Goal: Information Seeking & Learning: Learn about a topic

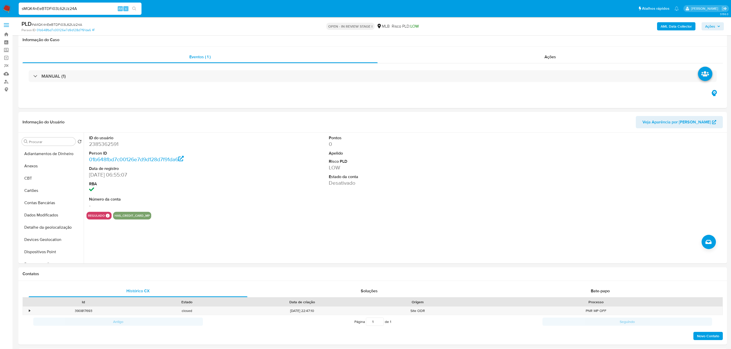
select select "10"
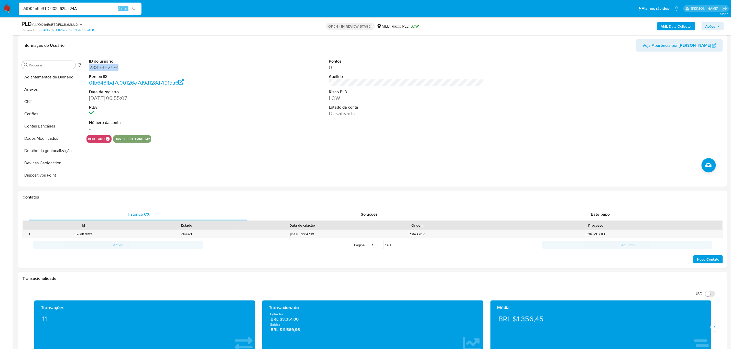
scroll to position [75, 0]
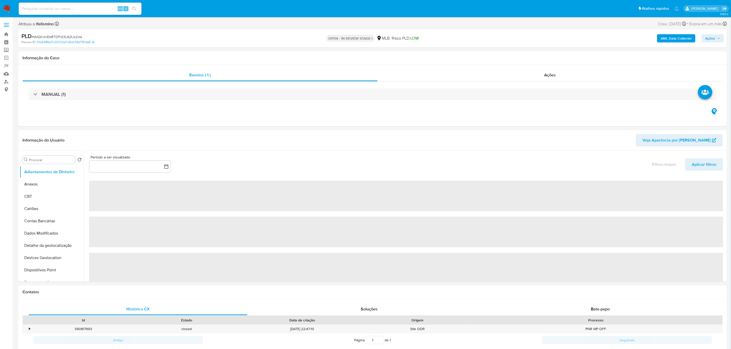
select select "10"
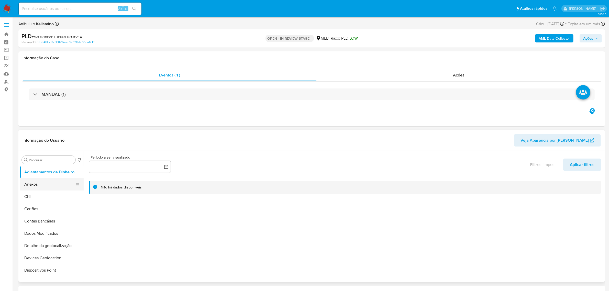
drag, startPoint x: 735, startPoint y: 8, endPoint x: 46, endPoint y: 183, distance: 711.1
click at [48, 184] on button "Anexos" at bounding box center [50, 184] width 60 height 12
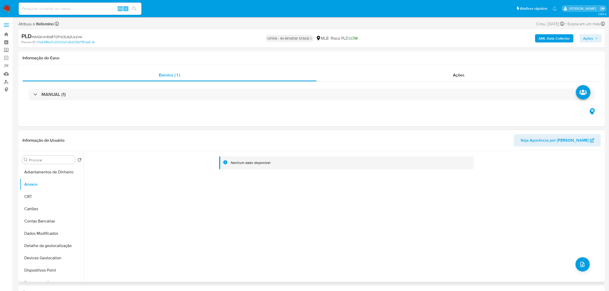
drag, startPoint x: 592, startPoint y: 1, endPoint x: 346, endPoint y: 251, distance: 351.7
click at [346, 251] on div "Nenhum dado disponível" at bounding box center [344, 216] width 520 height 131
click at [573, 263] on div "Nenhum dado disponível" at bounding box center [344, 216] width 520 height 131
click at [584, 267] on button "upload-file" at bounding box center [583, 264] width 14 height 14
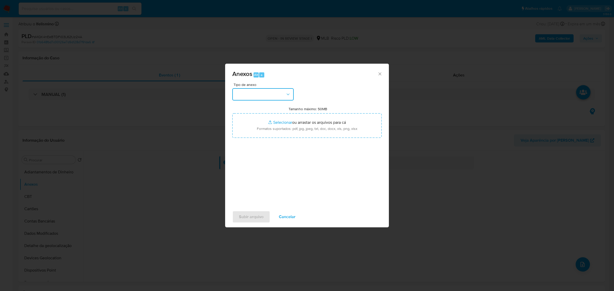
click at [250, 96] on button "button" at bounding box center [262, 94] width 61 height 12
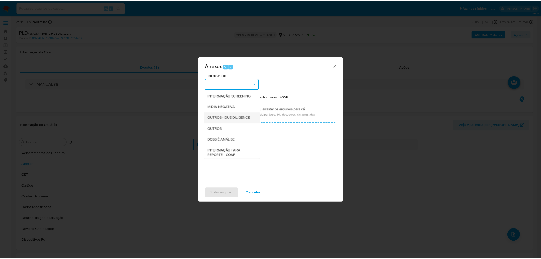
scroll to position [64, 0]
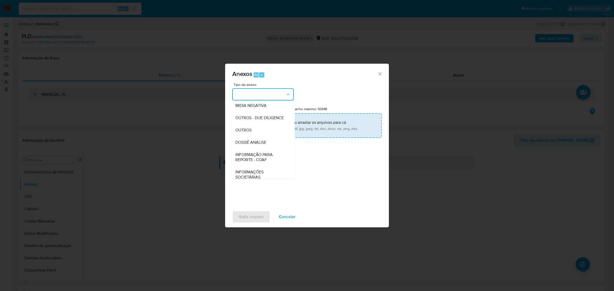
drag, startPoint x: 267, startPoint y: 142, endPoint x: 268, endPoint y: 133, distance: 9.0
click at [267, 136] on div "OUTROS" at bounding box center [261, 130] width 52 height 12
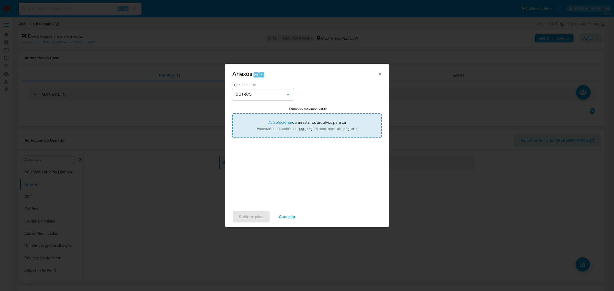
type input "C:\fakepath\Mulan 2385362591_2025_08_25_08_18_06 Alexandre Crispim Silverio Lem…"
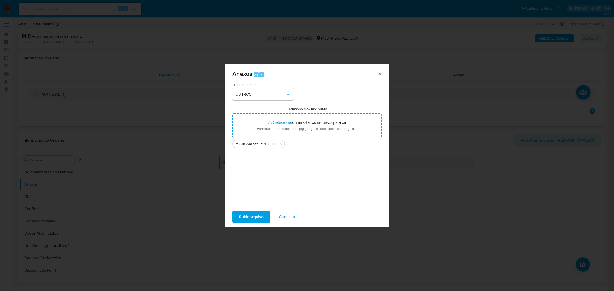
click at [266, 219] on button "Subir arquivo" at bounding box center [251, 217] width 38 height 12
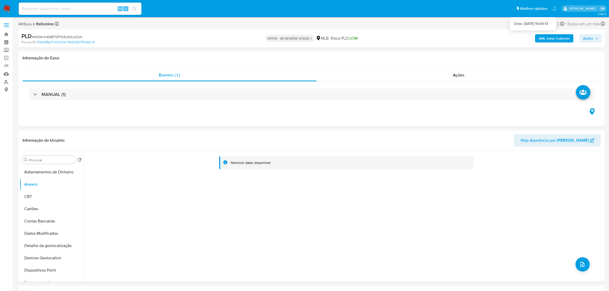
click at [557, 35] on b "AML Data Collector" at bounding box center [554, 38] width 31 height 8
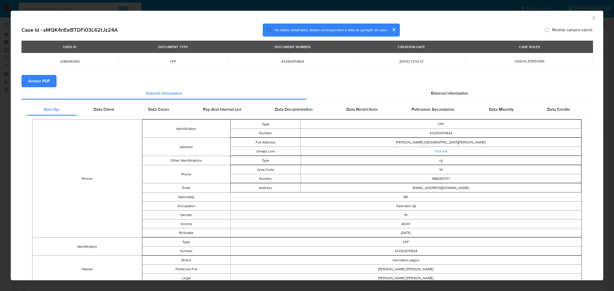
click at [40, 83] on span "Anexar PDF" at bounding box center [39, 80] width 22 height 11
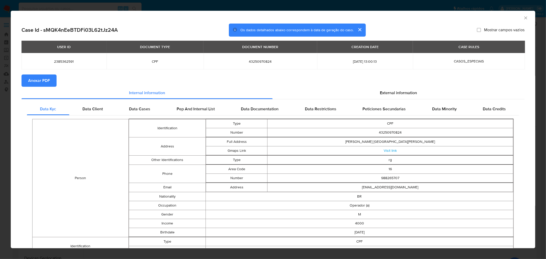
click at [129, 6] on div "AML Data Collector Case Id - sMQK4nEeBTDFi03L62tJz24A Os dados detalhados abaix…" at bounding box center [273, 129] width 546 height 259
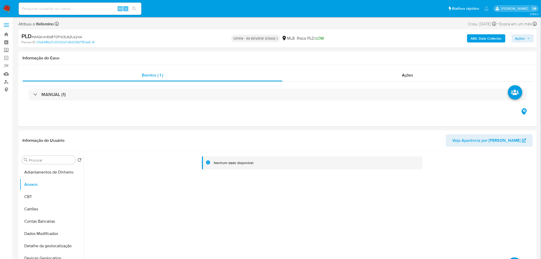
click at [80, 9] on input at bounding box center [80, 8] width 123 height 7
paste input "MtGbT60KQfUAMr0GS33pSGik"
type input "MtGbT60KQfUAMr0GS33pSGik"
click at [137, 8] on button "search-icon" at bounding box center [134, 8] width 10 height 7
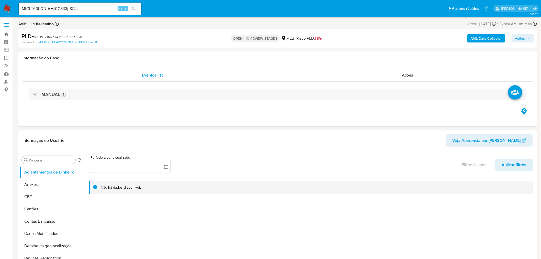
select select "10"
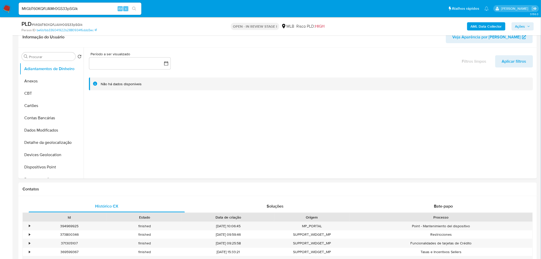
drag, startPoint x: 436, startPoint y: 203, endPoint x: 454, endPoint y: 179, distance: 29.7
click at [436, 203] on span "Bate-papo" at bounding box center [443, 206] width 19 height 6
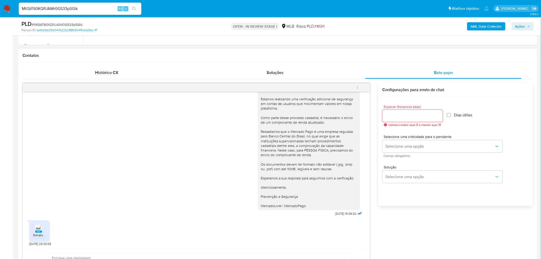
scroll to position [227, 0]
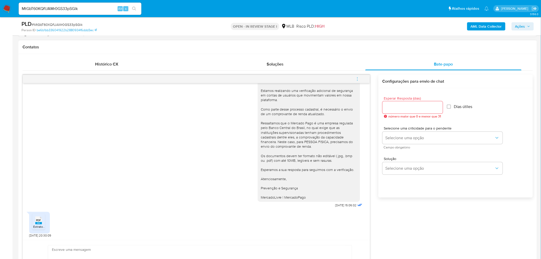
click at [40, 222] on rect at bounding box center [38, 223] width 7 height 2
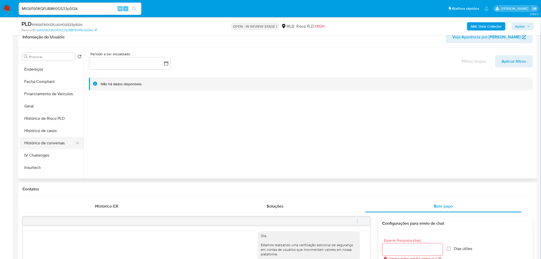
scroll to position [199, 0]
click at [46, 126] on button "KYC" at bounding box center [50, 128] width 60 height 12
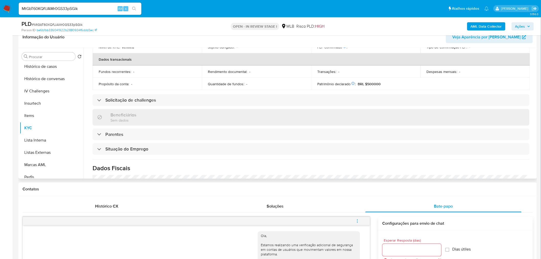
scroll to position [213, 0]
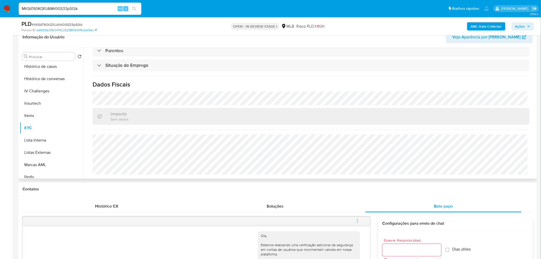
drag, startPoint x: 169, startPoint y: 131, endPoint x: 184, endPoint y: 174, distance: 45.9
click at [184, 174] on div "Atualizado há 5 dias Criado: 13/03/2020 01:00:21 Atualizado: 21/08/2025 23:37:4…" at bounding box center [311, 13] width 450 height 332
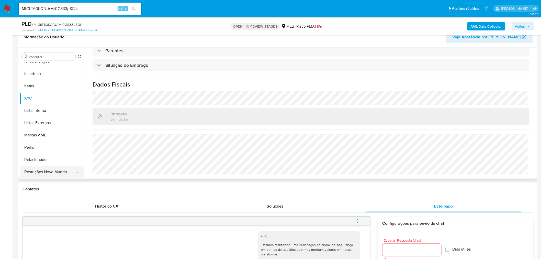
click at [51, 171] on button "Restrições Novo Mundo" at bounding box center [50, 172] width 60 height 12
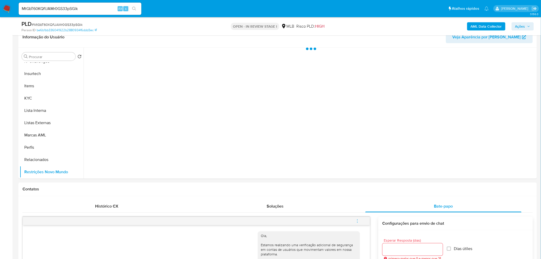
scroll to position [228, 0]
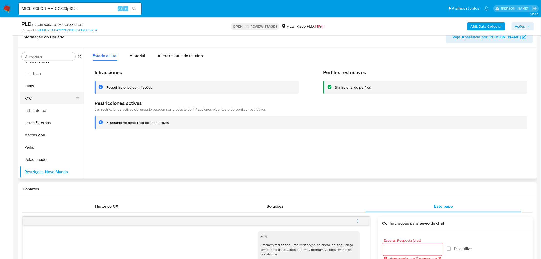
click at [53, 101] on button "KYC" at bounding box center [50, 98] width 60 height 12
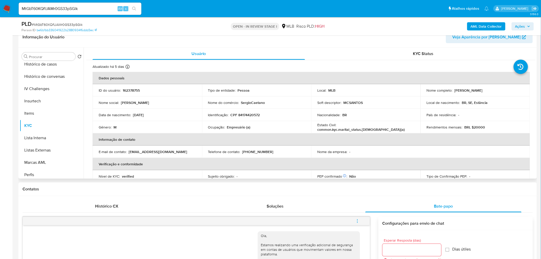
scroll to position [172, 0]
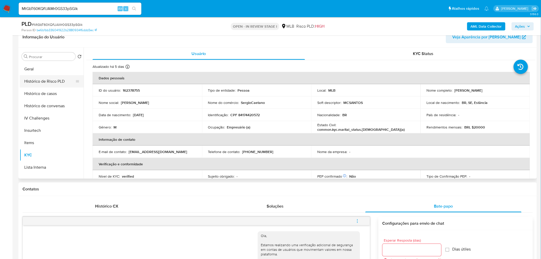
drag, startPoint x: 46, startPoint y: 82, endPoint x: 45, endPoint y: 78, distance: 4.2
click at [46, 81] on button "Histórico de Risco PLD" at bounding box center [50, 81] width 60 height 12
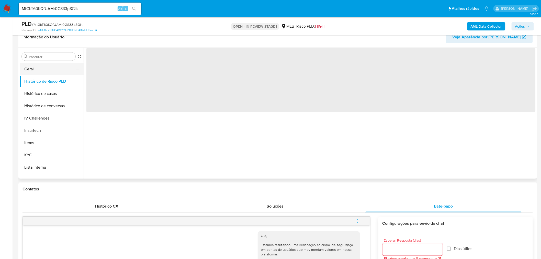
click at [45, 73] on button "Geral" at bounding box center [50, 69] width 60 height 12
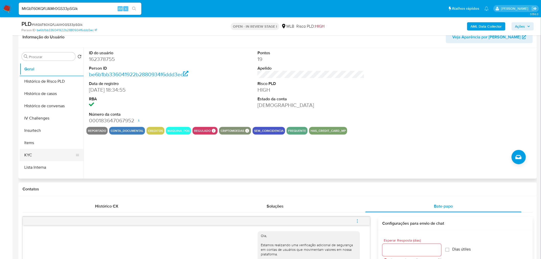
click at [54, 157] on button "KYC" at bounding box center [50, 155] width 60 height 12
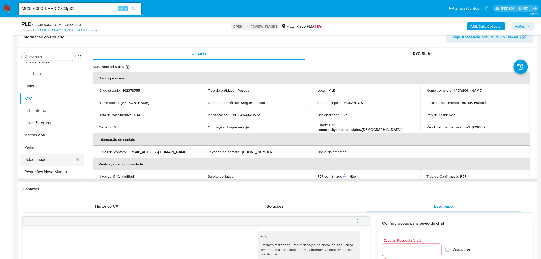
click at [39, 157] on button "Relacionados" at bounding box center [50, 160] width 60 height 12
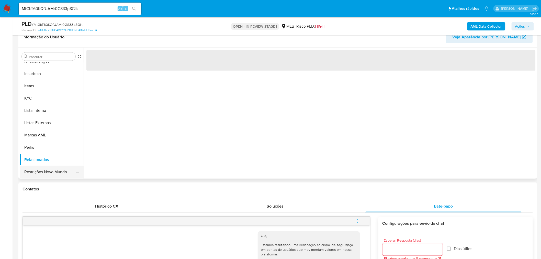
click at [39, 173] on button "Restrições Novo Mundo" at bounding box center [50, 172] width 60 height 12
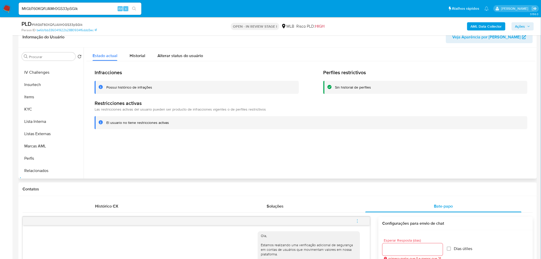
scroll to position [115, 0]
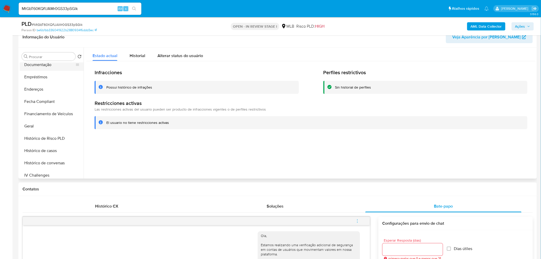
click at [62, 67] on button "Documentação" at bounding box center [50, 65] width 60 height 12
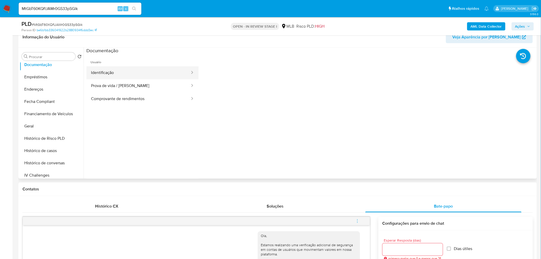
click at [137, 78] on button "Identificação" at bounding box center [138, 72] width 104 height 13
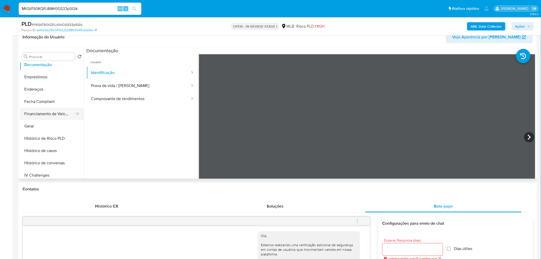
drag, startPoint x: 160, startPoint y: 94, endPoint x: 27, endPoint y: 108, distance: 133.2
click at [159, 94] on button "Comprovante de rendimentos" at bounding box center [138, 98] width 104 height 13
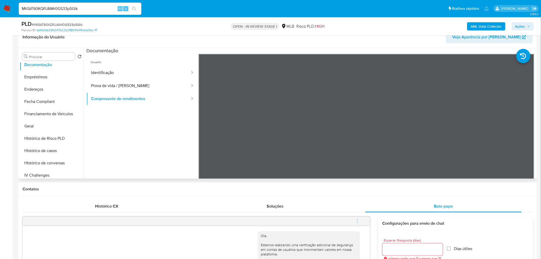
scroll to position [58, 0]
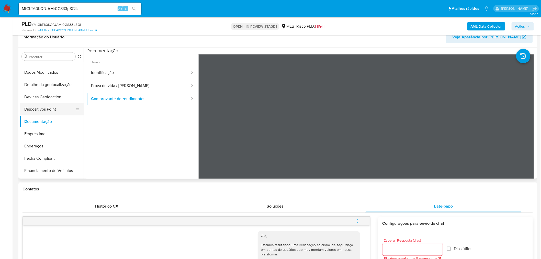
click at [42, 102] on button "Devices Geolocation" at bounding box center [52, 97] width 64 height 12
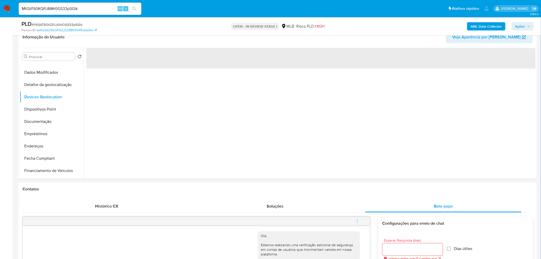
click at [67, 110] on button "Dispositivos Point" at bounding box center [52, 109] width 64 height 12
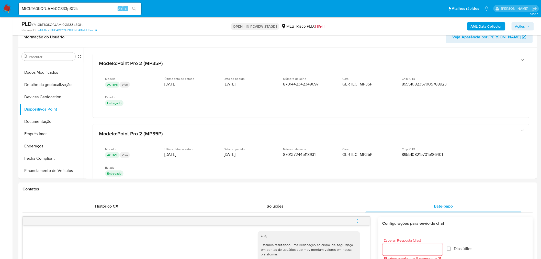
drag, startPoint x: 46, startPoint y: 144, endPoint x: 8, endPoint y: 154, distance: 38.8
click at [46, 144] on button "Endereços" at bounding box center [52, 146] width 64 height 12
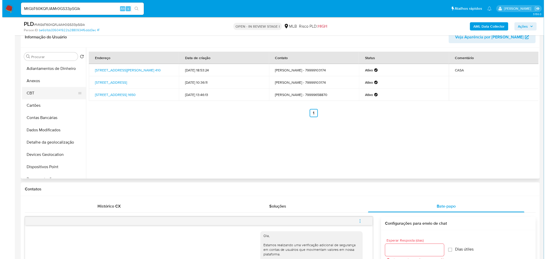
scroll to position [0, 0]
click at [40, 82] on button "Anexos" at bounding box center [50, 81] width 60 height 12
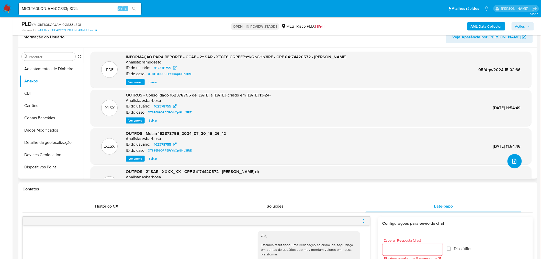
click at [517, 159] on button "upload-file" at bounding box center [515, 161] width 14 height 14
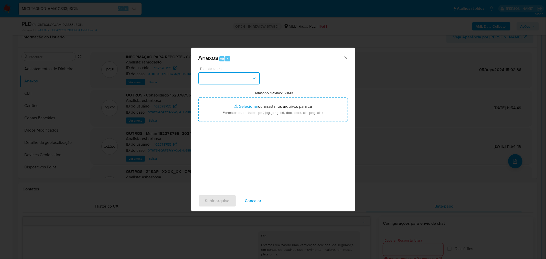
drag, startPoint x: 258, startPoint y: 85, endPoint x: 233, endPoint y: 81, distance: 25.9
click at [236, 73] on button "button" at bounding box center [228, 78] width 61 height 12
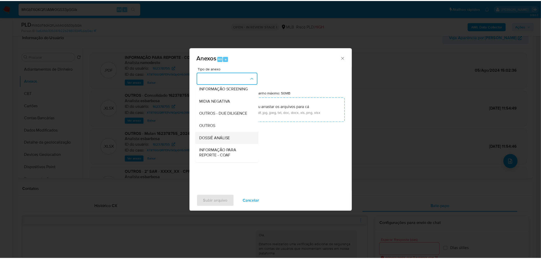
scroll to position [79, 0]
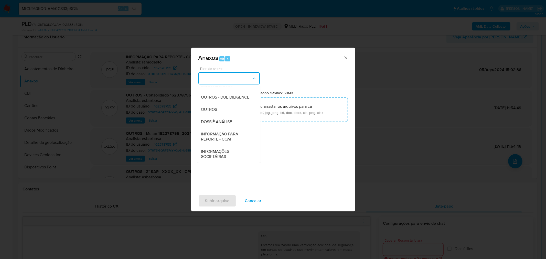
drag, startPoint x: 224, startPoint y: 107, endPoint x: 303, endPoint y: 87, distance: 81.4
click at [224, 107] on div "OUTROS" at bounding box center [227, 109] width 52 height 12
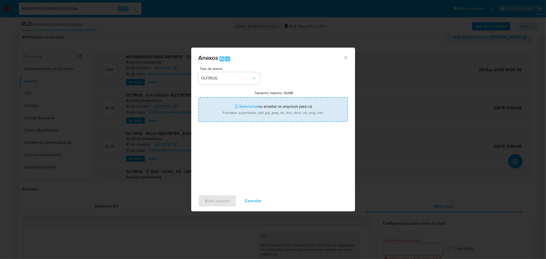
type input "C:\fakepath\Mulan 162378755_2025_08_22_15_40_26 SERGIO CAETANO DOS SANTOS.pdf"
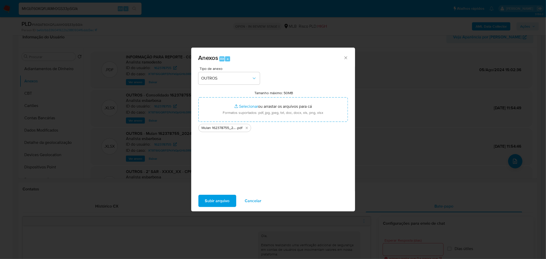
click at [231, 202] on button "Subir arquivo" at bounding box center [217, 201] width 38 height 12
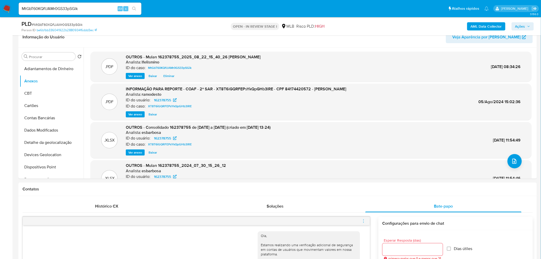
click at [472, 29] on b "AML Data Collector" at bounding box center [486, 26] width 31 height 8
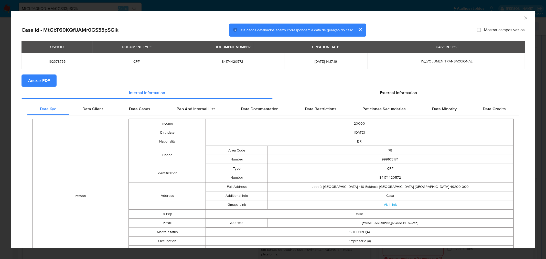
click at [48, 78] on span "Anexar PDF" at bounding box center [39, 80] width 22 height 11
drag, startPoint x: 522, startPoint y: 20, endPoint x: 300, endPoint y: 15, distance: 222.4
click at [522, 20] on div "AML Data Collector" at bounding box center [273, 17] width 524 height 13
click at [231, 2] on div "AML Data Collector Case Id - MtGbT60KQfUAMr0GS33pSGik Os dados detalhados abaix…" at bounding box center [273, 129] width 546 height 259
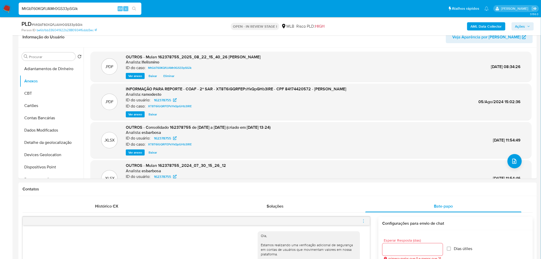
click at [82, 12] on input "MtGbT60KQfUAMr0GS33pSGik" at bounding box center [80, 8] width 123 height 7
paste input "9Z4pSFUAzJ6buVNg9Wj6YmrJ"
type input "9Z4pSFUAzJ6buVNg9Wj6YmrJ"
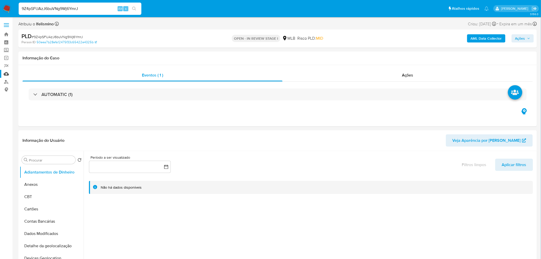
select select "10"
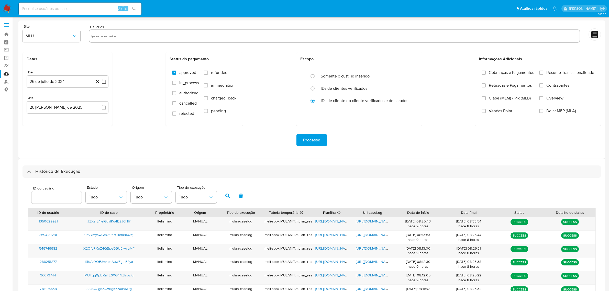
select select "50"
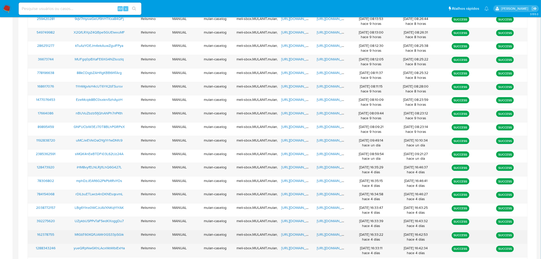
scroll to position [255, 0]
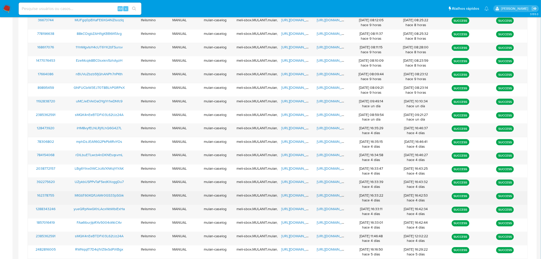
click at [328, 195] on span "https://docs.google.com/document/d/11lLNpf4WsehBrHZ4vpKOg2t_NMaASp6HJBt3SZecC7U…" at bounding box center [334, 195] width 35 height 5
click at [285, 198] on span "https://docs.google.com/spreadsheets/d/1cHb4IiOVse72P7CrHO5RUlaZxGNdpIJsad9IgZG…" at bounding box center [298, 195] width 35 height 5
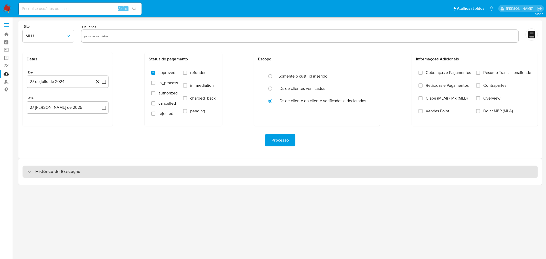
drag, startPoint x: 201, startPoint y: 165, endPoint x: 264, endPoint y: 166, distance: 62.9
click at [201, 166] on div "Histórico de Execução" at bounding box center [280, 172] width 515 height 12
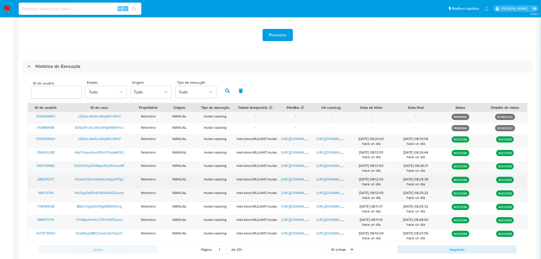
scroll to position [118, 0]
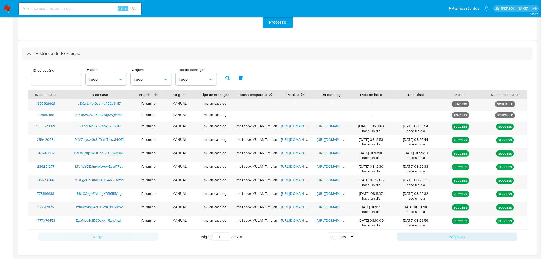
drag, startPoint x: 340, startPoint y: 236, endPoint x: 344, endPoint y: 236, distance: 3.3
click at [340, 236] on select "5 Linhas 10 Linhas 20 Linhas 25 Linhas 50 Linhas 100 Linhas" at bounding box center [341, 236] width 26 height 9
select select "25"
click at [329, 233] on select "5 Linhas 10 Linhas 20 Linhas 25 Linhas 50 Linhas 100 Linhas" at bounding box center [341, 236] width 26 height 9
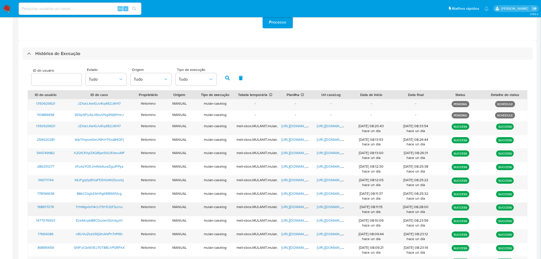
scroll to position [321, 0]
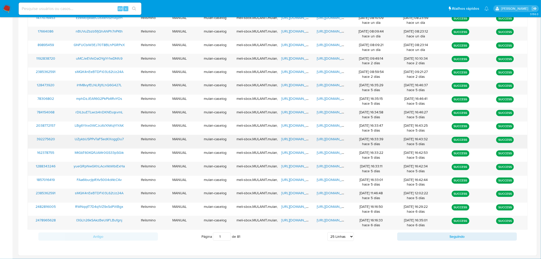
click at [333, 139] on span "https://docs.google.com/document/d/1gWL4yES1lJw08oMVp2UBgCFAdRB4zmZseMeXNXyc9Tg…" at bounding box center [334, 139] width 35 height 5
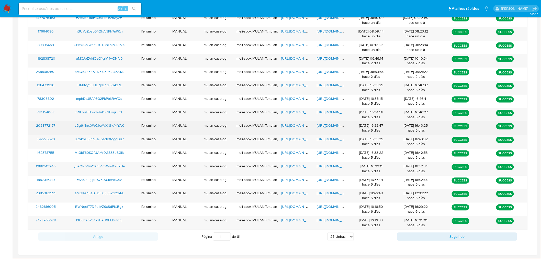
click at [334, 126] on span "https://docs.google.com/document/d/1EF8KSMt0fwrY-NIKjIV74nZ7-HmdVz4iGfrj9RQ1gKI…" at bounding box center [334, 125] width 35 height 5
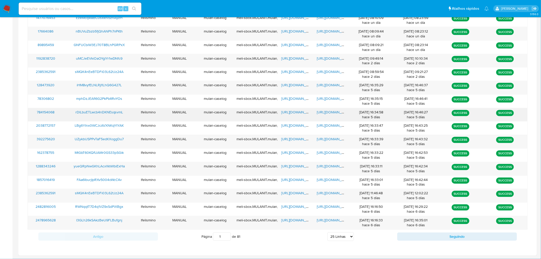
click at [337, 116] on div "https://docs.google.com/document/d/1qdXleO1t2WP2vYU24a-sEgDz5_tl9ROnfwgvg-R7ApU…" at bounding box center [332, 114] width 36 height 13
click at [337, 112] on span "https://docs.google.com/document/d/1qdXleO1t2WP2vYU24a-sEgDz5_tl9ROnfwgvg-R7ApU…" at bounding box center [334, 112] width 35 height 5
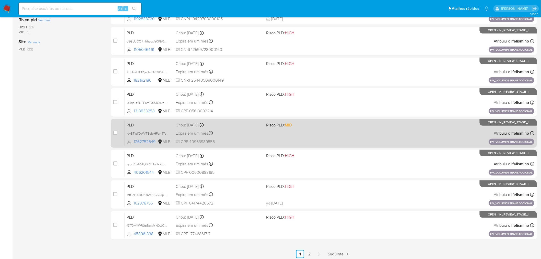
scroll to position [145, 0]
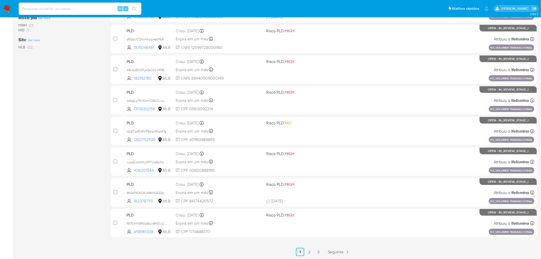
click at [324, 254] on ul "Anterior 1 2 3 Seguinte" at bounding box center [324, 252] width 426 height 8
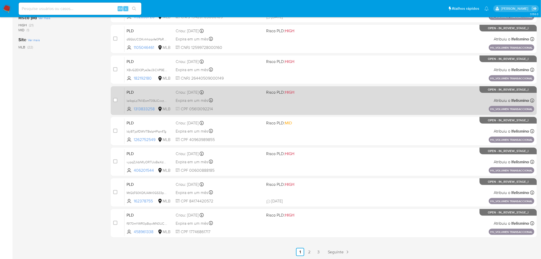
click at [321, 255] on link "3" at bounding box center [319, 252] width 8 height 8
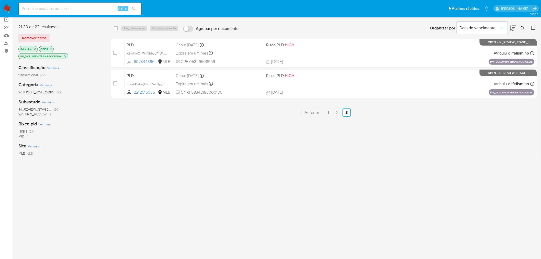
scroll to position [41, 0]
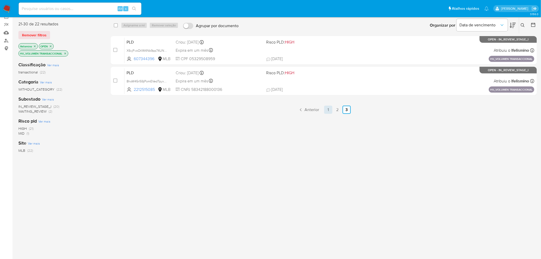
click at [329, 113] on link "1" at bounding box center [328, 110] width 8 height 8
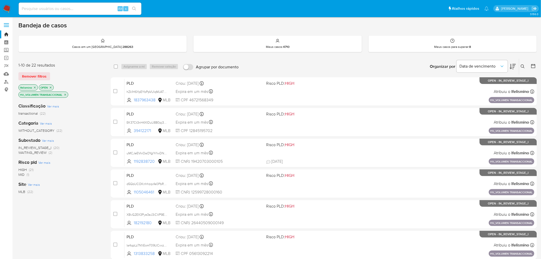
drag, startPoint x: 153, startPoint y: 90, endPoint x: 29, endPoint y: 90, distance: 123.3
click at [153, 90] on span "hZk1H6YpEYbPpVUlqMJATRDf" at bounding box center [148, 92] width 42 height 6
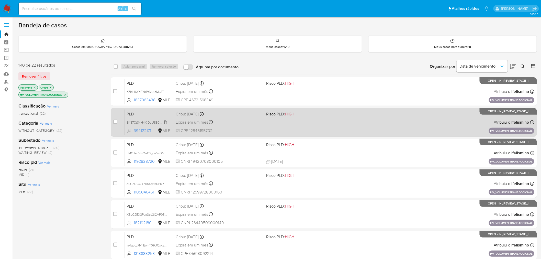
drag, startPoint x: 149, startPoint y: 121, endPoint x: 134, endPoint y: 122, distance: 14.3
click at [149, 121] on span "EK37Ct3nH4XIDuU880pj37yf" at bounding box center [147, 122] width 41 height 6
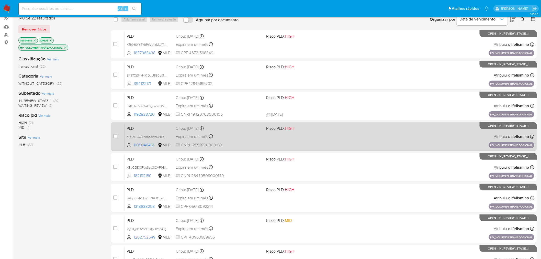
scroll to position [57, 0]
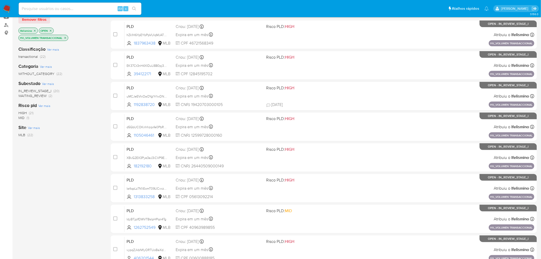
drag, startPoint x: 140, startPoint y: 187, endPoint x: 6, endPoint y: 188, distance: 133.8
click at [140, 187] on span "la4qpLz7N1iEomT09UCxxzNO" at bounding box center [148, 188] width 42 height 6
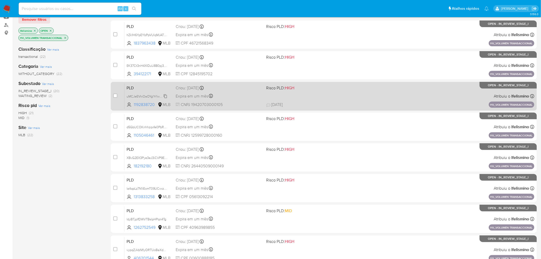
click at [147, 94] on span "uMCJeEVkiOaOYglYr1wDNfc9" at bounding box center [148, 96] width 42 height 6
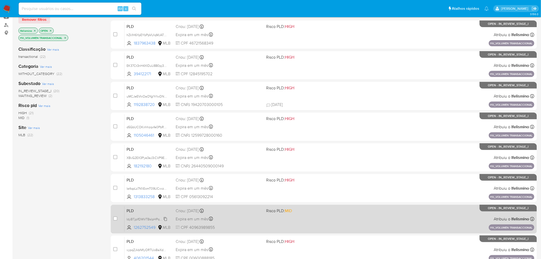
drag, startPoint x: 153, startPoint y: 219, endPoint x: 139, endPoint y: 219, distance: 13.8
click at [153, 219] on span "IdyBTjplfDWVTBsIpHPqn4Tg" at bounding box center [147, 219] width 40 height 6
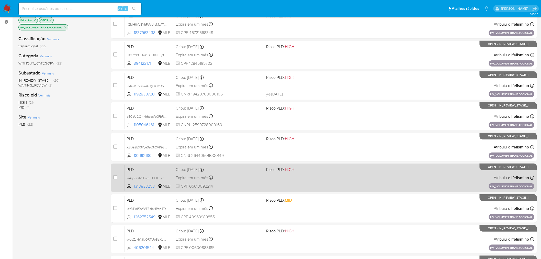
scroll to position [85, 0]
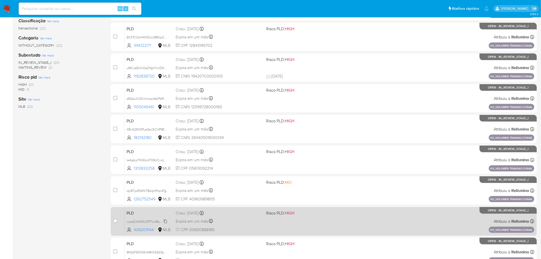
click at [144, 221] on span "vypqZJkbNflyORTUoBaXdbev" at bounding box center [148, 221] width 42 height 6
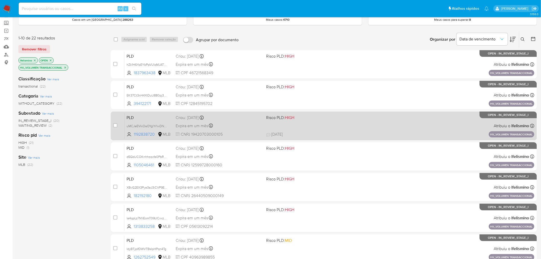
scroll to position [0, 0]
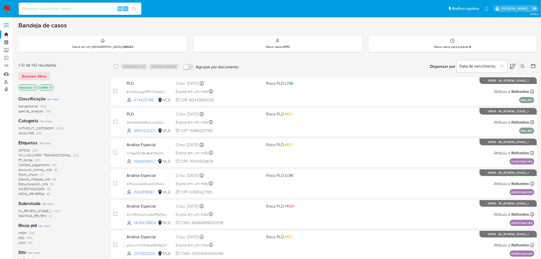
click at [80, 12] on div "Alt s" at bounding box center [80, 9] width 123 height 12
click at [85, 10] on input at bounding box center [80, 8] width 123 height 7
paste input "9Z4pSFUAzJ6buVNg9Wj6YmrJ"
type input "9Z4pSFUAzJ6buVNg9Wj6YmrJ"
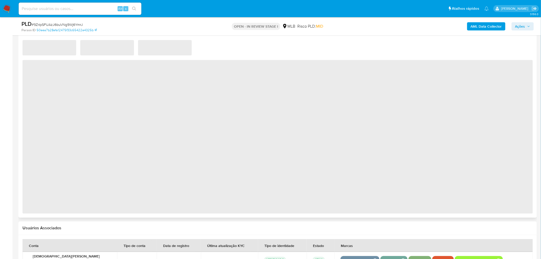
select select "10"
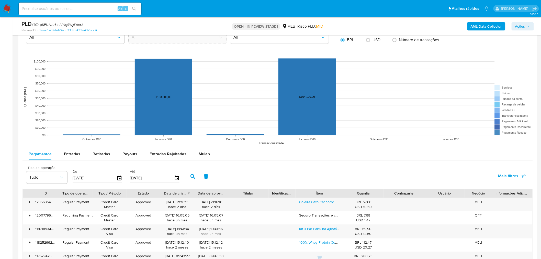
scroll to position [540, 0]
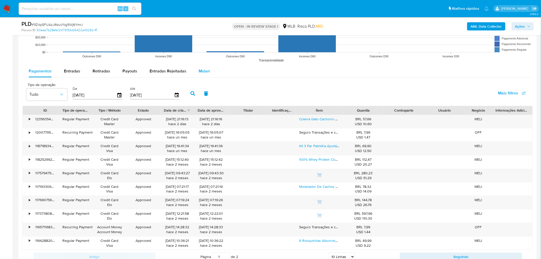
click at [203, 74] on span "Mulan" at bounding box center [204, 71] width 11 height 6
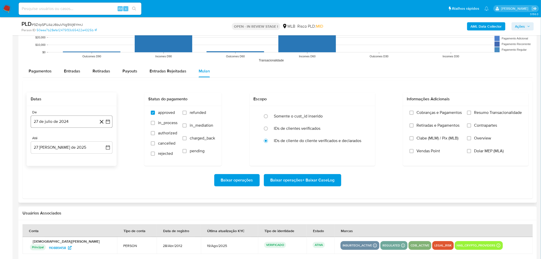
click at [78, 123] on button "27 de julio de 2024" at bounding box center [72, 121] width 82 height 12
click at [76, 139] on span "julio 2024" at bounding box center [69, 139] width 19 height 5
click at [101, 140] on icon "Año siguiente" at bounding box center [102, 140] width 6 height 6
click at [94, 173] on span "jun" at bounding box center [93, 173] width 6 height 4
click at [104, 140] on icon "Mes siguiente" at bounding box center [103, 140] width 6 height 6
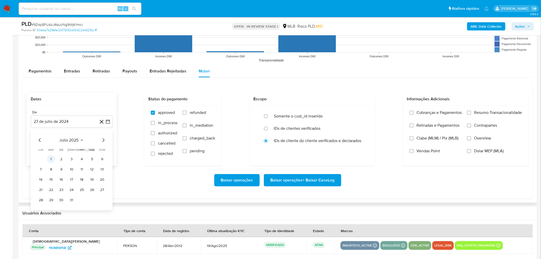
click at [52, 162] on button "1" at bounding box center [51, 159] width 8 height 8
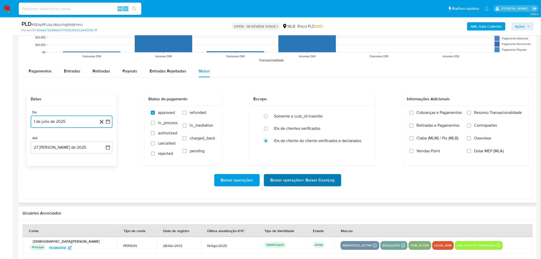
click at [287, 182] on span "Baixar operações + Baixar CaseLog" at bounding box center [303, 179] width 64 height 11
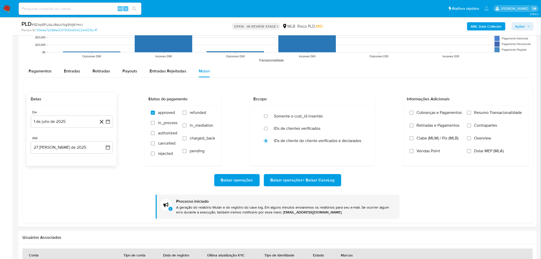
click at [64, 9] on input at bounding box center [80, 8] width 123 height 7
paste input "JZXarL4ieIGJvIKq4B2J6HI7"
type input "JZXarL4ieIGJvIKq4B2J6HI7"
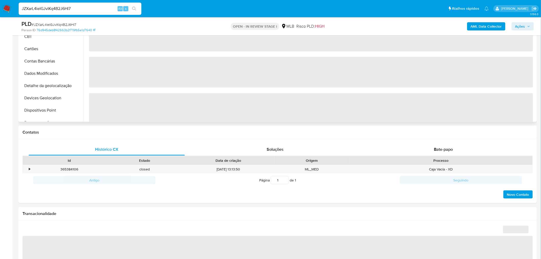
select select "10"
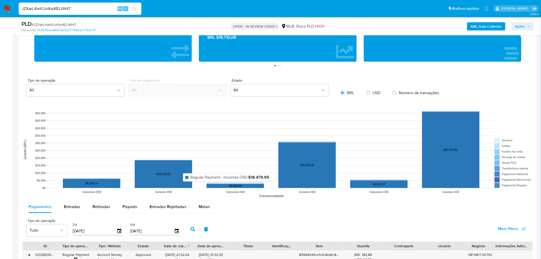
scroll to position [483, 0]
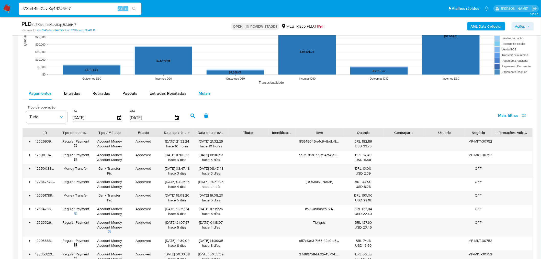
click at [206, 93] on span "Mulan" at bounding box center [204, 93] width 11 height 6
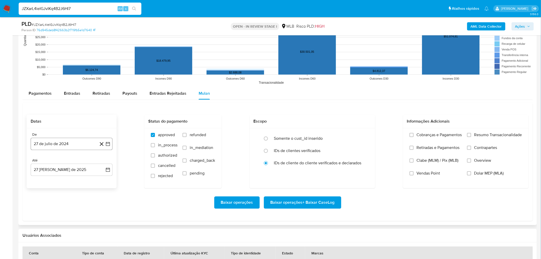
click at [72, 145] on button "27 de julio de 2024" at bounding box center [72, 144] width 82 height 12
click at [72, 164] on span "julio 2024" at bounding box center [69, 162] width 19 height 5
click at [104, 165] on icon "Año siguiente" at bounding box center [102, 162] width 6 height 6
click at [48, 207] on button "jul" at bounding box center [49, 210] width 14 height 8
click at [50, 179] on button "1" at bounding box center [51, 181] width 8 height 8
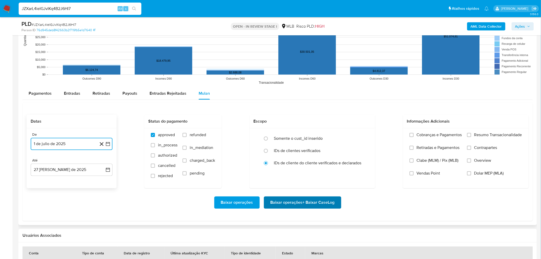
click at [327, 201] on span "Baixar operações + Baixar CaseLog" at bounding box center [303, 202] width 64 height 11
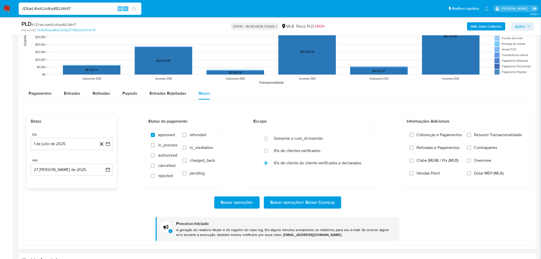
click at [89, 8] on input "JZXarL4ieIGJvIKq4B2J6HI7" at bounding box center [80, 8] width 123 height 7
click at [54, 8] on input "JZXarL4ieIGJvIKq4B2J6HI7" at bounding box center [80, 8] width 123 height 7
drag, startPoint x: 54, startPoint y: 8, endPoint x: 41, endPoint y: 7, distance: 12.6
click at [41, 5] on input "JZXarL4ieIGJvIKq4B2J6HI7" at bounding box center [80, 8] width 123 height 7
click at [41, 9] on input "JZXarL4ieIGJvIKq4B2J6HI7" at bounding box center [80, 8] width 123 height 7
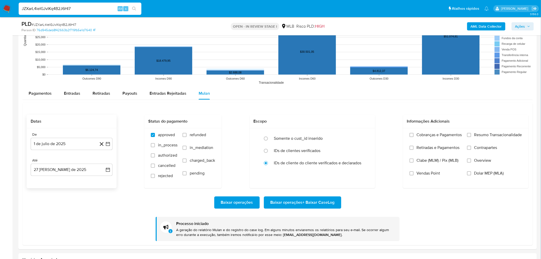
click at [41, 10] on input "JZXarL4ieIGJvIKq4B2J6HI7" at bounding box center [80, 8] width 123 height 7
paste input "UZykbUSPPvTaF5edKXoggDu"
type input "UZykbUSPPvTaF5edKXoggDu7"
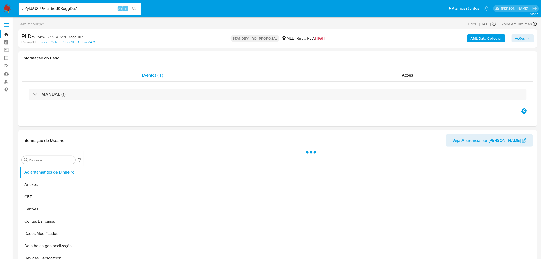
select select "10"
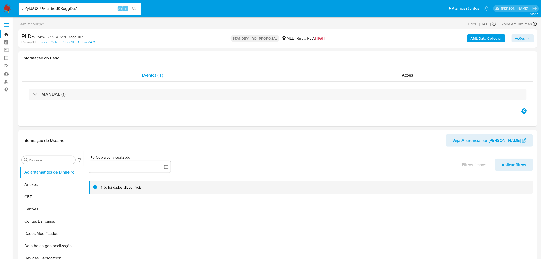
click at [65, 8] on input "UZykbUSPPvTaF5edKXoggDu7" at bounding box center [80, 8] width 123 height 7
paste input "LBg6YInx0WCJcAVXNKqYtYAK"
type input "LBg6YInx0WCJcAVXNKqYtYAK"
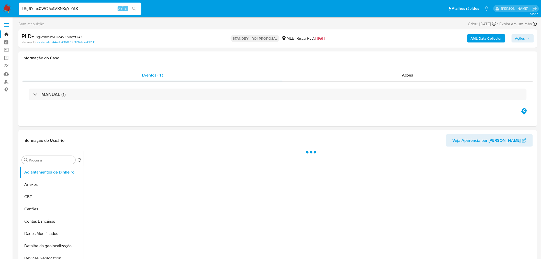
select select "10"
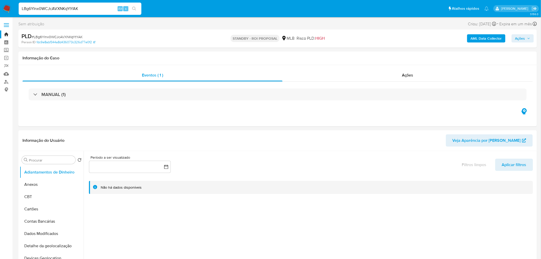
click at [60, 6] on input "LBg6YInx0WCJcAVXNKqYtYAK" at bounding box center [80, 8] width 123 height 7
paste input "hZk1H6YpEYbPpVUlqMJATRDf"
type input "hZk1H6YpEYbPpVUlqMJATRDf"
select select "10"
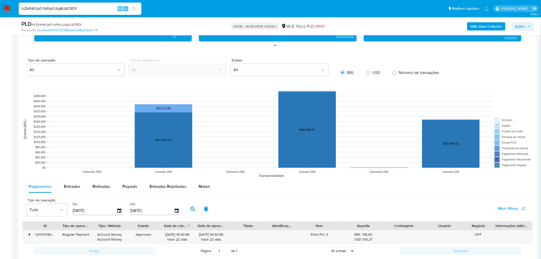
scroll to position [455, 0]
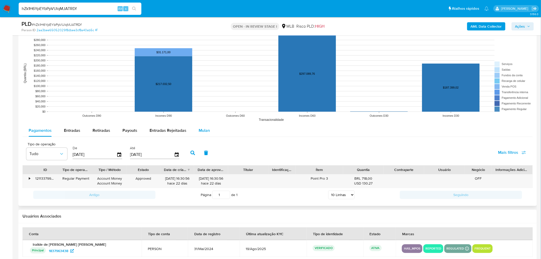
click at [199, 131] on span "Mulan" at bounding box center [204, 130] width 11 height 6
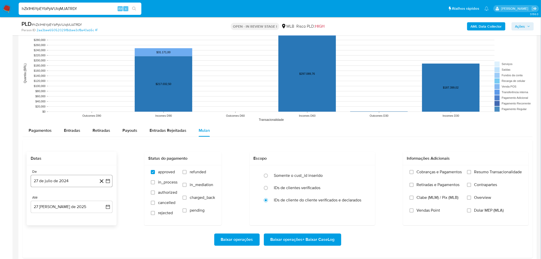
click at [53, 184] on button "27 de julio de 2024" at bounding box center [72, 181] width 82 height 12
click at [68, 101] on span "julio 2024" at bounding box center [69, 103] width 19 height 5
click at [99, 98] on div "2024" at bounding box center [71, 97] width 69 height 6
click at [100, 99] on icon "Año siguiente" at bounding box center [102, 97] width 6 height 6
click at [46, 143] on button "jul" at bounding box center [49, 144] width 14 height 8
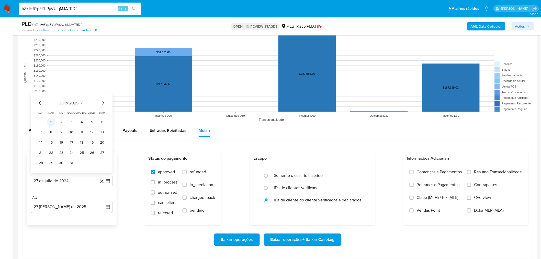
click at [52, 121] on button "1" at bounding box center [51, 122] width 8 height 8
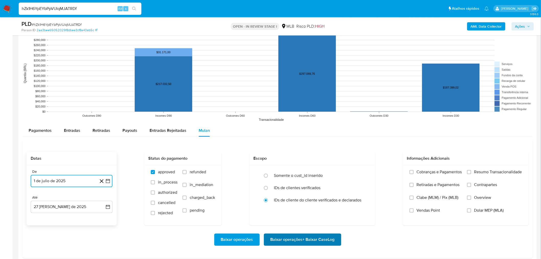
click at [308, 241] on span "Baixar operações + Baixar CaseLog" at bounding box center [303, 239] width 64 height 11
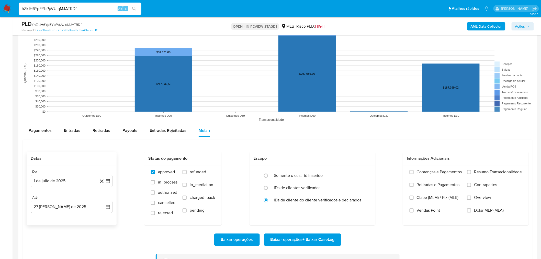
click at [60, 11] on input "hZk1H6YpEYbPpVUlqMJATRDf" at bounding box center [80, 8] width 123 height 7
click at [60, 10] on input "hZk1H6YpEYbPpVUlqMJATRDf" at bounding box center [80, 8] width 123 height 7
paste input "EK37Ct3nH4XIDuU880pj37y"
type input "EK37Ct3nH4XIDuU880pj37yf"
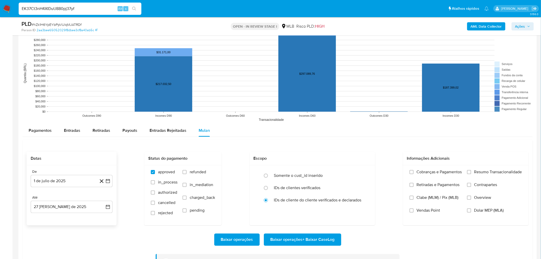
click at [135, 7] on icon "search-icon" at bounding box center [134, 9] width 4 height 4
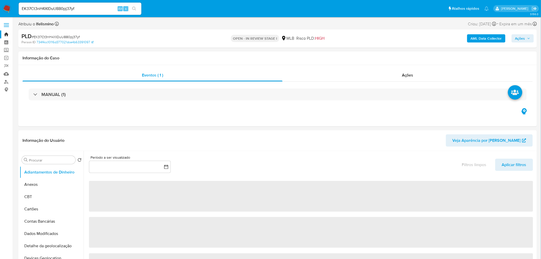
select select "10"
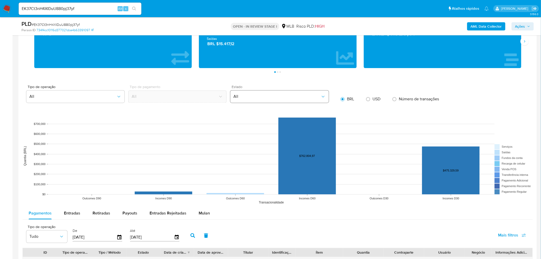
scroll to position [540, 0]
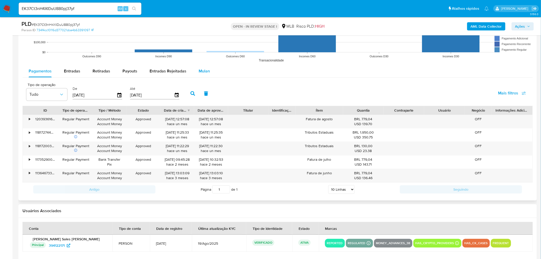
click at [203, 72] on span "Mulan" at bounding box center [204, 71] width 11 height 6
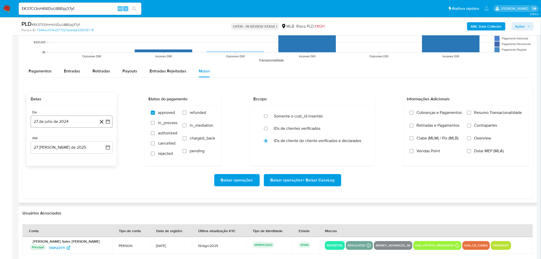
click at [71, 127] on button "27 de julio de 2024" at bounding box center [72, 121] width 82 height 12
click at [73, 140] on span "julio 2024" at bounding box center [69, 139] width 19 height 5
click at [101, 139] on icon "Año siguiente" at bounding box center [102, 140] width 6 height 6
click at [51, 189] on span "jul" at bounding box center [48, 187] width 11 height 4
click at [54, 159] on button "1" at bounding box center [51, 159] width 8 height 8
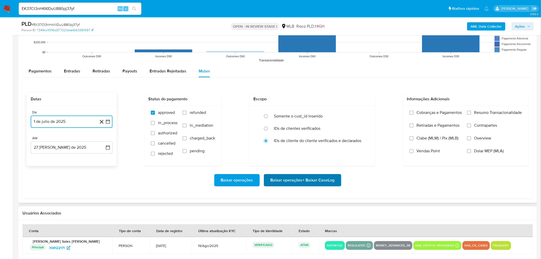
click at [287, 177] on span "Baixar operações + Baixar CaseLog" at bounding box center [303, 179] width 64 height 11
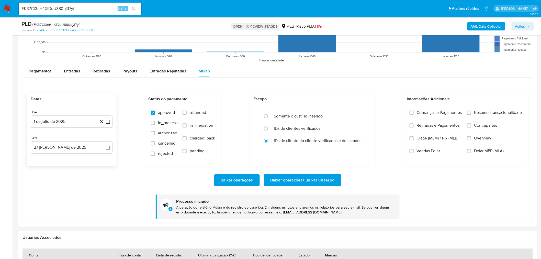
click at [57, 4] on div "EK37Ct3nH4XIDuU880pj37yf Alt s" at bounding box center [80, 9] width 123 height 12
click at [56, 6] on input "EK37Ct3nH4XIDuU880pj37yf" at bounding box center [80, 8] width 123 height 7
paste input "la4qpLz7N1iEomT09UCxxzNO"
type input "la4qpLz7N1iEomT09UCxxzNO"
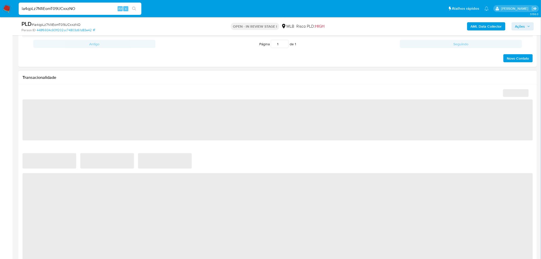
scroll to position [369, 0]
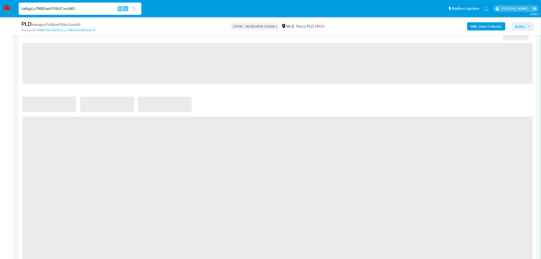
select select "10"
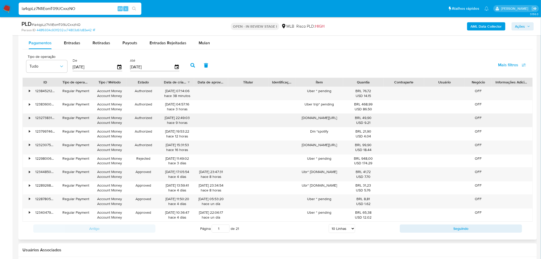
scroll to position [568, 0]
click at [205, 42] on span "Mulan" at bounding box center [204, 43] width 11 height 6
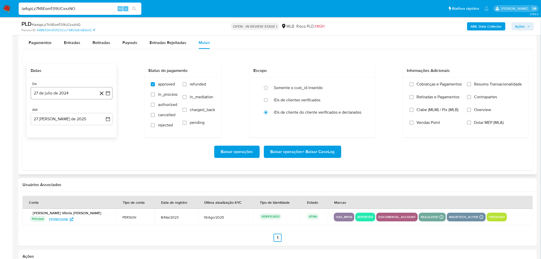
click at [67, 94] on button "27 de julio de 2024" at bounding box center [72, 93] width 82 height 12
click at [67, 113] on span "julio 2024" at bounding box center [69, 111] width 19 height 5
click at [103, 111] on icon "Año siguiente" at bounding box center [102, 111] width 6 height 6
click at [52, 159] on button "jul" at bounding box center [49, 159] width 14 height 8
drag, startPoint x: 47, startPoint y: 132, endPoint x: 52, endPoint y: 132, distance: 5.1
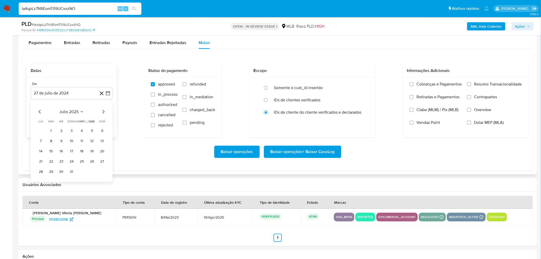
click at [47, 133] on button "1" at bounding box center [51, 130] width 8 height 8
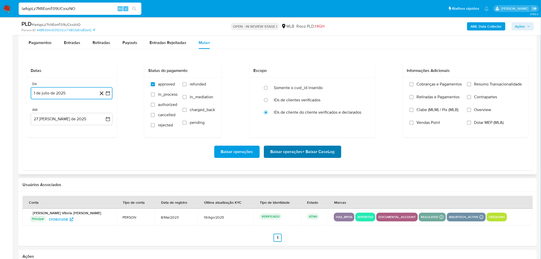
click at [316, 154] on span "Baixar operações + Baixar CaseLog" at bounding box center [303, 151] width 64 height 11
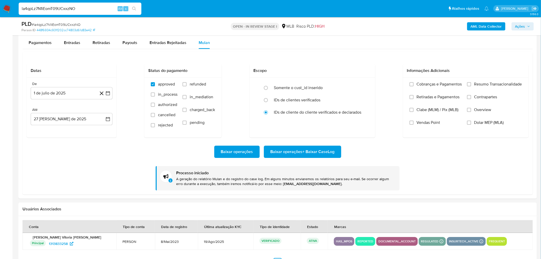
click at [61, 9] on input "la4qpLz7N1iEomT09UCxxzNO" at bounding box center [80, 8] width 123 height 7
paste input "uMCJeEVkiOaOYglYr1wDNfc9"
type input "uMCJeEVkiOaOYglYr1wDNfc9"
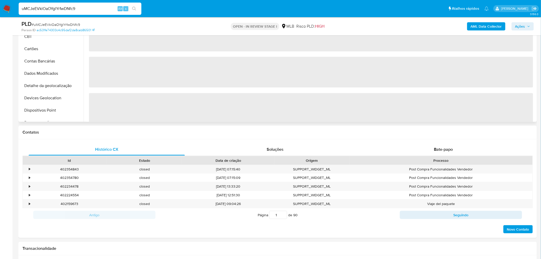
select select "10"
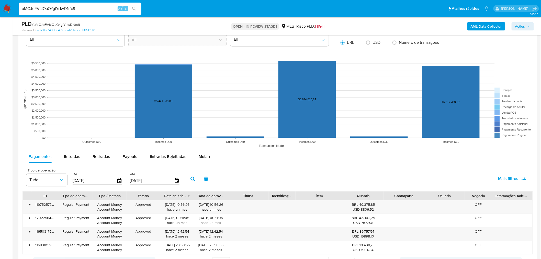
scroll to position [512, 0]
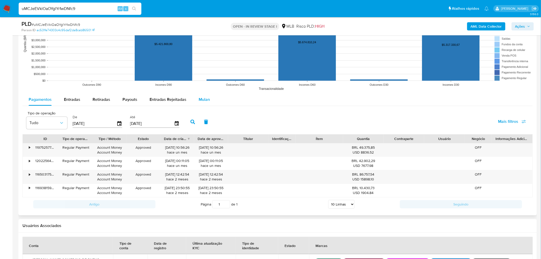
click at [202, 100] on span "Mulan" at bounding box center [204, 99] width 11 height 6
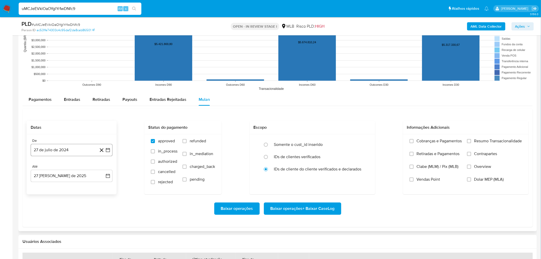
drag, startPoint x: 43, startPoint y: 147, endPoint x: 47, endPoint y: 147, distance: 4.6
click at [43, 147] on button "27 de julio de 2024" at bounding box center [72, 150] width 82 height 12
click at [74, 166] on span "julio 2024" at bounding box center [69, 168] width 19 height 5
click at [105, 168] on icon "Año siguiente" at bounding box center [102, 168] width 6 height 6
click at [38, 220] on tbody "ene feb mar abr may jun jul ago sep oct nov dic" at bounding box center [71, 205] width 69 height 57
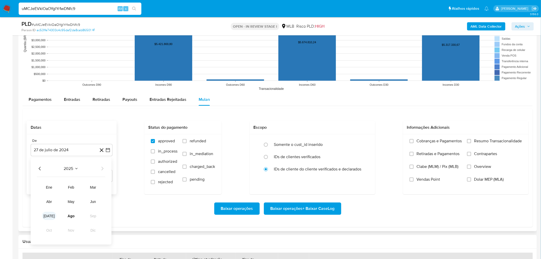
click at [48, 217] on span "jul" at bounding box center [48, 216] width 11 height 4
click at [54, 188] on button "1" at bounding box center [51, 187] width 8 height 8
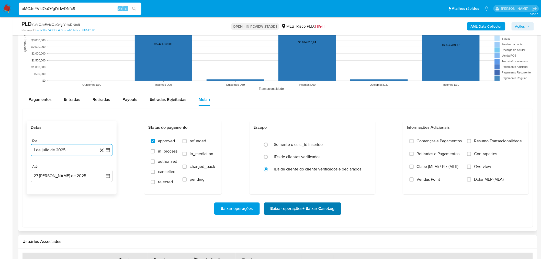
click at [286, 209] on span "Baixar operações + Baixar CaseLog" at bounding box center [303, 208] width 64 height 11
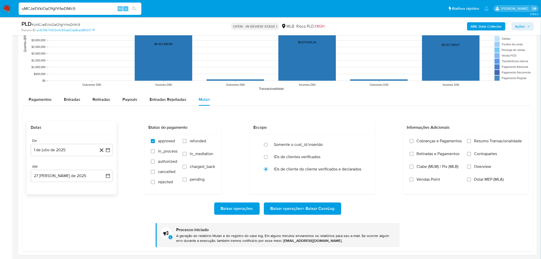
drag, startPoint x: 30, startPoint y: 5, endPoint x: 30, endPoint y: 8, distance: 3.6
click at [30, 5] on div "uMCJeEVkiOaOYglYr1wDNfc9 Alt s" at bounding box center [80, 9] width 123 height 12
click at [30, 8] on input "uMCJeEVkiOaOYglYr1wDNfc9" at bounding box center [80, 8] width 123 height 7
paste input "IdyBTjplfDWVTBsIpHPqn4Tg"
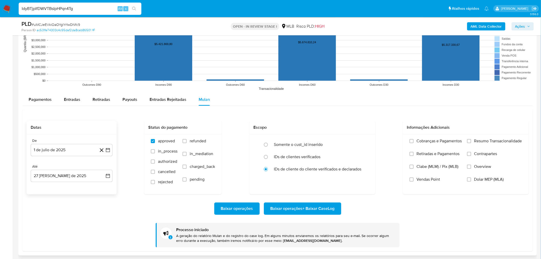
type input "IdyBTjplfDWVTBsIpHPqn4Tg"
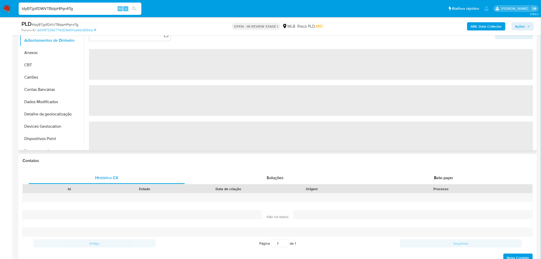
select select "10"
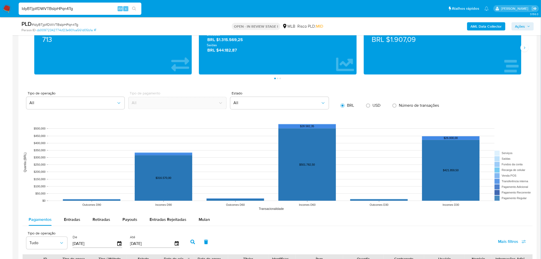
scroll to position [483, 0]
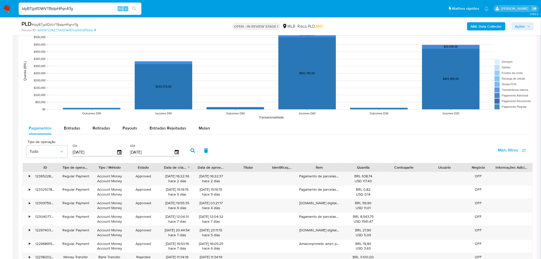
click at [207, 135] on div "Pagamentos Entradas Retiradas Payouts Entradas Rejeitadas Mulan" at bounding box center [278, 128] width 511 height 13
click at [199, 125] on span "Mulan" at bounding box center [204, 128] width 11 height 6
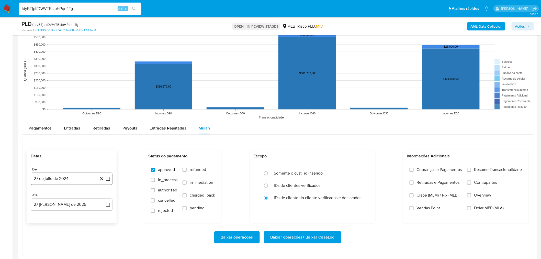
click at [53, 180] on button "27 de julio de 2024" at bounding box center [72, 178] width 82 height 12
click at [67, 100] on span "julio 2024" at bounding box center [69, 100] width 19 height 5
drag, startPoint x: 103, startPoint y: 95, endPoint x: 93, endPoint y: 99, distance: 10.5
click at [103, 95] on icon "Año siguiente" at bounding box center [103, 95] width 2 height 4
click at [46, 143] on button "jul" at bounding box center [49, 142] width 14 height 8
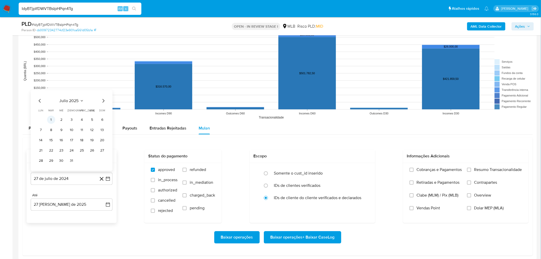
click at [53, 119] on button "1" at bounding box center [51, 119] width 8 height 8
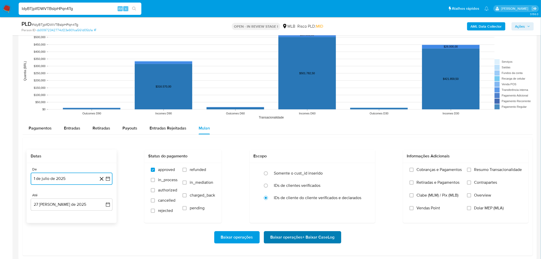
click at [278, 241] on span "Baixar operações + Baixar CaseLog" at bounding box center [303, 237] width 64 height 11
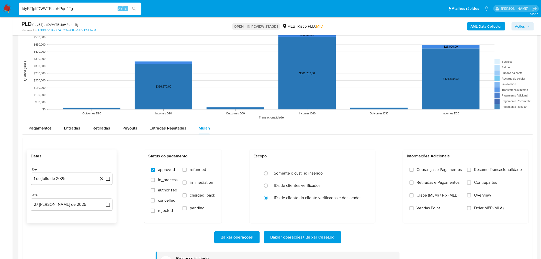
click at [62, 8] on input "IdyBTjplfDWVTBsIpHPqn4Tg" at bounding box center [80, 8] width 123 height 7
paste input "vypqZJkbNflyORTUoBaXdbev"
type input "vypqZJkbNflyORTUoBaXdbev"
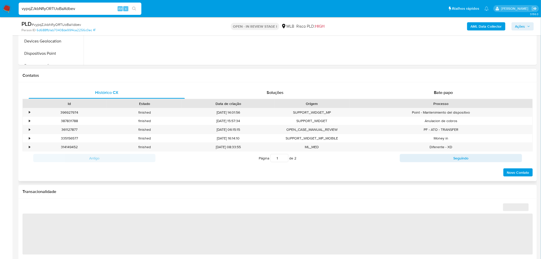
select select "10"
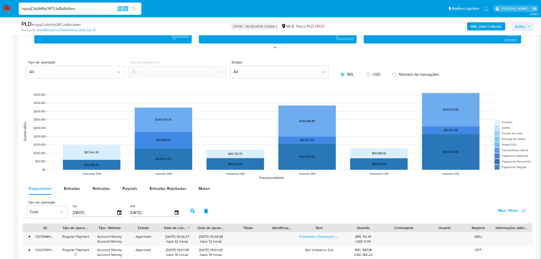
scroll to position [455, 0]
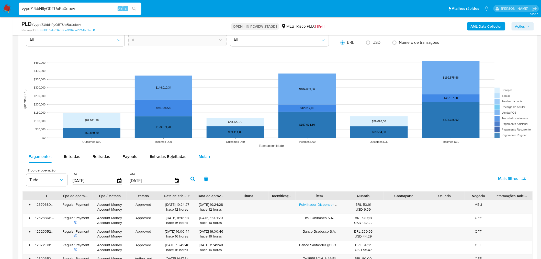
click at [199, 154] on div "Mulan" at bounding box center [204, 156] width 11 height 12
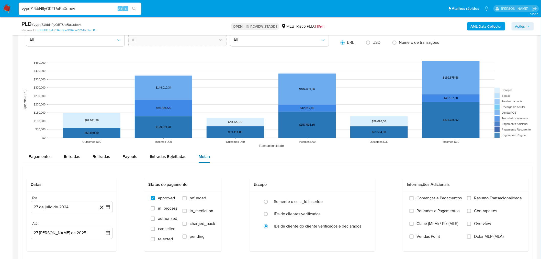
click at [199, 155] on span "Mulan" at bounding box center [204, 157] width 11 height 6
drag, startPoint x: 75, startPoint y: 213, endPoint x: 62, endPoint y: 207, distance: 13.8
click at [63, 210] on button "27 de julio de 2024" at bounding box center [72, 207] width 82 height 12
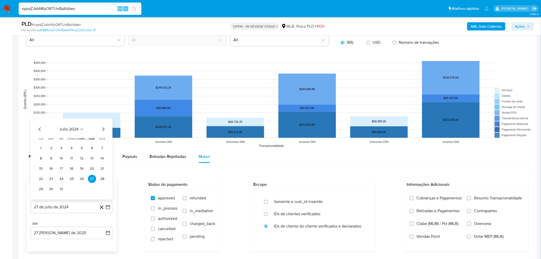
click at [70, 131] on span "julio 2024" at bounding box center [69, 128] width 19 height 5
click at [104, 125] on icon "Año siguiente" at bounding box center [102, 123] width 6 height 6
click at [50, 168] on button "jul" at bounding box center [49, 170] width 14 height 8
click at [50, 145] on button "1" at bounding box center [51, 148] width 8 height 8
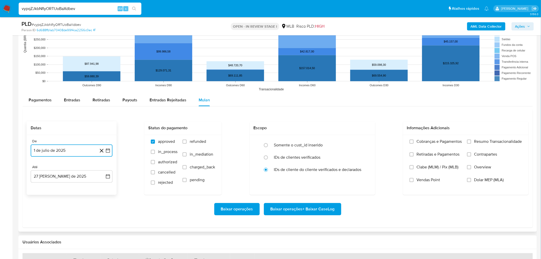
scroll to position [512, 0]
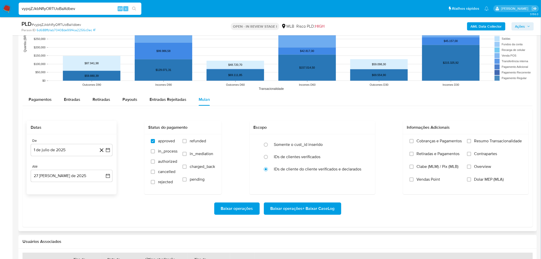
click at [283, 218] on div "Baixar operações Baixar operações + Baixar CaseLog" at bounding box center [278, 208] width 502 height 29
click at [283, 211] on span "Baixar operações + Baixar CaseLog" at bounding box center [303, 208] width 64 height 11
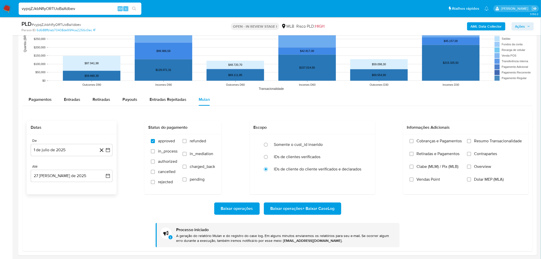
click at [60, 8] on input "vypqZJkbNflyORTUoBaXdbev" at bounding box center [80, 8] width 123 height 7
paste input "uMCJeEVkiOaOYglYr1wDNfc9"
type input "uMCJeEVkiOaOYglYr1wDNfc9"
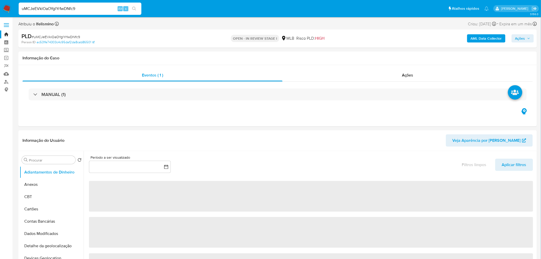
select select "10"
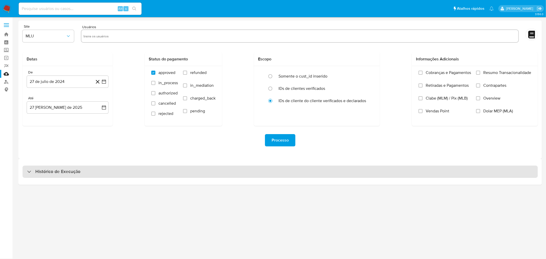
click at [191, 177] on div "Histórico de Execução" at bounding box center [280, 172] width 515 height 12
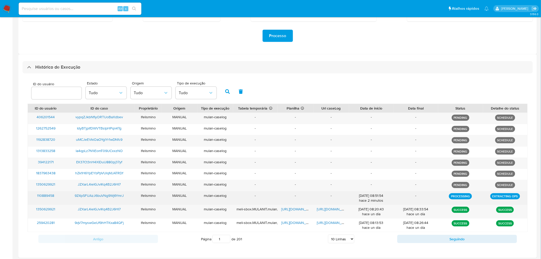
scroll to position [106, 0]
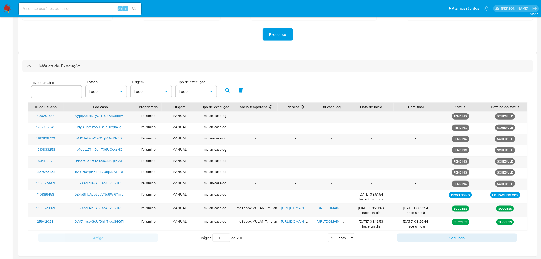
drag, startPoint x: 333, startPoint y: 236, endPoint x: 339, endPoint y: 234, distance: 6.1
click at [333, 236] on select "5 Linhas 10 Linhas 20 Linhas 25 Linhas 50 Linhas 100 Linhas" at bounding box center [341, 237] width 26 height 9
select select "25"
click at [329, 233] on select "5 Linhas 10 Linhas 20 Linhas 25 Linhas 50 Linhas 100 Linhas" at bounding box center [341, 237] width 26 height 9
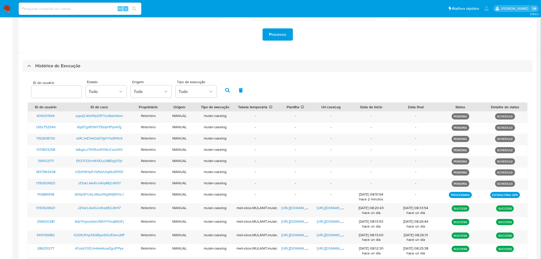
scroll to position [309, 0]
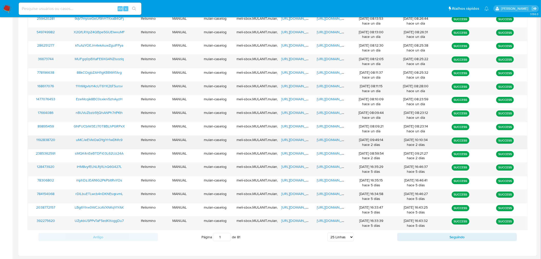
click at [336, 141] on span "https://docs.google.com/document/d/1K5s3lrxpfr4jwujjUboXx6lnA6nUj4N-eLjGEkzJMas…" at bounding box center [334, 139] width 35 height 5
click at [298, 139] on span "https://docs.google.com/spreadsheets/d/1oOAnA3y7m1seTtVqCC3AWAXvsyI1XhfiF3Nos8q…" at bounding box center [298, 139] width 35 height 5
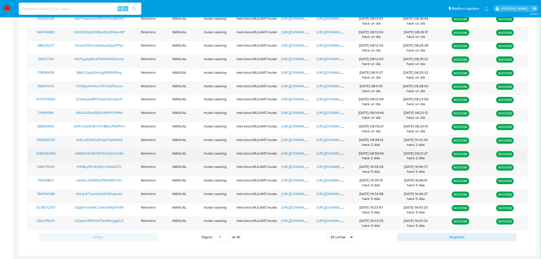
click at [324, 152] on span "https://docs.google.com/document/d/1VrkM6Xc1Dm73_f0XOVkabNUPNDb6ex7dWwIFLTY6E-c…" at bounding box center [334, 153] width 35 height 5
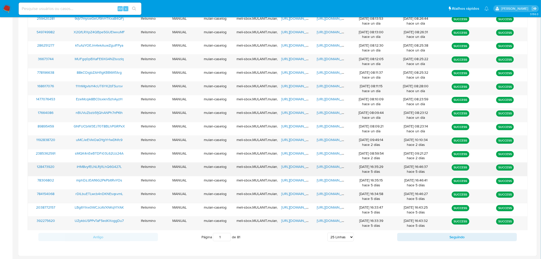
click at [333, 167] on span "https://docs.google.com/document/d/19RzoPfeU2pi4mVcviWWSuYsvy5pqcNzYNyssyC4cSwU…" at bounding box center [334, 166] width 35 height 5
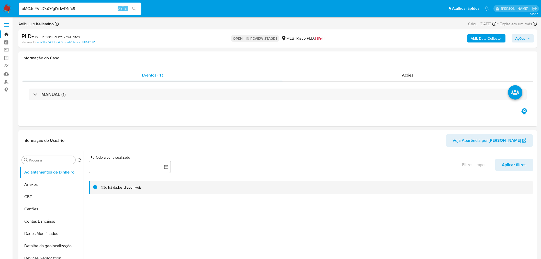
select select "10"
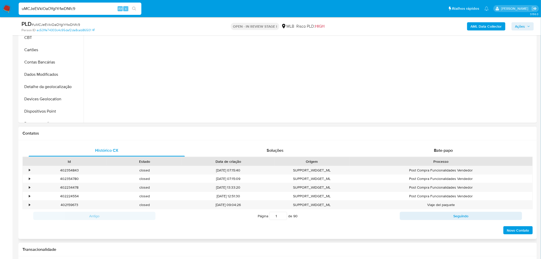
scroll to position [142, 0]
drag, startPoint x: 442, startPoint y: 151, endPoint x: 397, endPoint y: 158, distance: 45.0
click at [442, 151] on span "Bate-papo" at bounding box center [443, 149] width 19 height 6
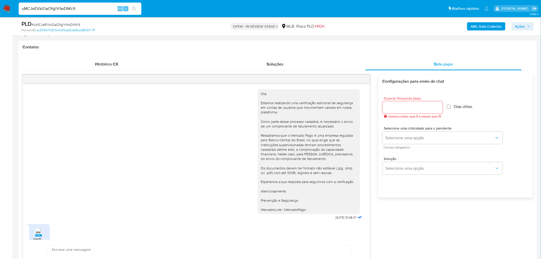
scroll to position [59, 0]
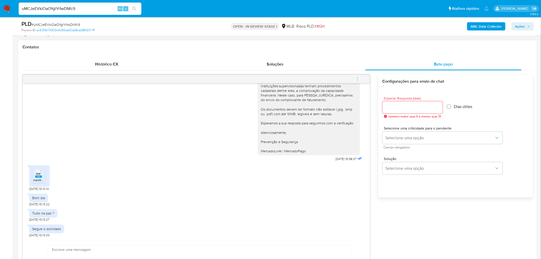
click at [37, 174] on span "PDF" at bounding box center [38, 173] width 5 height 3
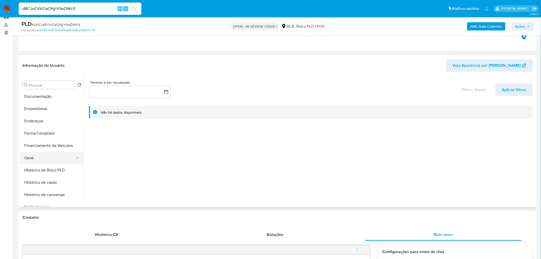
scroll to position [114, 0]
click at [40, 158] on button "Geral" at bounding box center [50, 155] width 60 height 12
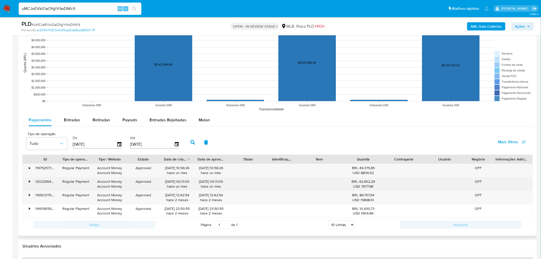
scroll to position [654, 0]
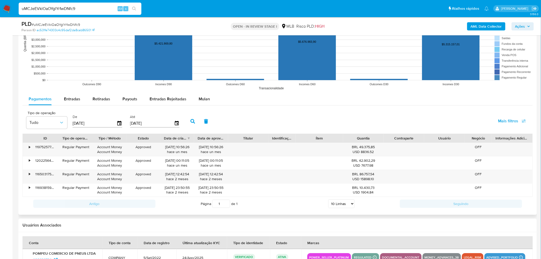
click at [72, 113] on div "De [DATE]" at bounding box center [97, 121] width 53 height 20
click at [72, 91] on rect at bounding box center [278, 42] width 511 height 102
click at [68, 96] on span "Entradas" at bounding box center [72, 99] width 16 height 6
select select "10"
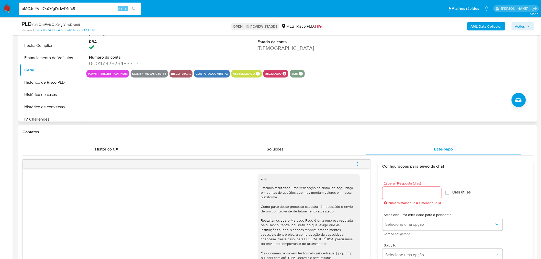
scroll to position [85, 0]
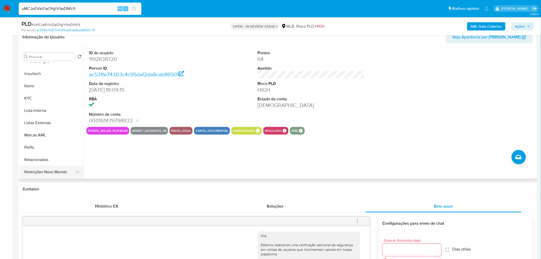
click at [45, 172] on button "Restrições Novo Mundo" at bounding box center [50, 172] width 60 height 12
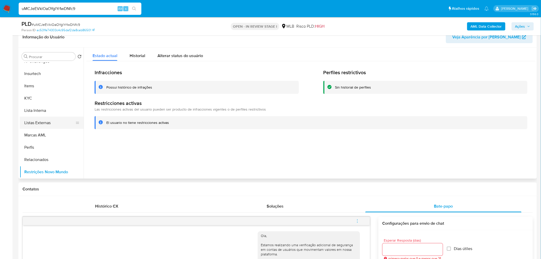
scroll to position [172, 0]
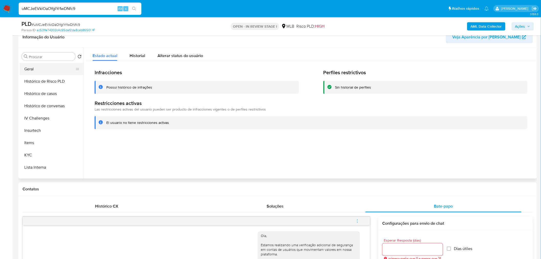
click at [53, 72] on button "Geral" at bounding box center [50, 69] width 60 height 12
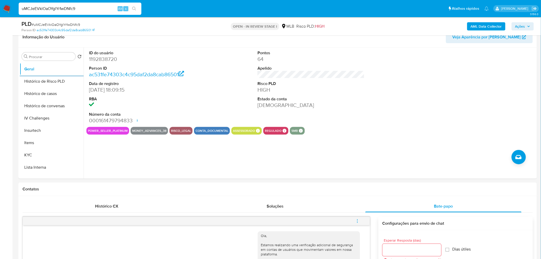
click at [51, 155] on button "KYC" at bounding box center [52, 155] width 64 height 12
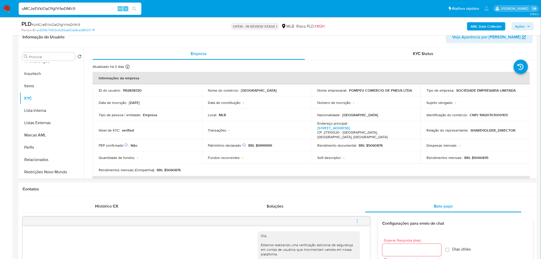
click at [34, 172] on button "Restrições Novo Mundo" at bounding box center [52, 172] width 64 height 12
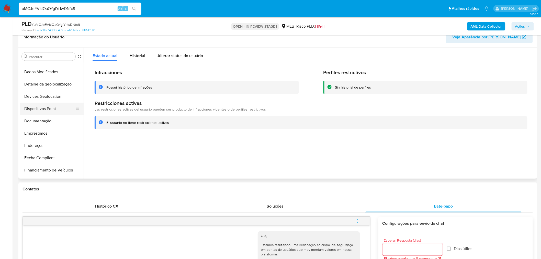
scroll to position [58, 0]
click at [56, 109] on button "Dispositivos Point" at bounding box center [52, 109] width 64 height 12
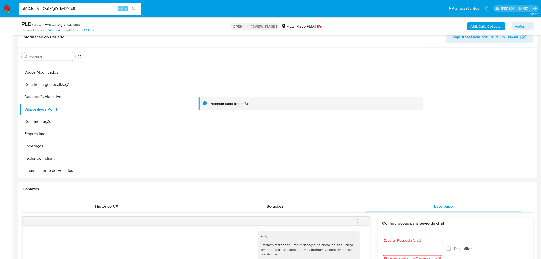
drag, startPoint x: 32, startPoint y: 116, endPoint x: 9, endPoint y: 122, distance: 24.1
click at [32, 117] on button "Documentação" at bounding box center [52, 121] width 64 height 12
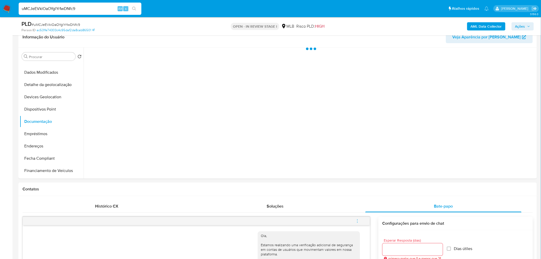
click at [36, 132] on button "Empréstimos" at bounding box center [52, 134] width 64 height 12
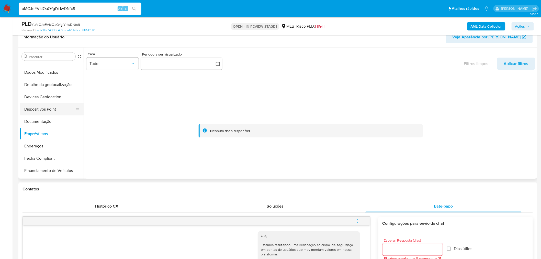
drag, startPoint x: 47, startPoint y: 125, endPoint x: 79, endPoint y: 114, distance: 33.0
click at [47, 125] on button "Documentação" at bounding box center [52, 121] width 64 height 12
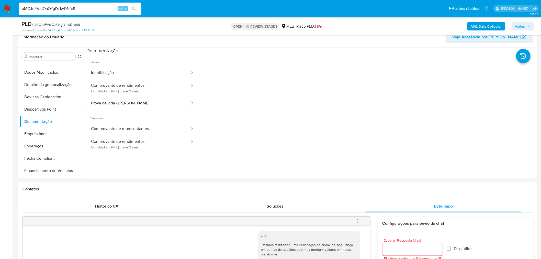
click at [134, 80] on button "Comprovante de rendimentos Concluído: [DATE] (hace 3 días)" at bounding box center [138, 87] width 104 height 17
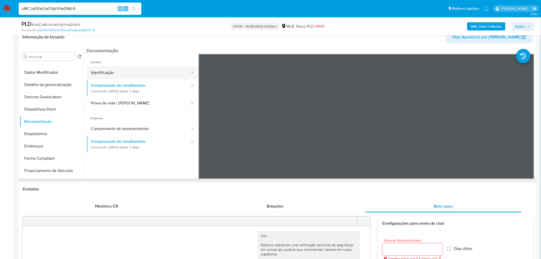
click at [141, 75] on button "Identificação" at bounding box center [138, 72] width 104 height 13
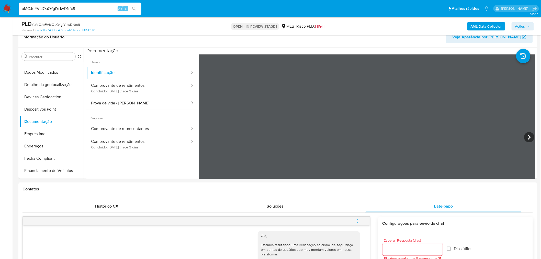
drag, startPoint x: 134, startPoint y: 88, endPoint x: 1, endPoint y: 102, distance: 134.3
click at [133, 88] on button "Comprovante de rendimentos Concluído: [DATE] (hace 3 días)" at bounding box center [138, 87] width 104 height 17
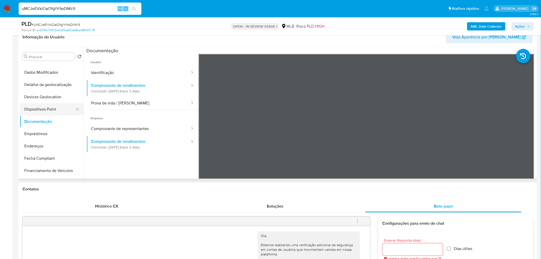
click at [63, 112] on button "Dispositivos Point" at bounding box center [50, 109] width 60 height 12
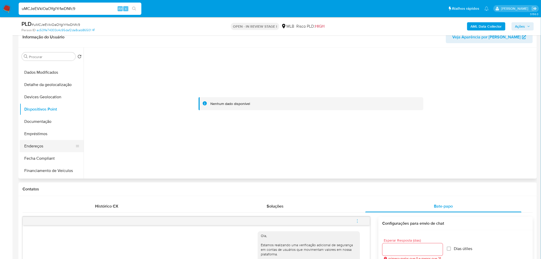
click at [51, 150] on button "Endereços" at bounding box center [50, 146] width 60 height 12
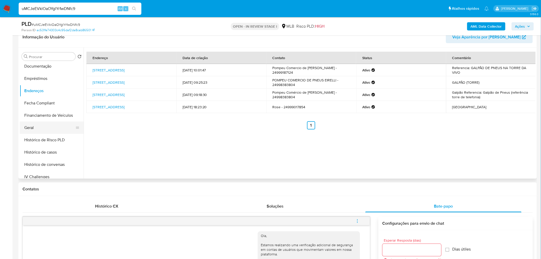
scroll to position [115, 0]
click at [38, 126] on button "Geral" at bounding box center [50, 126] width 60 height 12
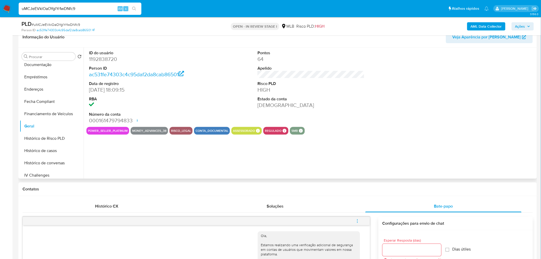
click at [106, 58] on dd "1192838720" at bounding box center [142, 59] width 107 height 7
copy dd "1192838720"
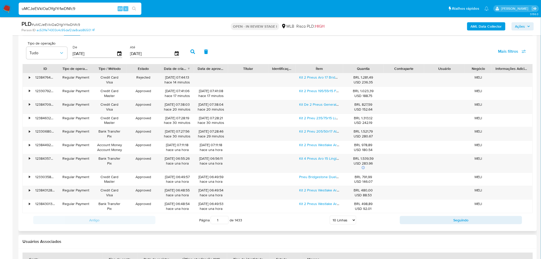
scroll to position [710, 0]
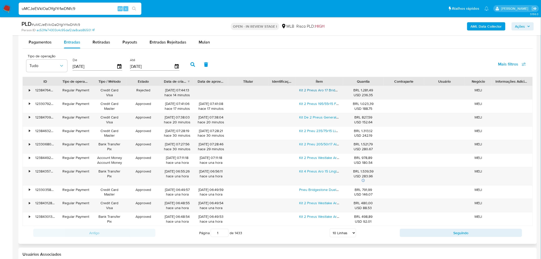
click at [329, 90] on link "Kit 2 Pneus Aro 17 Bridgestone 225/45r17 91y Turanza T005" at bounding box center [347, 89] width 95 height 5
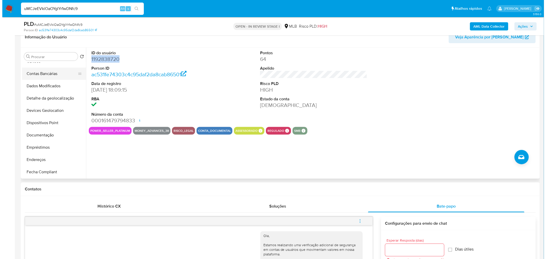
scroll to position [0, 0]
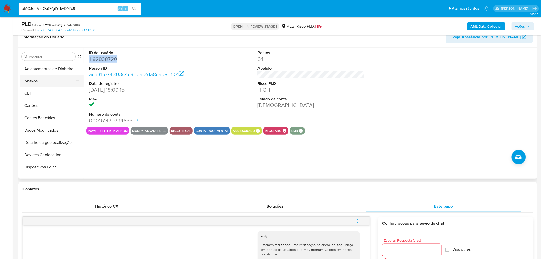
click at [38, 81] on button "Anexos" at bounding box center [50, 81] width 60 height 12
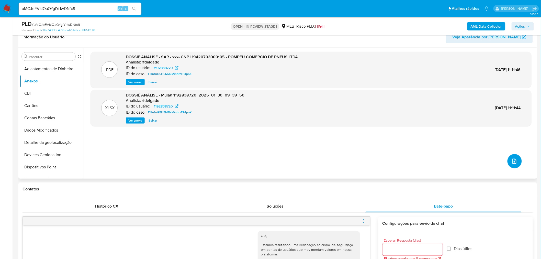
click at [511, 155] on button "upload-file" at bounding box center [515, 161] width 14 height 14
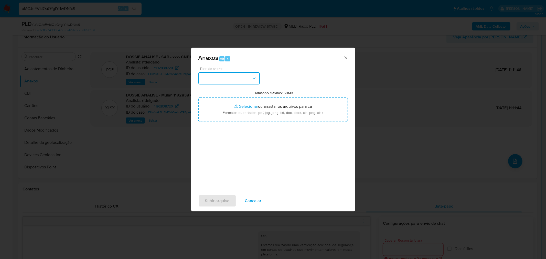
drag, startPoint x: 221, startPoint y: 77, endPoint x: 221, endPoint y: 81, distance: 4.1
click at [221, 77] on button "button" at bounding box center [228, 78] width 61 height 12
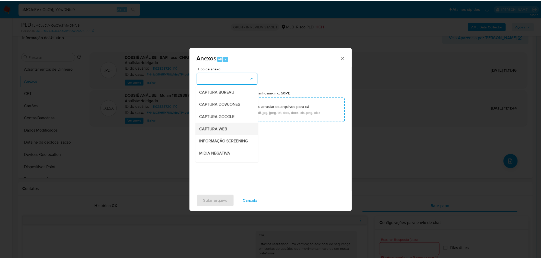
scroll to position [79, 0]
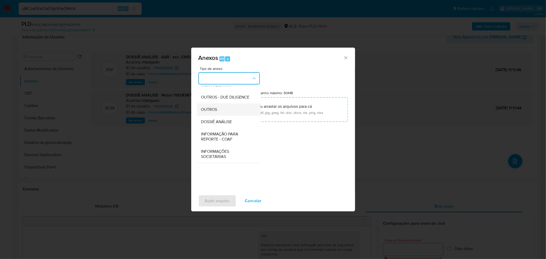
click at [222, 106] on div "OUTROS" at bounding box center [227, 109] width 52 height 12
click at [434, 29] on div "Anexos Alt a Tipo de anexo OUTROS Tamanho máximo: 50MB Selecionar arquivos Sele…" at bounding box center [273, 129] width 546 height 259
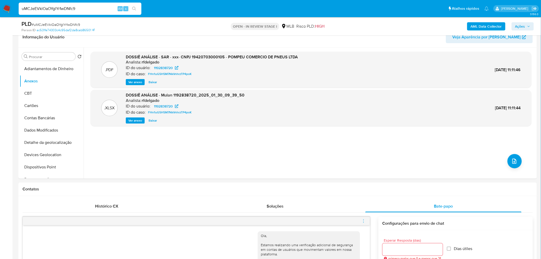
click at [475, 22] on b "AML Data Collector" at bounding box center [486, 26] width 31 height 8
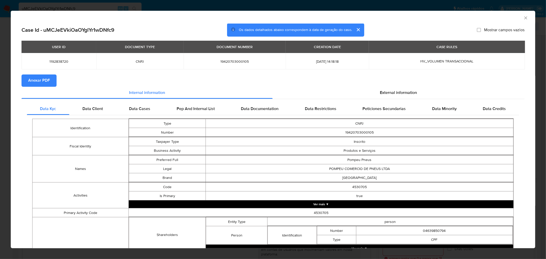
click at [40, 81] on span "Anexar PDF" at bounding box center [39, 80] width 22 height 11
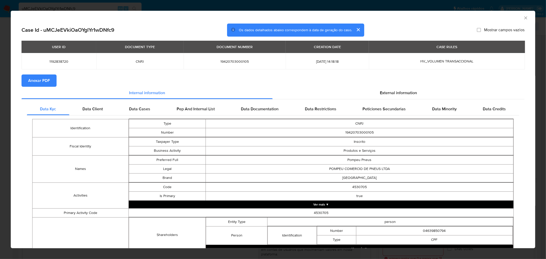
click at [184, 6] on div "AML Data Collector Case Id - uMCJeEVkiOaOYglYr1wDNfc9 Os dados detalhados abaix…" at bounding box center [273, 129] width 546 height 259
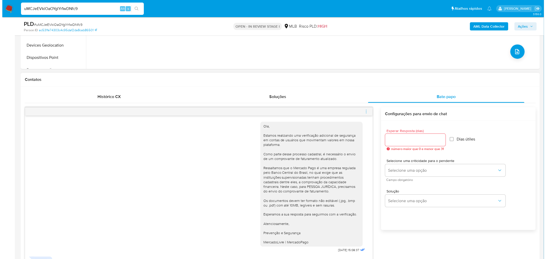
scroll to position [114, 0]
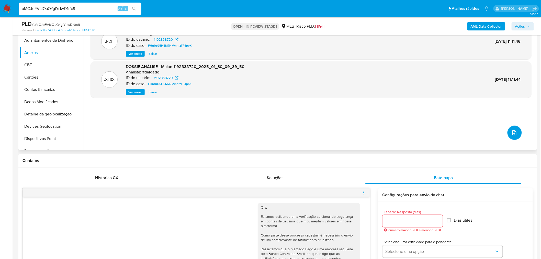
click at [518, 134] on button "upload-file" at bounding box center [515, 133] width 14 height 14
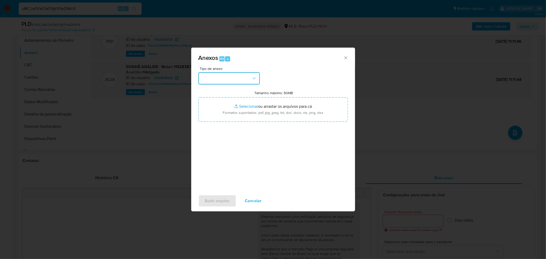
click at [227, 80] on button "button" at bounding box center [228, 78] width 61 height 12
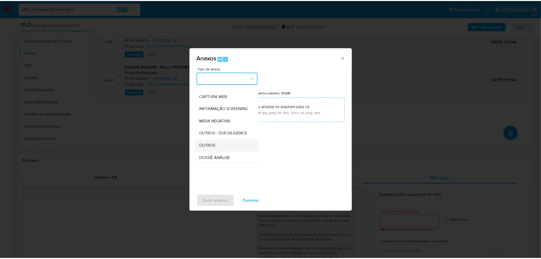
scroll to position [79, 0]
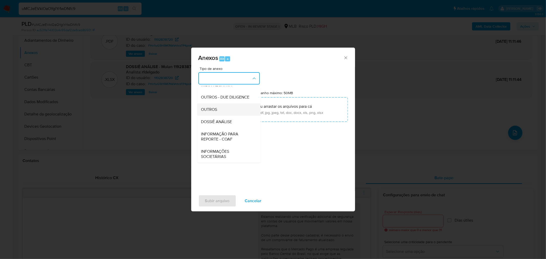
click at [218, 110] on div "OUTROS" at bounding box center [227, 109] width 52 height 12
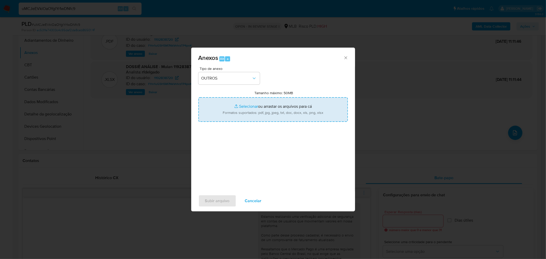
type input "C:\fakepath\Mulan 1192838720_2025_08_25_09_06_24 POMPEU COMÉRCIO DE PNEUS LTDA.…"
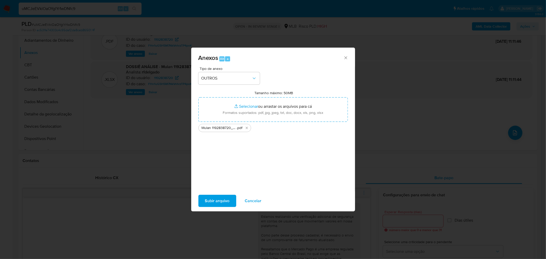
click at [222, 205] on span "Subir arquivo" at bounding box center [217, 200] width 25 height 11
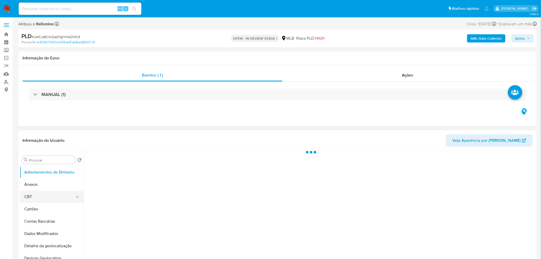
click at [46, 191] on button "CBT" at bounding box center [50, 197] width 60 height 12
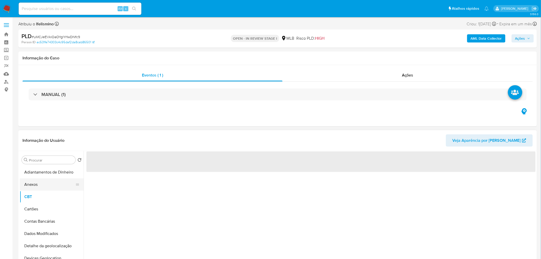
click at [46, 186] on button "Anexos" at bounding box center [50, 184] width 60 height 12
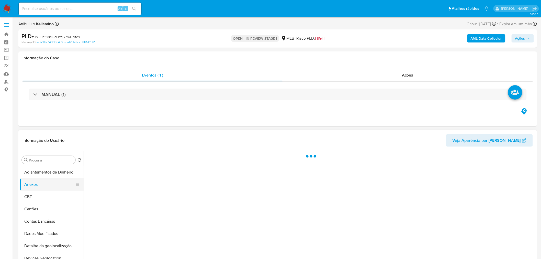
select select "10"
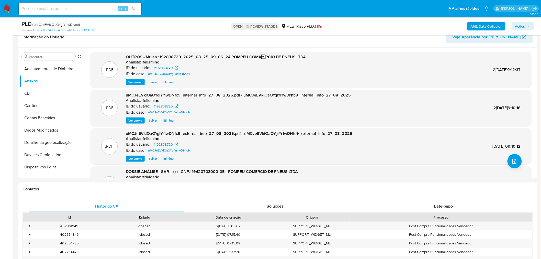
click at [95, 7] on input at bounding box center [80, 8] width 123 height 7
paste input "JZXarL4ieIGJvIKq4B2J6HI7"
type input "JZXarL4ieIGJvIKq4B2J6HI7"
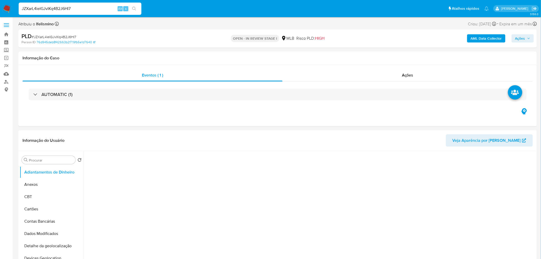
select select "10"
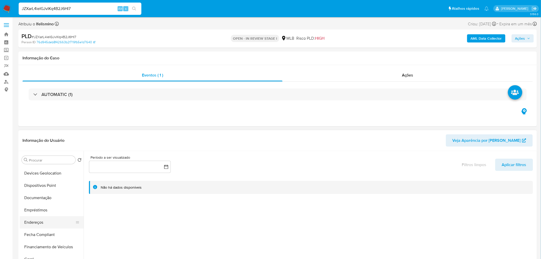
scroll to position [85, 0]
click at [31, 256] on button "Geral" at bounding box center [50, 259] width 60 height 12
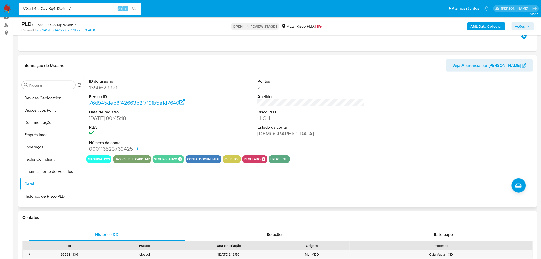
scroll to position [199, 0]
click at [50, 157] on button "KYC" at bounding box center [50, 156] width 60 height 12
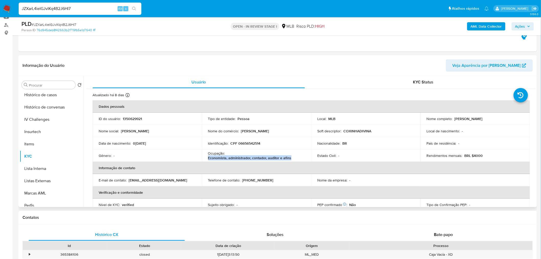
drag, startPoint x: 291, startPoint y: 157, endPoint x: 206, endPoint y: 157, distance: 85.2
click at [206, 157] on td "Ocupação : Economista, administrador, contador, auditor e afins" at bounding box center [257, 155] width 110 height 12
copy p "Economista, administrador, contador, auditor e afins"
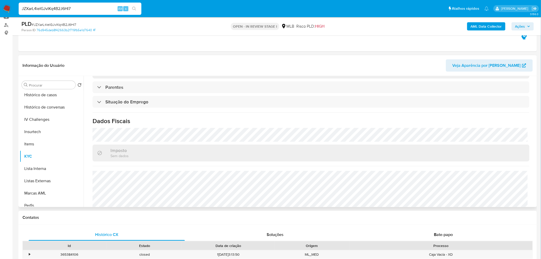
scroll to position [213, 0]
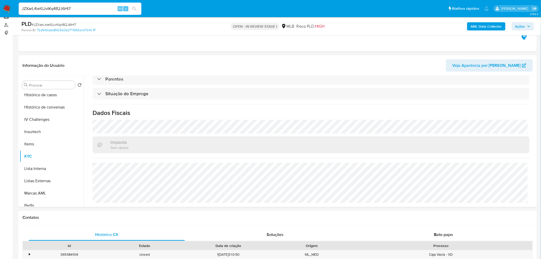
click at [63, 24] on span "# JZXarL4ieIGJvIKq4B2J6HI7" at bounding box center [54, 24] width 45 height 5
copy span "JZXarL4ieIGJvIKq4B2J6HI7"
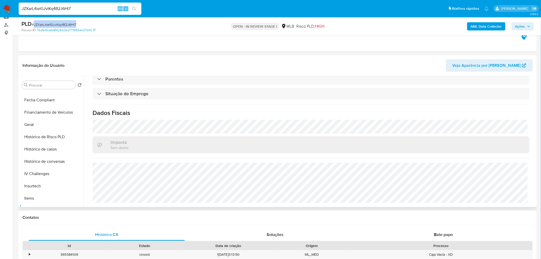
scroll to position [85, 0]
click at [55, 121] on button "Documentação" at bounding box center [50, 122] width 60 height 12
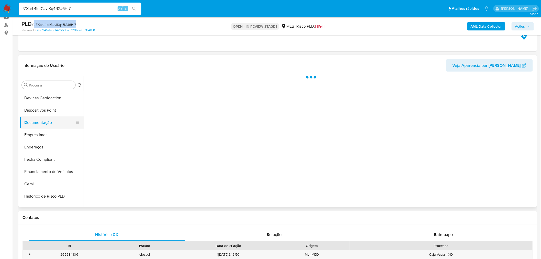
scroll to position [0, 0]
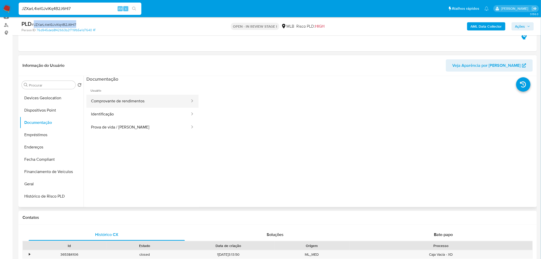
click at [120, 99] on button "Comprovante de rendimentos" at bounding box center [138, 101] width 104 height 13
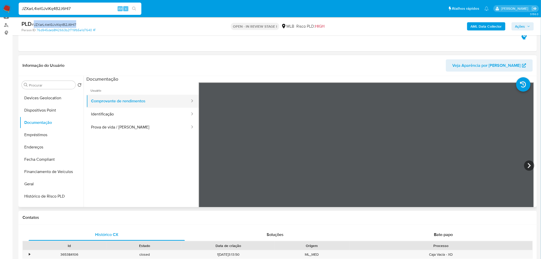
drag, startPoint x: 127, startPoint y: 97, endPoint x: 125, endPoint y: 107, distance: 10.2
click at [127, 99] on button "Comprovante de rendimentos" at bounding box center [138, 101] width 104 height 13
click at [123, 109] on button "Identificação" at bounding box center [138, 114] width 104 height 13
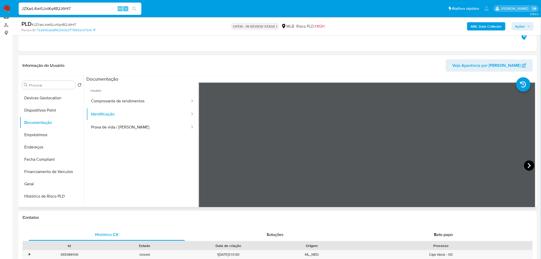
click at [527, 166] on icon at bounding box center [529, 165] width 10 height 10
click at [120, 127] on button "Prova de vida / [PERSON_NAME]" at bounding box center [138, 127] width 104 height 13
click at [54, 178] on button "Geral" at bounding box center [50, 184] width 60 height 12
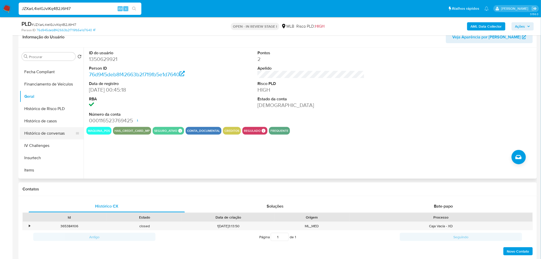
scroll to position [170, 0]
click at [31, 162] on button "KYC" at bounding box center [50, 156] width 60 height 12
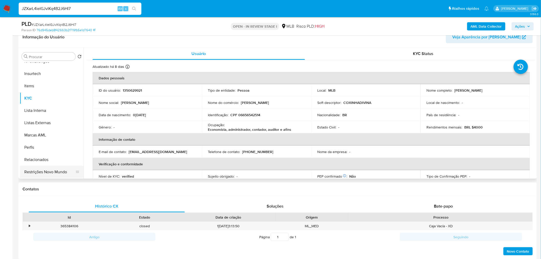
click at [50, 169] on button "Restrições Novo Mundo" at bounding box center [50, 172] width 60 height 12
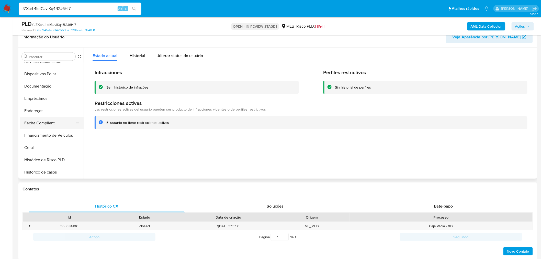
scroll to position [86, 0]
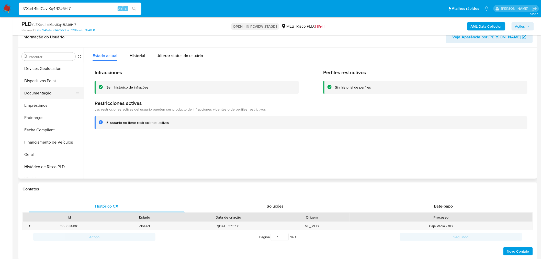
click at [54, 90] on button "Documentação" at bounding box center [50, 93] width 60 height 12
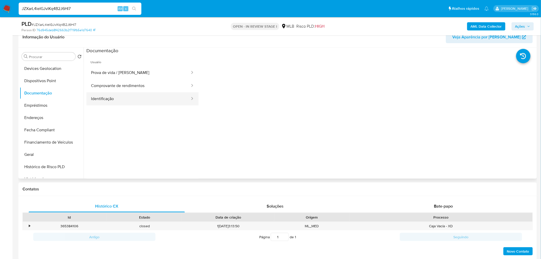
click at [111, 95] on button "Identificação" at bounding box center [138, 98] width 104 height 13
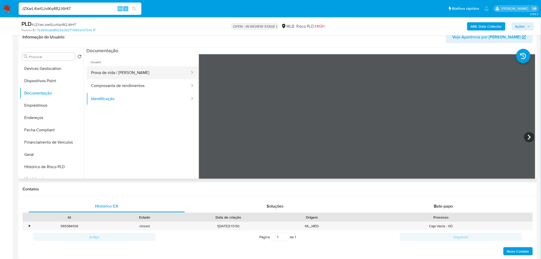
click at [103, 67] on button "Prova de vida / Selfie" at bounding box center [138, 72] width 104 height 13
drag, startPoint x: 32, startPoint y: 81, endPoint x: 8, endPoint y: 86, distance: 24.6
click at [32, 81] on button "Dispositivos Point" at bounding box center [52, 81] width 64 height 12
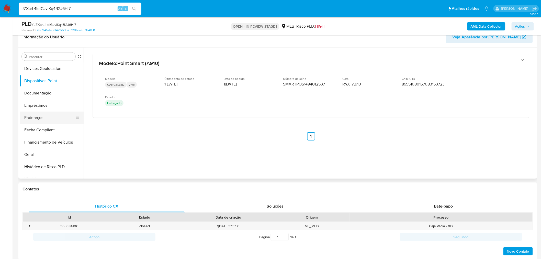
click at [37, 116] on button "Endereços" at bounding box center [50, 118] width 60 height 12
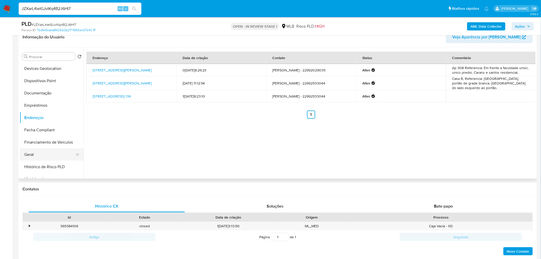
click at [40, 152] on button "Geral" at bounding box center [50, 154] width 60 height 12
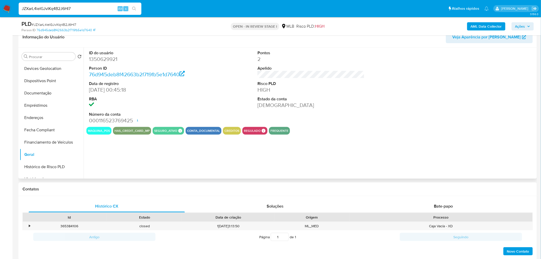
click at [100, 61] on dd "1350629921" at bounding box center [142, 59] width 107 height 7
copy dd "1350629921"
click at [56, 55] on input "Procurar" at bounding box center [51, 56] width 45 height 5
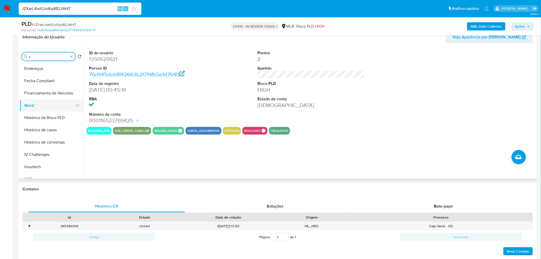
scroll to position [0, 0]
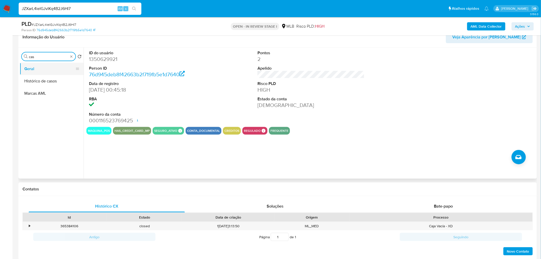
type input "cas"
click at [54, 72] on button "Geral" at bounding box center [50, 69] width 60 height 12
click at [53, 78] on button "Histórico de casos" at bounding box center [50, 81] width 60 height 12
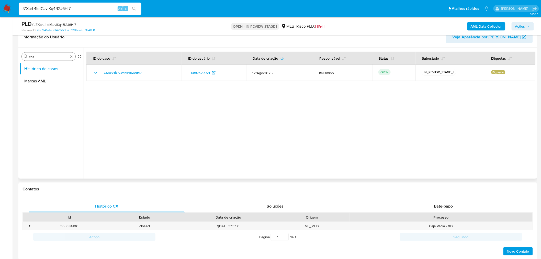
drag, startPoint x: 73, startPoint y: 54, endPoint x: 72, endPoint y: 56, distance: 2.8
click at [73, 55] on div "Procurar cas" at bounding box center [49, 56] width 54 height 8
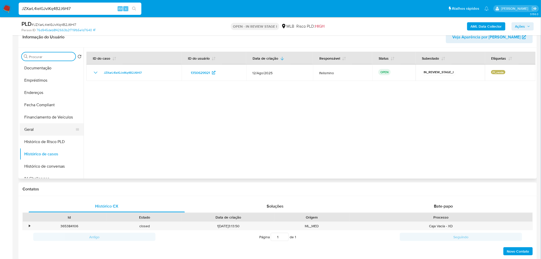
scroll to position [114, 0]
click at [40, 131] on button "Geral" at bounding box center [50, 127] width 60 height 12
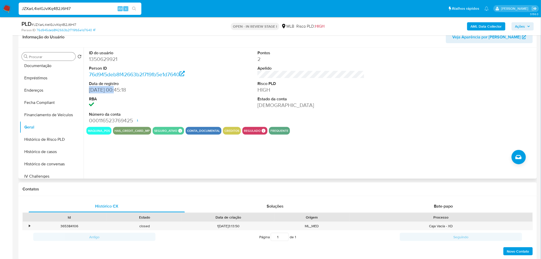
drag, startPoint x: 89, startPoint y: 90, endPoint x: 115, endPoint y: 89, distance: 26.4
click at [115, 88] on dd "[DATE] 00:45:18" at bounding box center [142, 89] width 107 height 7
copy dd "12/04/2023"
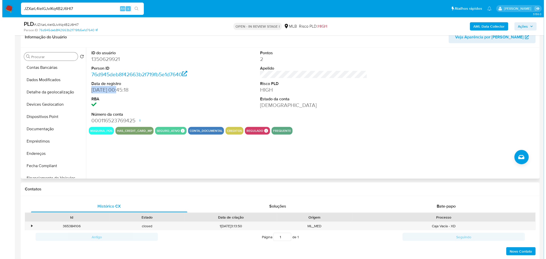
scroll to position [0, 0]
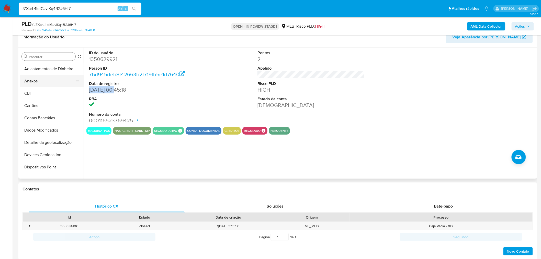
drag, startPoint x: 46, startPoint y: 89, endPoint x: 47, endPoint y: 85, distance: 3.4
click at [46, 89] on button "CBT" at bounding box center [52, 93] width 64 height 12
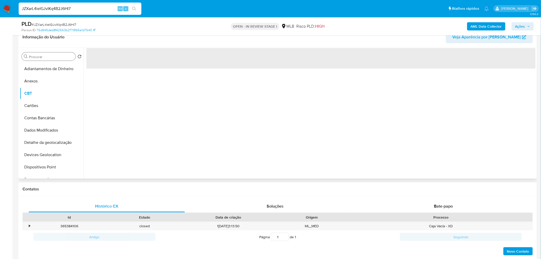
drag, startPoint x: 48, startPoint y: 83, endPoint x: 227, endPoint y: 129, distance: 185.2
click at [48, 82] on button "Anexos" at bounding box center [52, 81] width 64 height 12
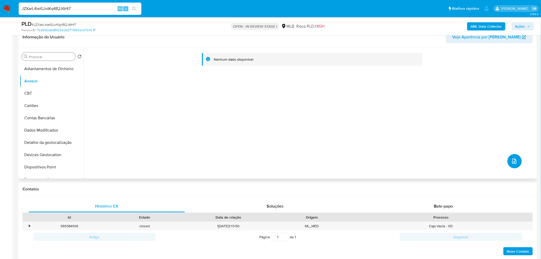
click at [519, 160] on button "upload-file" at bounding box center [515, 161] width 14 height 14
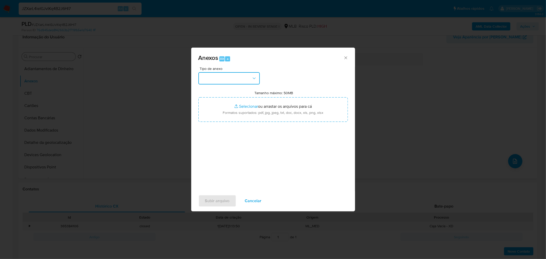
click at [238, 78] on button "button" at bounding box center [228, 78] width 61 height 12
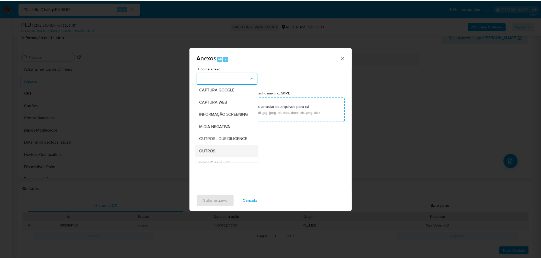
scroll to position [79, 0]
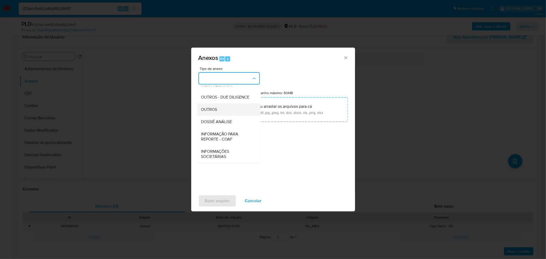
click at [197, 107] on li "OUTROS" at bounding box center [228, 109] width 63 height 12
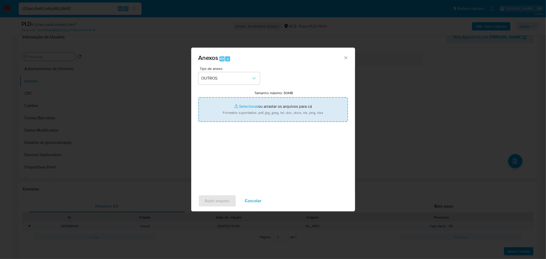
type input "C:\fakepath\Mulan 1350629921_2025_08_26_07_30_51 GABRIELA MARQUES SIMÕES.pdf"
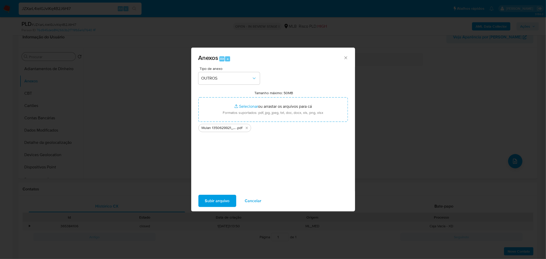
click at [221, 204] on span "Subir arquivo" at bounding box center [217, 200] width 25 height 11
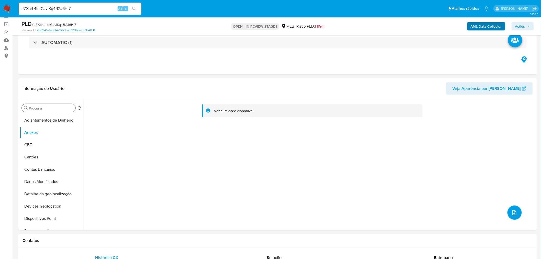
scroll to position [28, 0]
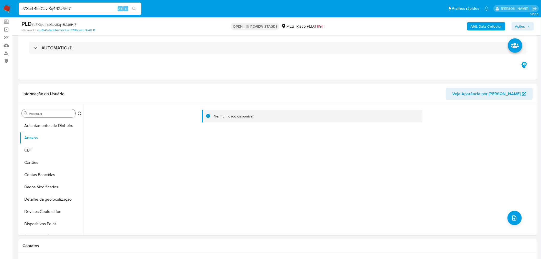
click at [490, 26] on b "AML Data Collector" at bounding box center [486, 26] width 31 height 8
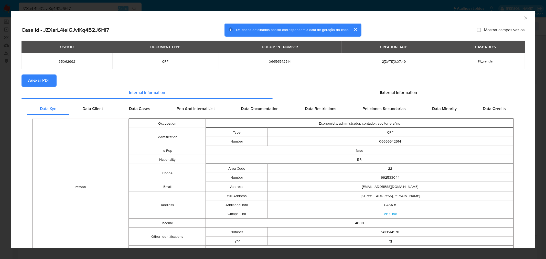
click at [40, 77] on span "Anexar PDF" at bounding box center [39, 80] width 22 height 11
click at [196, 6] on div "AML Data Collector Case Id - JZXarL4ieIGJvIKq4B2J6HI7 Os dados detalhados abaix…" at bounding box center [273, 129] width 546 height 259
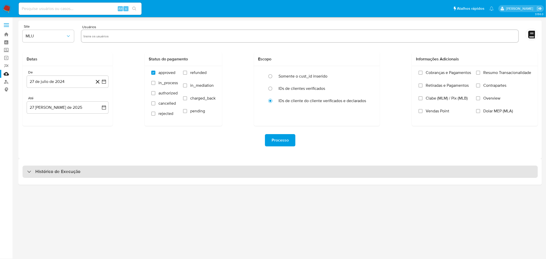
click at [212, 172] on div "Histórico de Execução" at bounding box center [280, 172] width 515 height 12
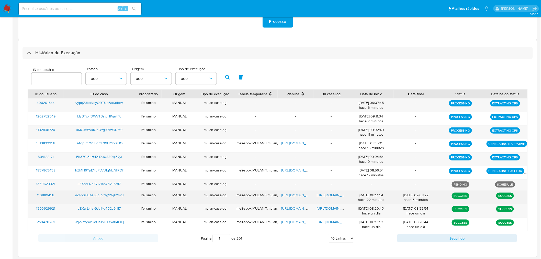
scroll to position [120, 0]
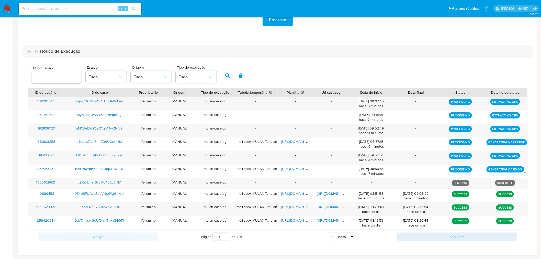
click at [338, 236] on select "5 Linhas 10 Linhas 20 Linhas 25 Linhas 50 Linhas 100 Linhas" at bounding box center [341, 236] width 26 height 9
click at [329, 233] on select "5 Linhas 10 Linhas 20 Linhas 25 Linhas 50 Linhas 100 Linhas" at bounding box center [341, 236] width 26 height 9
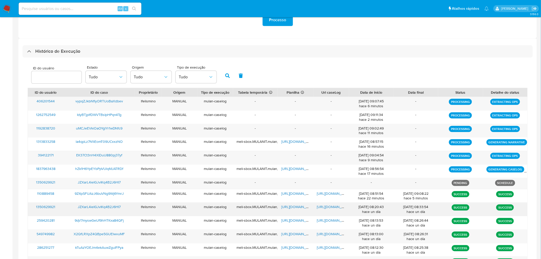
click at [327, 206] on span "[URL][DOMAIN_NAME]" at bounding box center [334, 206] width 35 height 5
click at [291, 206] on span "[URL][DOMAIN_NAME]" at bounding box center [298, 206] width 35 height 5
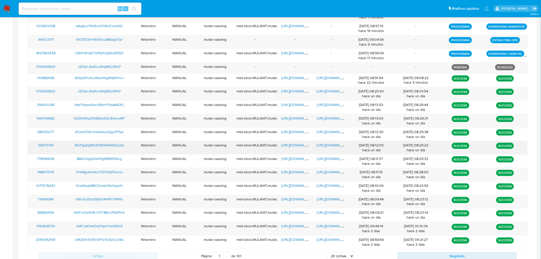
scroll to position [255, 0]
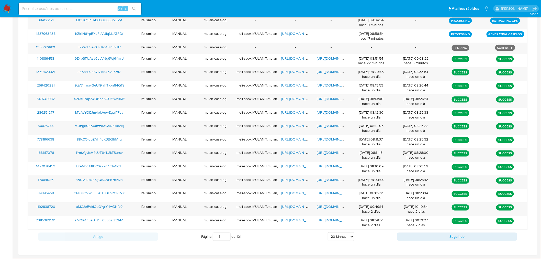
click at [335, 239] on select "5 Linhas 10 Linhas 20 Linhas 25 Linhas 50 Linhas 100 Linhas" at bounding box center [341, 236] width 26 height 9
select select "25"
click at [328, 233] on select "5 Linhas 10 Linhas 20 Linhas 25 Linhas 50 Linhas 100 Linhas" at bounding box center [341, 236] width 26 height 9
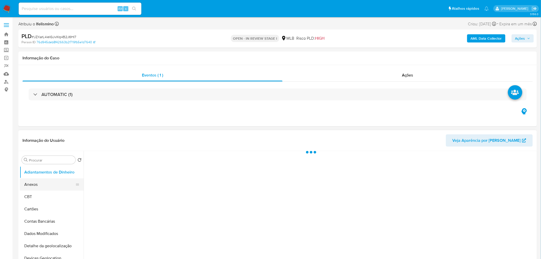
click at [39, 180] on button "Anexos" at bounding box center [50, 184] width 60 height 12
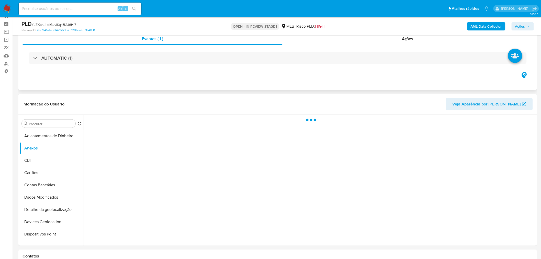
scroll to position [28, 0]
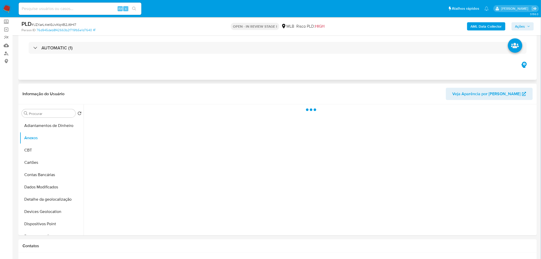
select select "10"
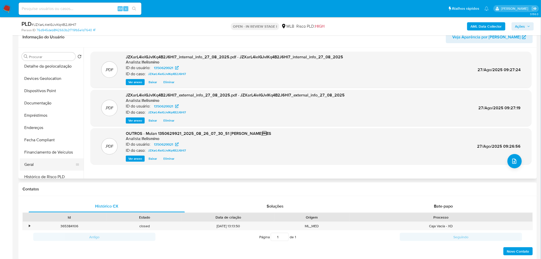
scroll to position [114, 0]
click at [41, 125] on button "Geral" at bounding box center [50, 127] width 60 height 12
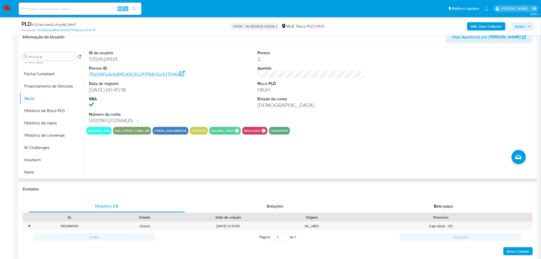
scroll to position [199, 0]
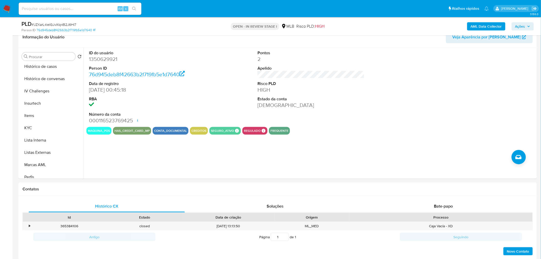
drag, startPoint x: 35, startPoint y: 126, endPoint x: 0, endPoint y: 127, distance: 34.3
click at [35, 126] on button "KYC" at bounding box center [52, 128] width 64 height 12
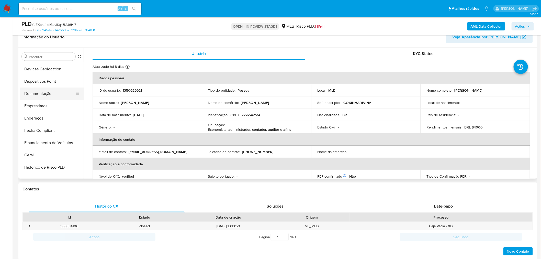
scroll to position [85, 0]
drag, startPoint x: 49, startPoint y: 88, endPoint x: 45, endPoint y: 94, distance: 7.7
click at [49, 88] on button "Documentação" at bounding box center [50, 94] width 60 height 12
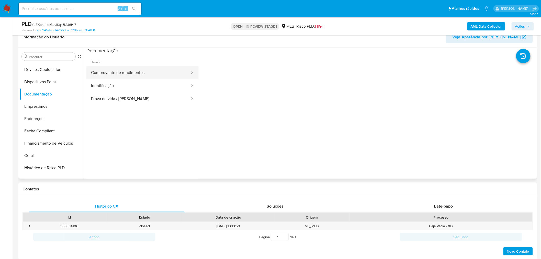
click at [142, 73] on button "Comprovante de rendimentos" at bounding box center [138, 72] width 104 height 13
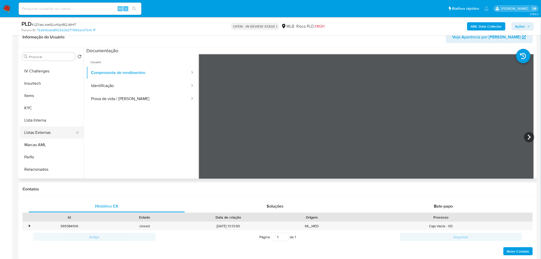
scroll to position [227, 0]
click at [47, 102] on button "KYC" at bounding box center [50, 99] width 60 height 12
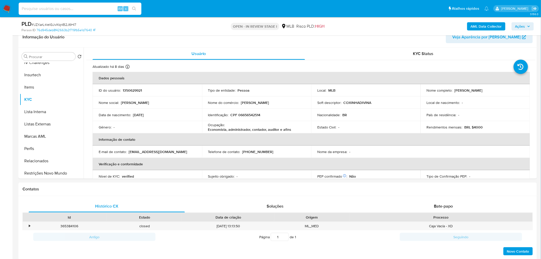
paste input "9Z4pSFUAzJ6buVNg9Wj6YmrJ"
type input "9Z4pSFUAzJ6buVNg9Wj6YmrJ"
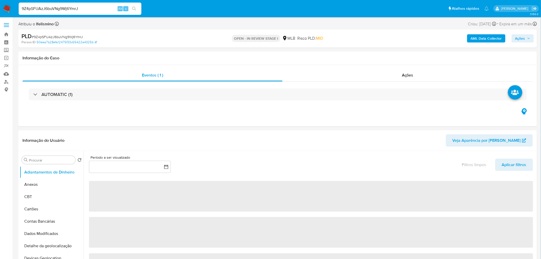
select select "10"
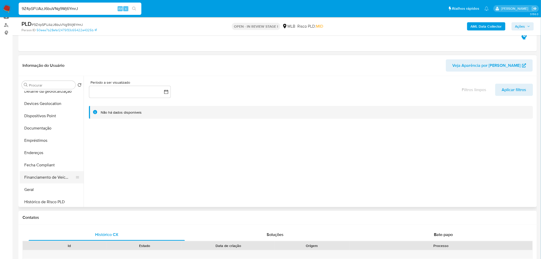
scroll to position [85, 0]
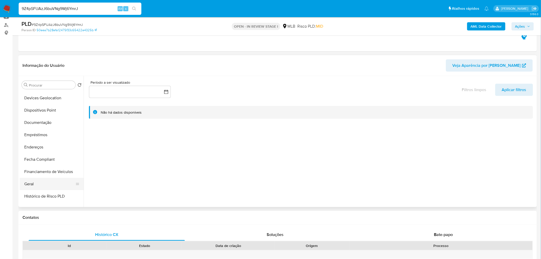
click at [47, 178] on button "Geral" at bounding box center [50, 184] width 60 height 12
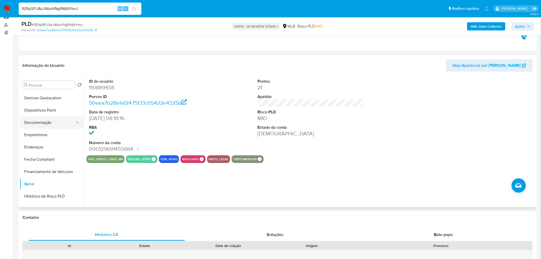
click at [42, 122] on button "Documentação" at bounding box center [50, 122] width 60 height 12
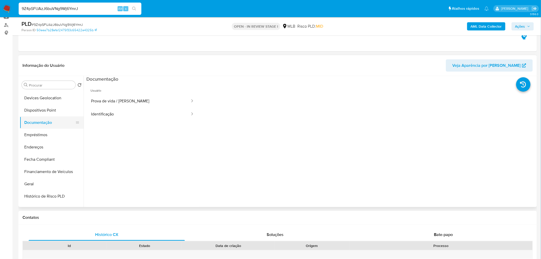
click at [112, 100] on button "Prova de vida / Selfie" at bounding box center [138, 101] width 104 height 13
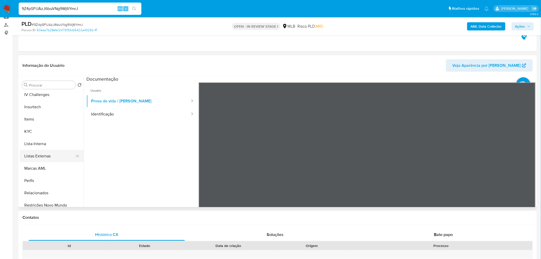
scroll to position [227, 0]
drag, startPoint x: 31, startPoint y: 119, endPoint x: 29, endPoint y: 128, distance: 9.4
click at [31, 119] on button "Items" at bounding box center [52, 116] width 64 height 12
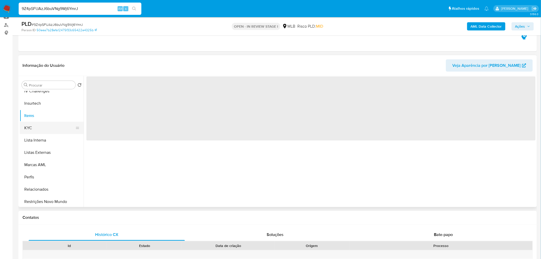
click at [29, 129] on button "KYC" at bounding box center [50, 128] width 60 height 12
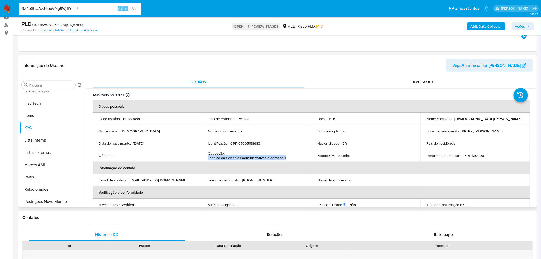
drag, startPoint x: 241, startPoint y: 158, endPoint x: 211, endPoint y: 159, distance: 30.7
click at [209, 159] on div "Ocupação : Técnico das ciências administrativas e contábeis" at bounding box center [256, 155] width 97 height 9
drag, startPoint x: 226, startPoint y: 159, endPoint x: 285, endPoint y: 159, distance: 59.4
click at [290, 160] on td "Ocupação : Técnico das ciências administrativas e contábeis" at bounding box center [257, 155] width 110 height 12
copy p "Técnico das ciências administrativas e contábeis"
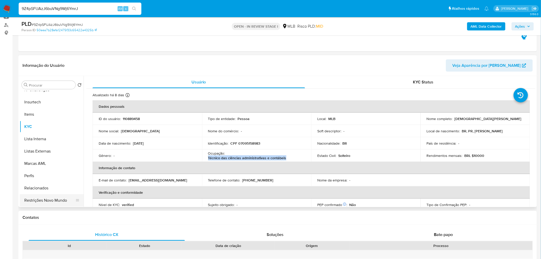
click at [45, 201] on button "Restrições Novo Mundo" at bounding box center [50, 200] width 60 height 12
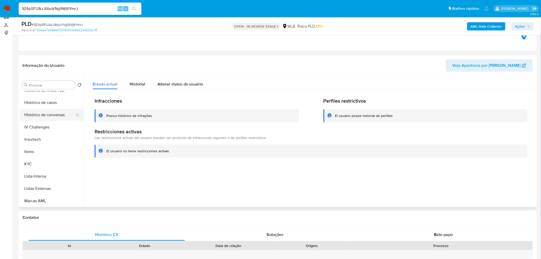
scroll to position [143, 0]
click at [51, 126] on button "Geral" at bounding box center [50, 126] width 60 height 12
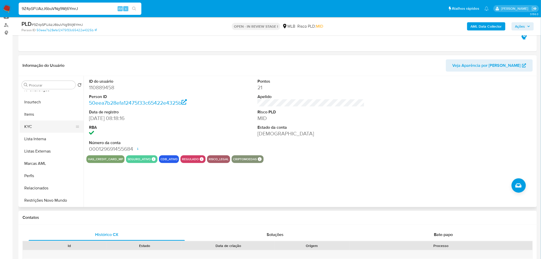
click at [42, 126] on button "KYC" at bounding box center [50, 127] width 60 height 12
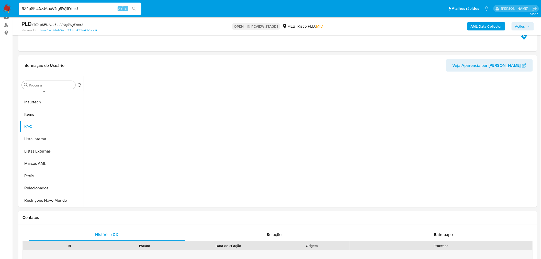
scroll to position [228, 0]
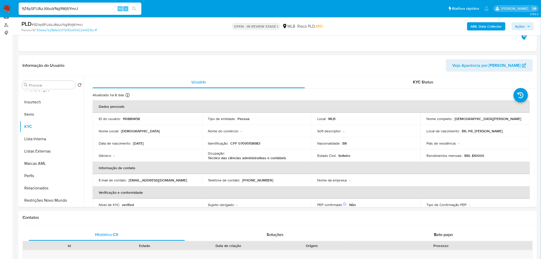
drag, startPoint x: 50, startPoint y: 199, endPoint x: 9, endPoint y: 196, distance: 40.8
click at [50, 199] on button "Restrições Novo Mundo" at bounding box center [52, 200] width 64 height 12
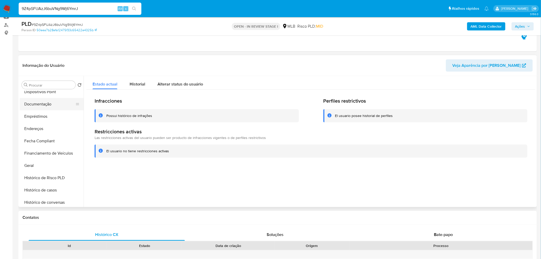
scroll to position [58, 0]
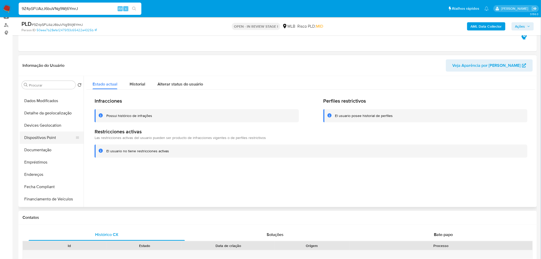
click at [47, 133] on button "Dispositivos Point" at bounding box center [50, 138] width 60 height 12
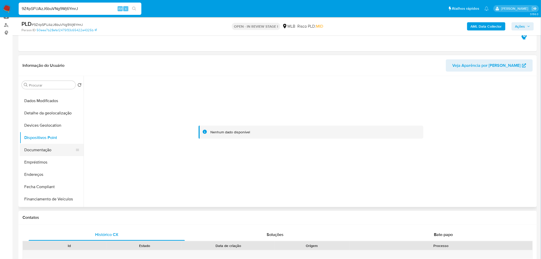
click at [68, 150] on button "Documentação" at bounding box center [50, 150] width 60 height 12
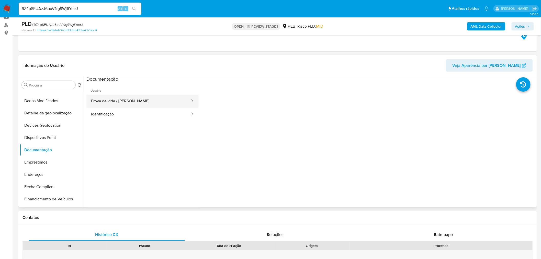
click at [101, 103] on button "Prova de vida / Selfie" at bounding box center [138, 101] width 104 height 13
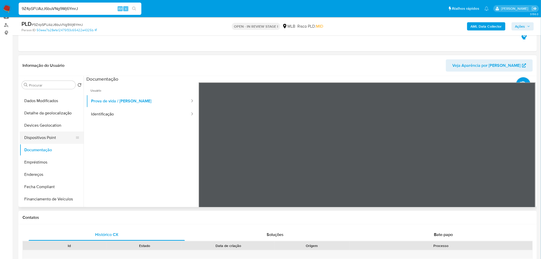
drag, startPoint x: 32, startPoint y: 134, endPoint x: 20, endPoint y: 136, distance: 12.2
click at [32, 134] on button "Dispositivos Point" at bounding box center [50, 138] width 60 height 12
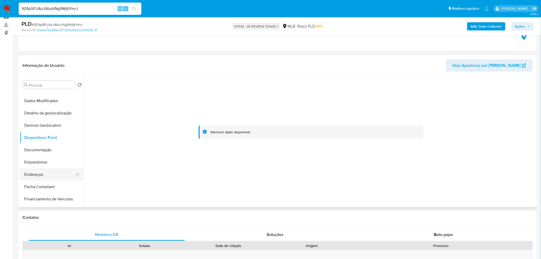
click at [32, 174] on button "Endereços" at bounding box center [50, 174] width 60 height 12
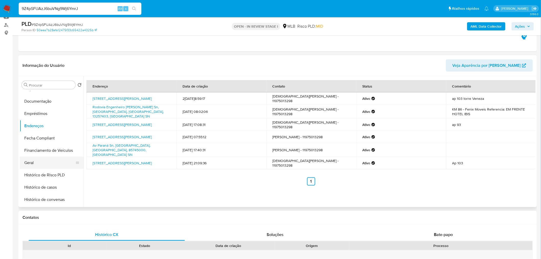
scroll to position [115, 0]
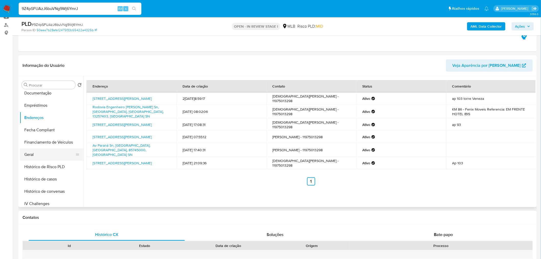
click at [37, 154] on button "Geral" at bounding box center [50, 154] width 60 height 12
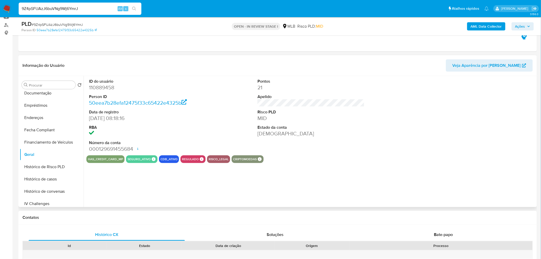
click at [104, 85] on dd "110889458" at bounding box center [142, 87] width 107 height 7
copy dd "110889458"
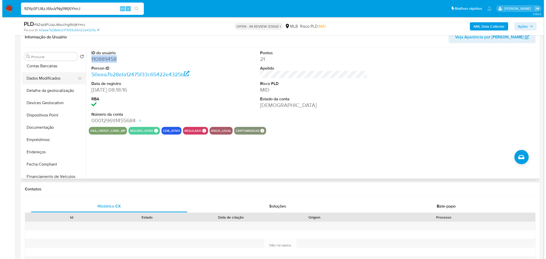
scroll to position [1, 0]
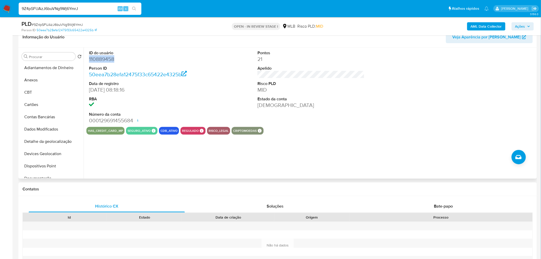
drag, startPoint x: 40, startPoint y: 81, endPoint x: 163, endPoint y: 116, distance: 127.3
click at [42, 81] on button "Anexos" at bounding box center [52, 80] width 64 height 12
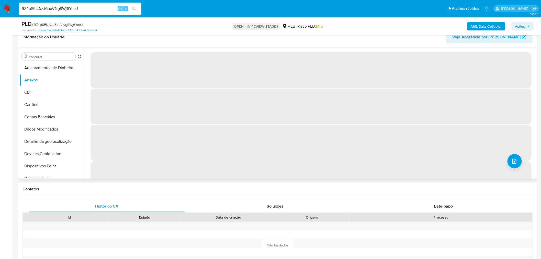
click at [515, 169] on div "‌ ‌ ‌ ‌" at bounding box center [310, 113] width 452 height 131
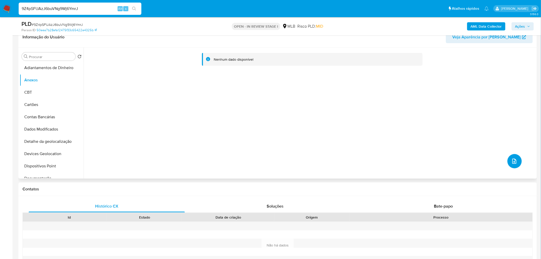
click at [512, 161] on icon "upload-file" at bounding box center [515, 161] width 6 height 6
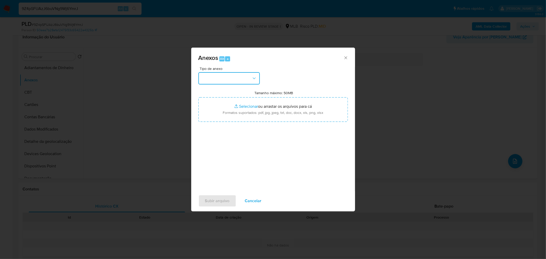
click at [247, 80] on button "button" at bounding box center [228, 78] width 61 height 12
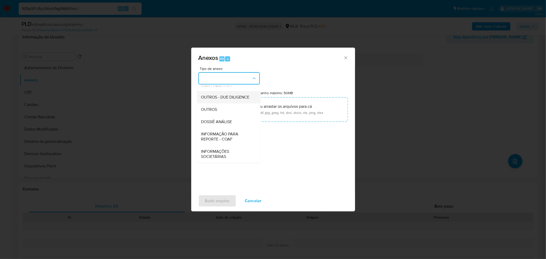
scroll to position [79, 0]
drag, startPoint x: 210, startPoint y: 109, endPoint x: 362, endPoint y: 86, distance: 153.5
click at [210, 110] on span "OUTROS" at bounding box center [209, 109] width 16 height 5
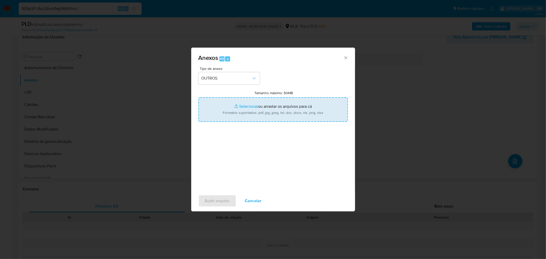
type input "C:\fakepath\Mulan 110889458_2025_08_27_08_04_59 CRISTIANE TESCHE.pdf"
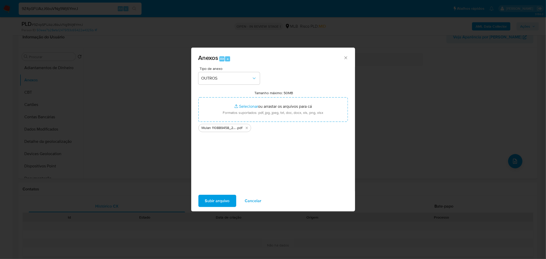
click at [215, 203] on span "Subir arquivo" at bounding box center [217, 200] width 25 height 11
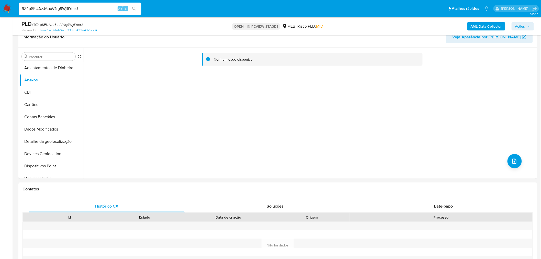
click at [488, 27] on b "AML Data Collector" at bounding box center [486, 26] width 31 height 8
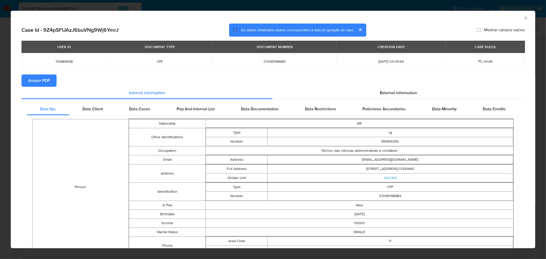
click at [34, 77] on span "Anexar PDF" at bounding box center [39, 80] width 22 height 11
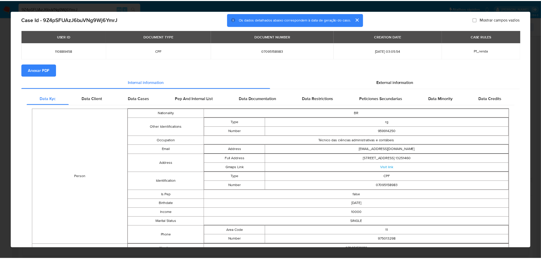
scroll to position [27, 0]
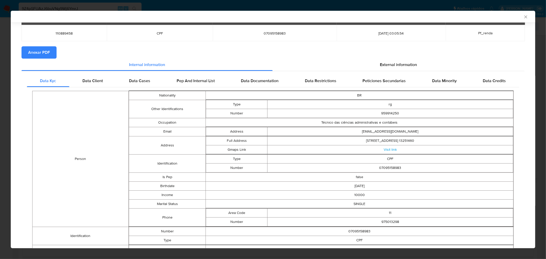
click at [8, 99] on div "AML Data Collector Case Id - 9Z4pSFUAzJ6buVNg9Wj6YmrJ Os dados detalhados abaix…" at bounding box center [273, 129] width 546 height 259
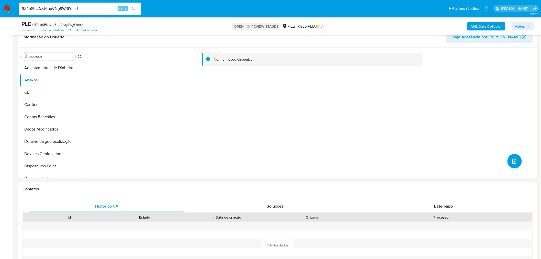
click at [43, 9] on input "9Z4pSFUAzJ6buVNg9Wj6YmrJ" at bounding box center [80, 8] width 123 height 7
paste input "hZk1H6YpEYbPpVUlqMJATRDf"
type input "hZk1H6YpEYbPpVUlqMJATRDf"
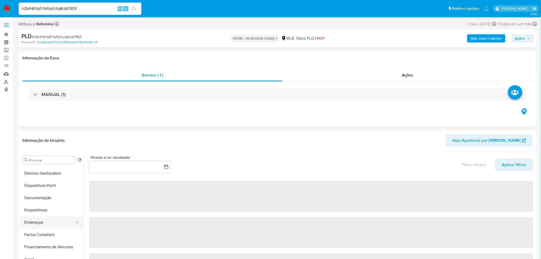
select select "10"
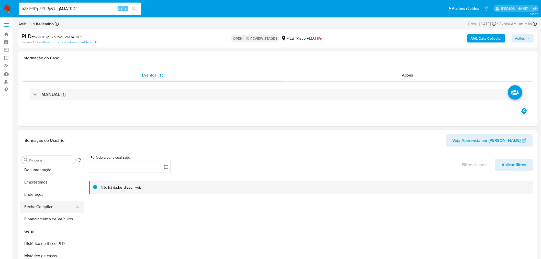
scroll to position [142, 0]
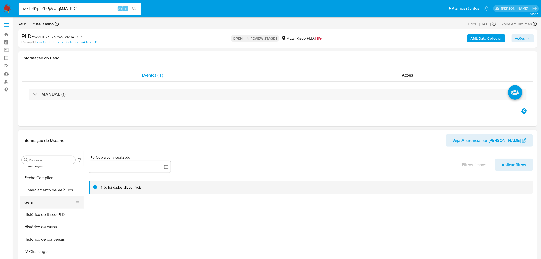
click at [43, 200] on button "Geral" at bounding box center [50, 202] width 60 height 12
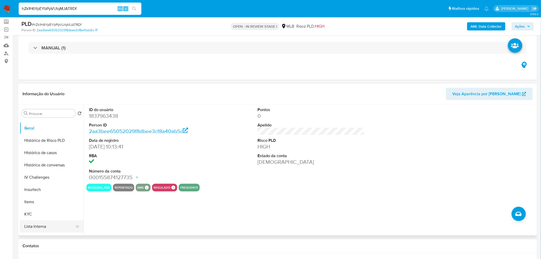
scroll to position [199, 0]
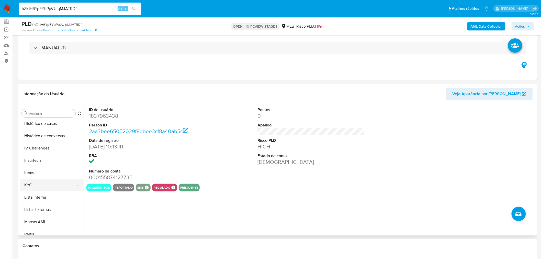
click at [39, 179] on button "KYC" at bounding box center [50, 185] width 60 height 12
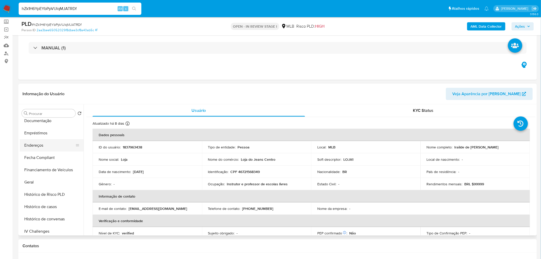
scroll to position [113, 0]
click at [54, 123] on button "Documentação" at bounding box center [50, 123] width 60 height 12
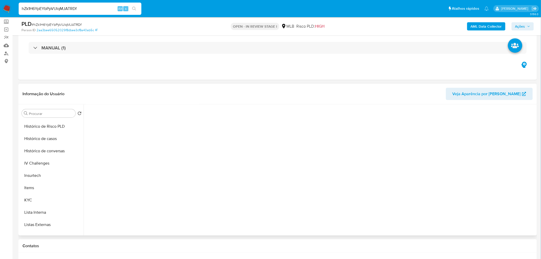
scroll to position [227, 0]
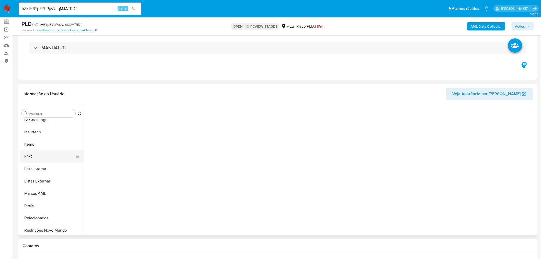
click at [39, 156] on button "KYC" at bounding box center [50, 156] width 60 height 12
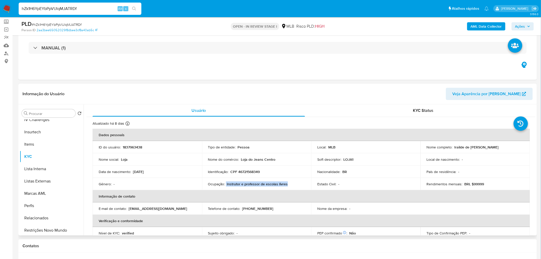
drag, startPoint x: 278, startPoint y: 184, endPoint x: 224, endPoint y: 192, distance: 54.9
click at [226, 183] on div "Ocupação : Instrutor e professor de escolas livres" at bounding box center [256, 184] width 97 height 5
click at [38, 159] on button "Geral" at bounding box center [50, 156] width 60 height 12
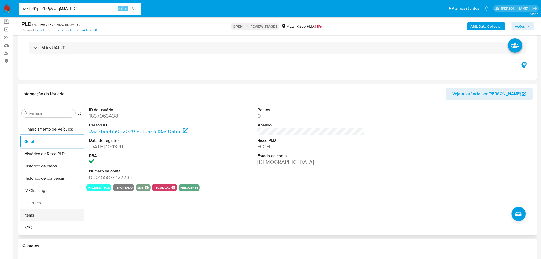
scroll to position [170, 0]
click at [28, 209] on button "KYC" at bounding box center [50, 213] width 60 height 12
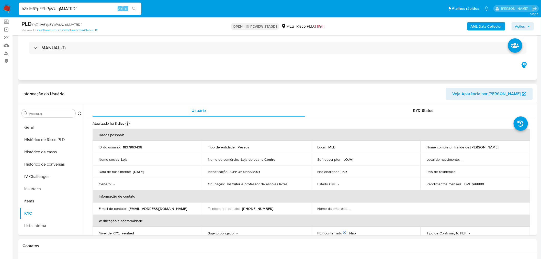
scroll to position [57, 0]
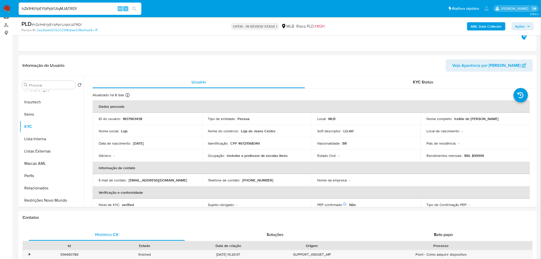
drag, startPoint x: 46, startPoint y: 199, endPoint x: 5, endPoint y: 199, distance: 40.7
click at [46, 200] on button "Restrições Novo Mundo" at bounding box center [52, 200] width 64 height 12
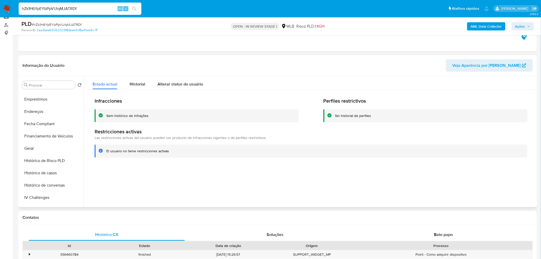
scroll to position [0, 0]
click at [34, 194] on button "Dispositivos Point" at bounding box center [50, 195] width 60 height 12
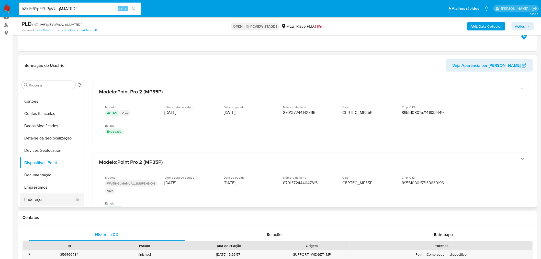
scroll to position [85, 0]
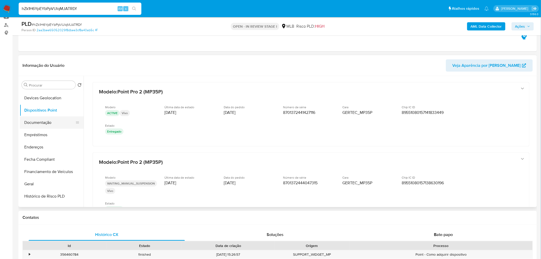
click at [49, 126] on button "Documentação" at bounding box center [50, 122] width 60 height 12
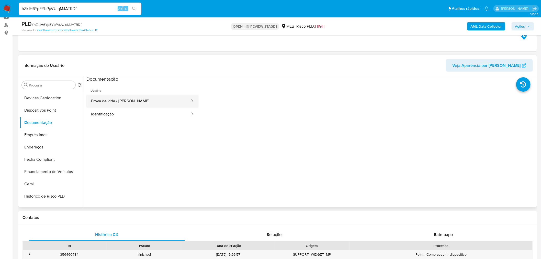
click at [155, 105] on button "Prova de vida / Selfie" at bounding box center [138, 101] width 104 height 13
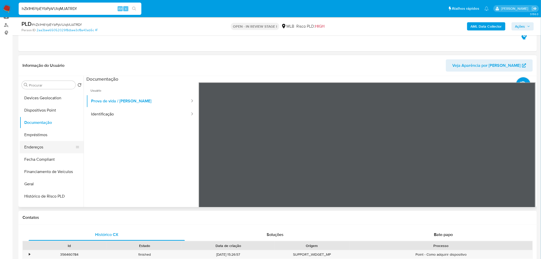
click at [72, 145] on button "Endereços" at bounding box center [50, 147] width 60 height 12
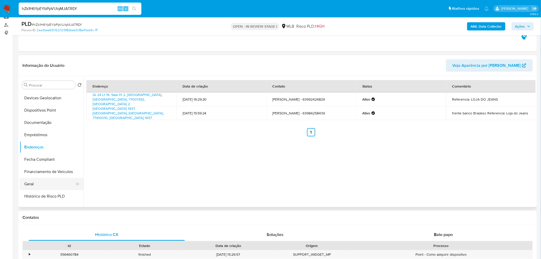
click at [23, 186] on button "Geral" at bounding box center [50, 184] width 60 height 12
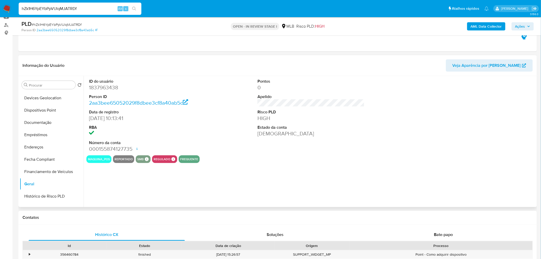
drag, startPoint x: 109, startPoint y: 85, endPoint x: 104, endPoint y: 86, distance: 4.7
click at [104, 86] on dd "1837963438" at bounding box center [142, 87] width 107 height 7
copy dd "1837963438"
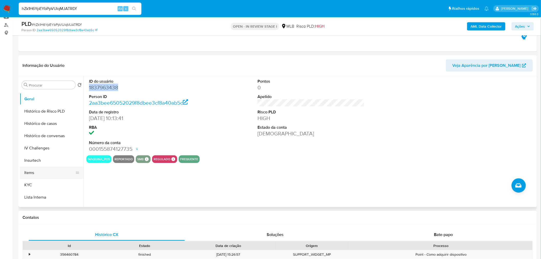
scroll to position [170, 0]
click at [36, 167] on button "Items" at bounding box center [50, 172] width 60 height 12
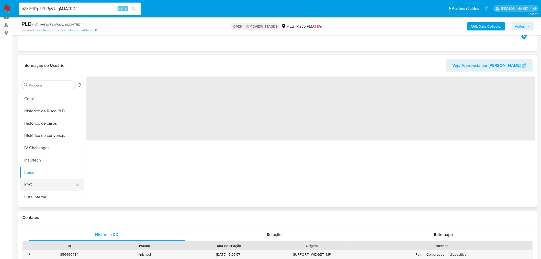
click at [27, 182] on button "KYC" at bounding box center [50, 185] width 60 height 12
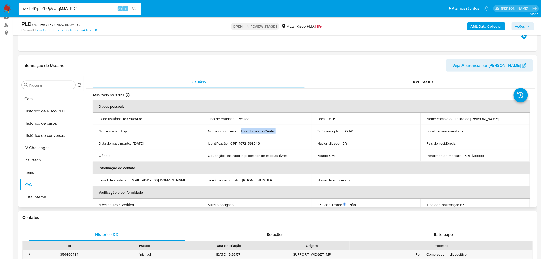
drag, startPoint x: 262, startPoint y: 131, endPoint x: 240, endPoint y: 132, distance: 22.6
click at [240, 132] on div "Nome do comércio : Loja do Jeans Centro" at bounding box center [256, 131] width 97 height 5
copy p "Loja do Jeans Centro"
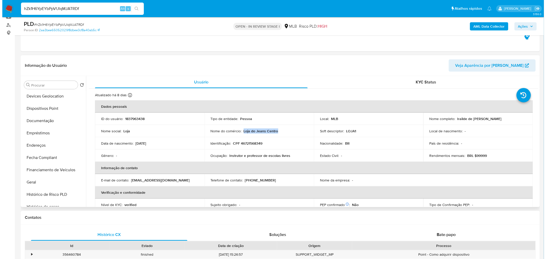
scroll to position [0, 0]
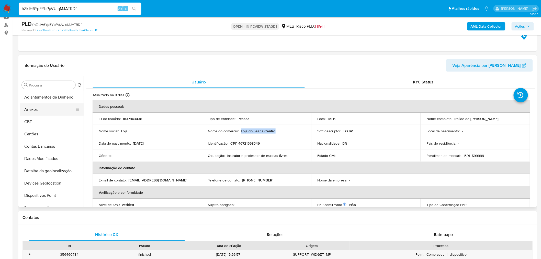
click at [40, 112] on button "Anexos" at bounding box center [50, 109] width 60 height 12
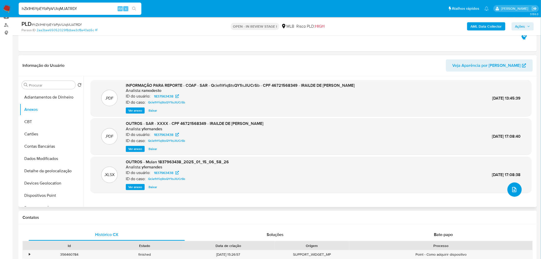
click at [513, 195] on button "upload-file" at bounding box center [515, 189] width 14 height 14
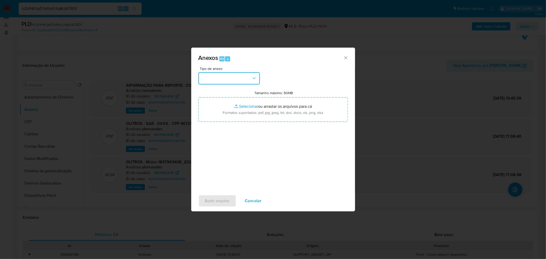
click at [213, 76] on button "button" at bounding box center [228, 78] width 61 height 12
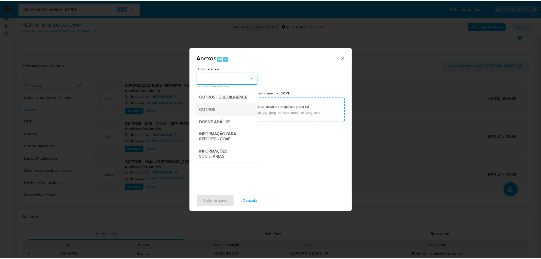
scroll to position [79, 0]
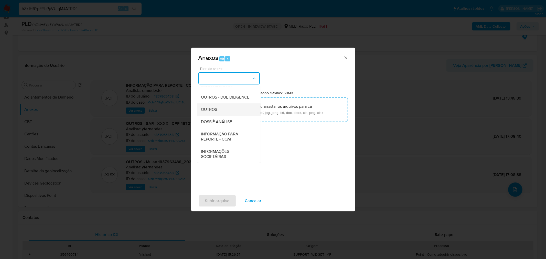
click at [211, 110] on span "OUTROS" at bounding box center [209, 109] width 16 height 5
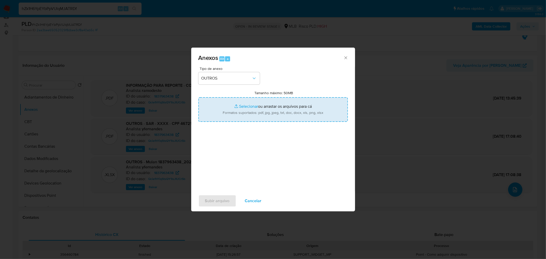
type input "C:\fakepath\Mulan 1837963438_2025_08_27_08_10_36 IRAILDE DE JESUS LIMA DE SOUZA…"
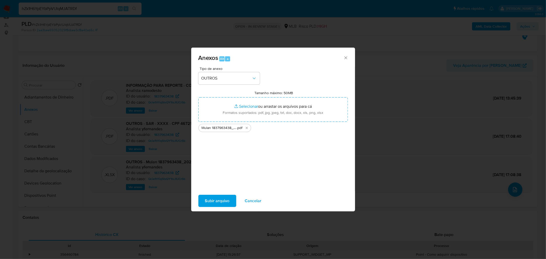
click at [218, 203] on span "Subir arquivo" at bounding box center [217, 200] width 25 height 11
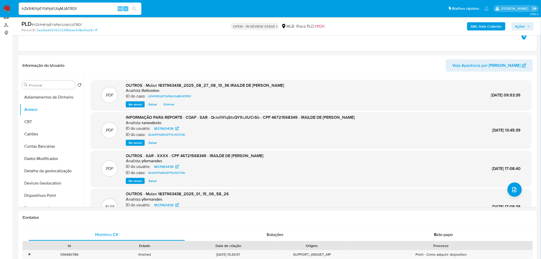
click at [478, 25] on b "AML Data Collector" at bounding box center [486, 26] width 31 height 8
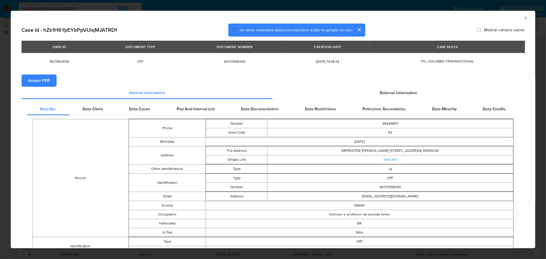
click at [51, 81] on button "Anexar PDF" at bounding box center [38, 80] width 35 height 12
click at [151, 4] on div "AML Data Collector Case Id - hZk1H6YpEYbPpVUlqMJATRDf Os dados detalhados abaix…" at bounding box center [273, 129] width 546 height 259
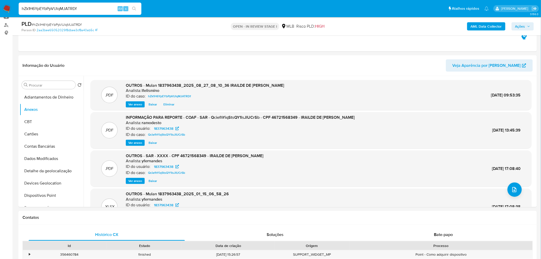
click at [58, 10] on input "hZk1H6YpEYbPpVUlqMJATRDf" at bounding box center [80, 8] width 123 height 7
paste input "EK37Ct3nH4XIDuU880pj37y"
type input "EK37Ct3nH4XIDuU880pj37yf"
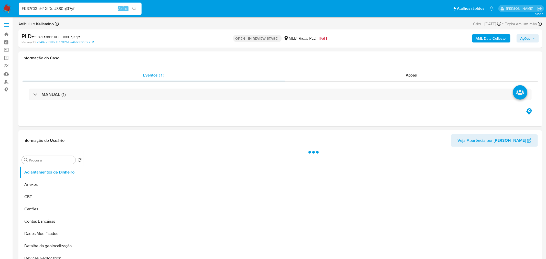
select select "10"
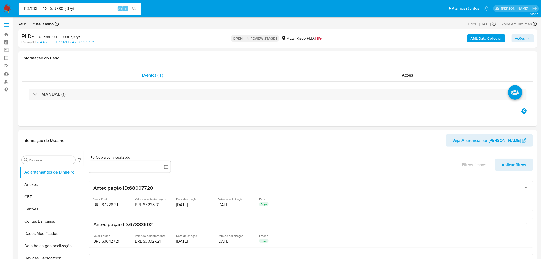
click at [51, 6] on input "EK37Ct3nH4XIDuU880pj37yf" at bounding box center [80, 8] width 123 height 7
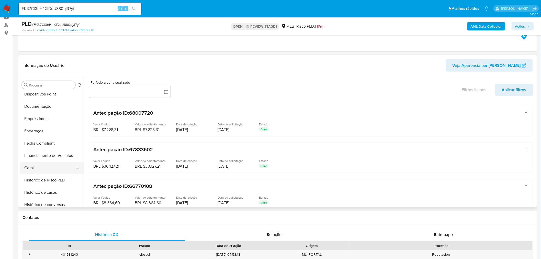
scroll to position [114, 0]
click at [40, 160] on button "Geral" at bounding box center [50, 155] width 60 height 12
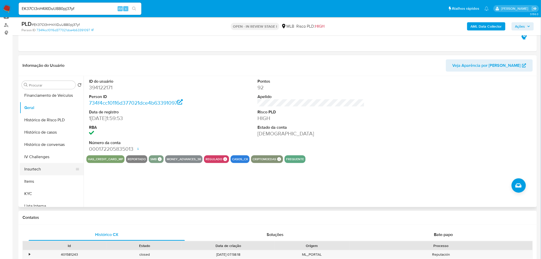
scroll to position [170, 0]
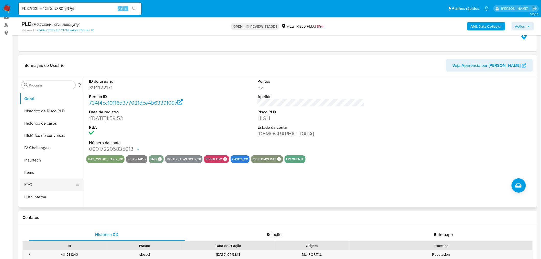
click at [29, 186] on button "KYC" at bounding box center [50, 185] width 60 height 12
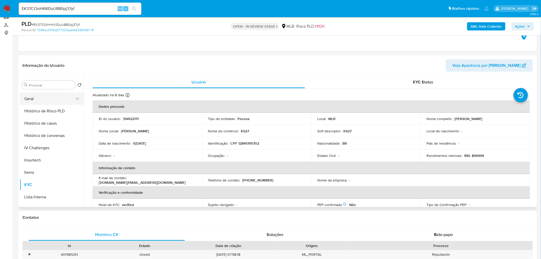
click at [45, 97] on button "Geral" at bounding box center [50, 99] width 60 height 12
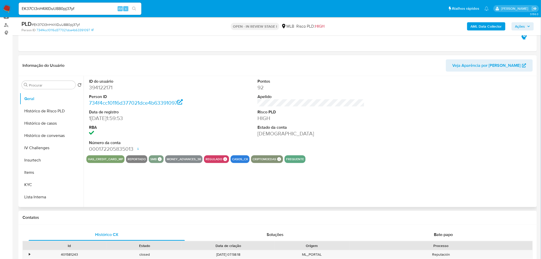
click at [112, 87] on dd "394122171" at bounding box center [142, 87] width 107 height 7
drag, startPoint x: 112, startPoint y: 87, endPoint x: 106, endPoint y: 88, distance: 5.5
click at [106, 88] on dd "394122171" at bounding box center [142, 87] width 107 height 7
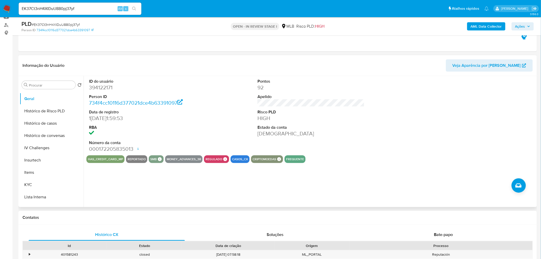
drag, startPoint x: 106, startPoint y: 88, endPoint x: 99, endPoint y: 87, distance: 7.7
click at [99, 83] on dl "ID do usuário 394122171 Person ID 734f4cc10116d377021dce4b63391097 Data de regi…" at bounding box center [142, 116] width 107 height 74
click at [99, 89] on dd "394122171" at bounding box center [142, 87] width 107 height 7
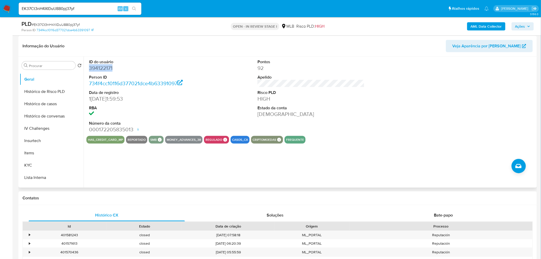
scroll to position [85, 0]
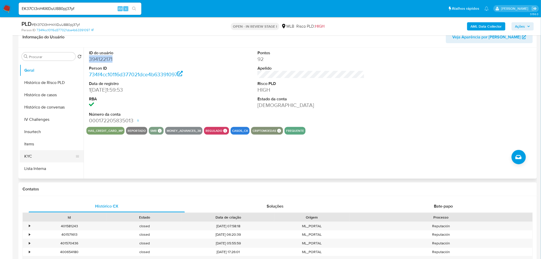
click at [42, 155] on button "KYC" at bounding box center [50, 156] width 60 height 12
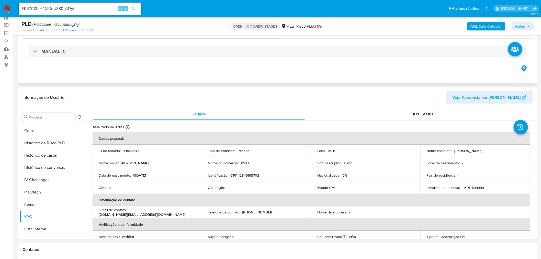
scroll to position [0, 0]
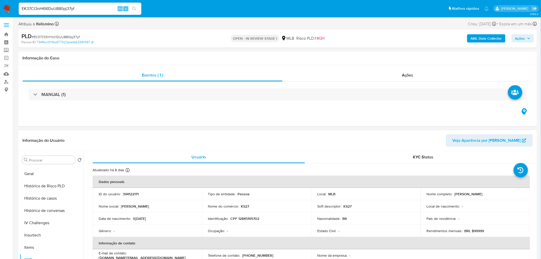
click at [251, 220] on p "CPF 12845195702" at bounding box center [245, 218] width 29 height 5
drag, startPoint x: 252, startPoint y: 220, endPoint x: 242, endPoint y: 219, distance: 10.3
click at [242, 219] on p "CPF 12845195702" at bounding box center [245, 218] width 29 height 5
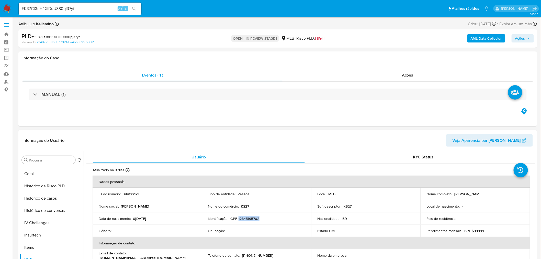
copy p "12845195702"
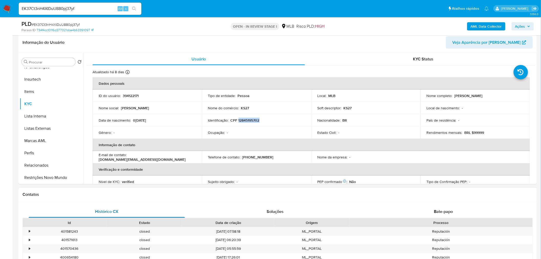
scroll to position [85, 0]
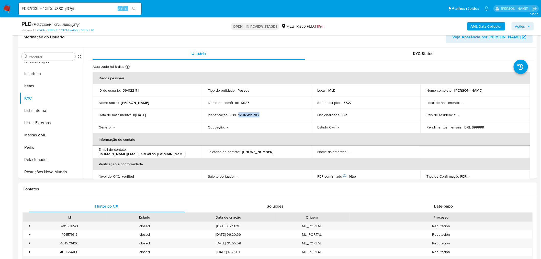
drag, startPoint x: 50, startPoint y: 175, endPoint x: 20, endPoint y: 178, distance: 30.1
click at [49, 175] on button "Restrições Novo Mundo" at bounding box center [52, 172] width 64 height 12
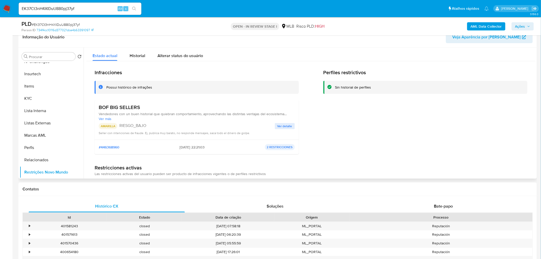
scroll to position [228, 0]
drag, startPoint x: 102, startPoint y: 106, endPoint x: 144, endPoint y: 106, distance: 41.7
click at [144, 106] on h3 "BOF BIG SELLERS" at bounding box center [197, 107] width 196 height 6
click at [24, 96] on button "Geral" at bounding box center [50, 98] width 60 height 12
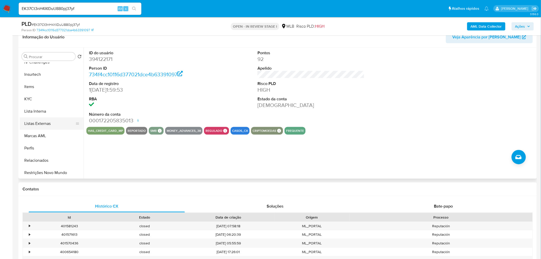
scroll to position [228, 0]
click at [40, 101] on button "KYC" at bounding box center [50, 98] width 60 height 12
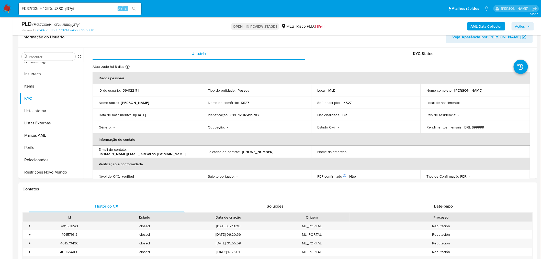
drag, startPoint x: 46, startPoint y: 168, endPoint x: 13, endPoint y: 167, distance: 33.0
click at [46, 168] on button "Restrições Novo Mundo" at bounding box center [52, 172] width 64 height 12
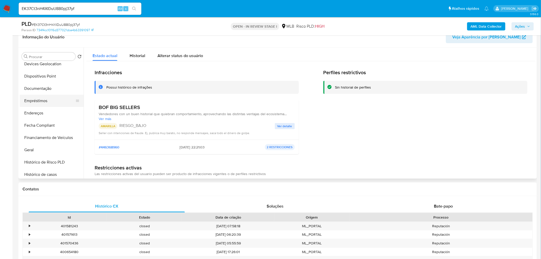
scroll to position [86, 0]
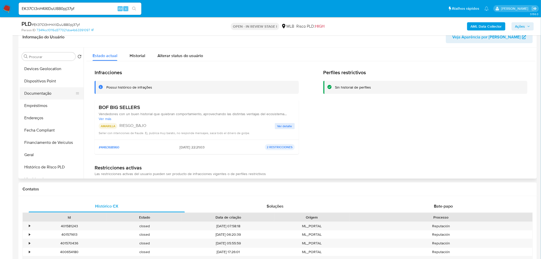
drag, startPoint x: 54, startPoint y: 88, endPoint x: 37, endPoint y: 93, distance: 18.4
click at [54, 88] on button "Documentação" at bounding box center [50, 93] width 60 height 12
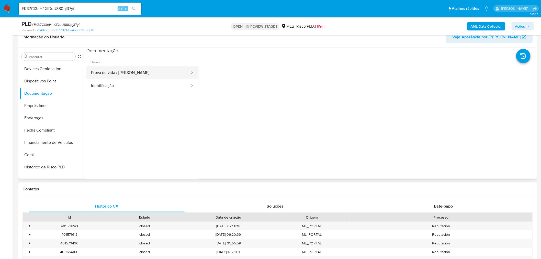
click at [108, 75] on button "Prova de vida / Selfie" at bounding box center [138, 72] width 104 height 13
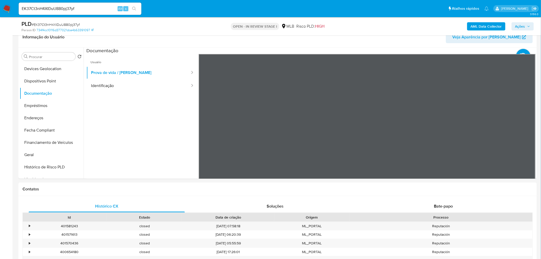
click at [45, 80] on button "Dispositivos Point" at bounding box center [52, 81] width 64 height 12
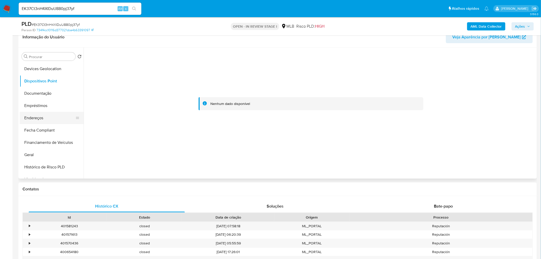
click at [31, 121] on button "Endereços" at bounding box center [50, 118] width 60 height 12
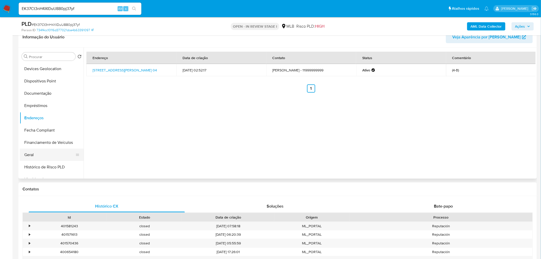
click at [49, 148] on button "Financiamento de Veículos" at bounding box center [52, 142] width 64 height 12
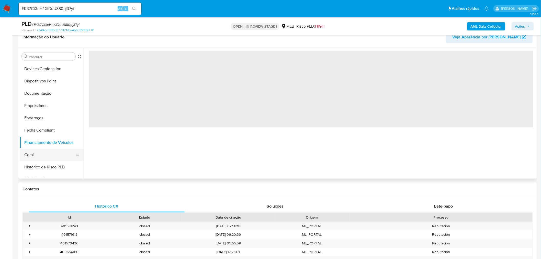
click at [22, 152] on button "Geral" at bounding box center [50, 155] width 60 height 12
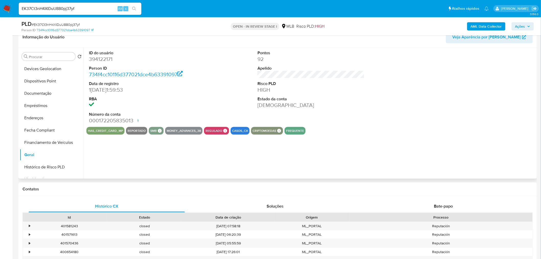
click at [100, 57] on dd "394122171" at bounding box center [142, 59] width 107 height 7
copy dd "394122171"
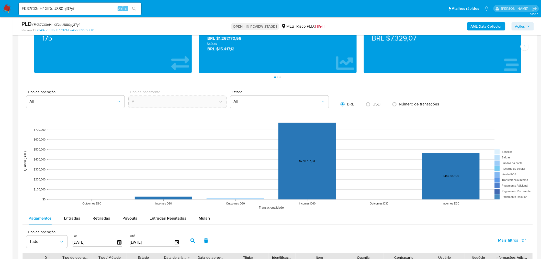
scroll to position [540, 0]
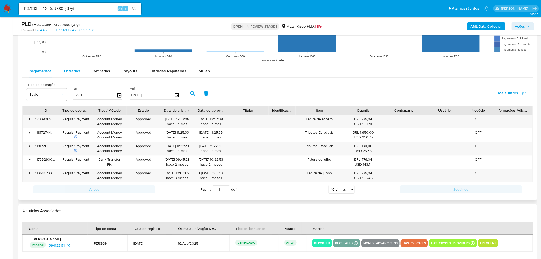
drag, startPoint x: 68, startPoint y: 67, endPoint x: 78, endPoint y: 77, distance: 13.9
click at [68, 67] on div "Entradas" at bounding box center [72, 71] width 16 height 12
select select "10"
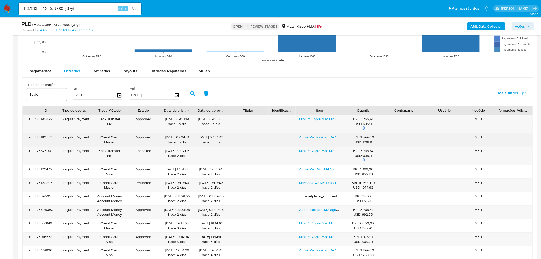
click at [311, 146] on div "Apple Macbook air De 13 (meia-noite, Chip m2 Da Apple Com Cpu De 8 núcleos, Gpu…" at bounding box center [319, 139] width 47 height 13
click at [315, 138] on link "Apple Macbook air De 13 (meia-noite, Chip m2 Da Apple Com Cpu De 8 núcleos, Gpu…" at bounding box center [445, 137] width 290 height 5
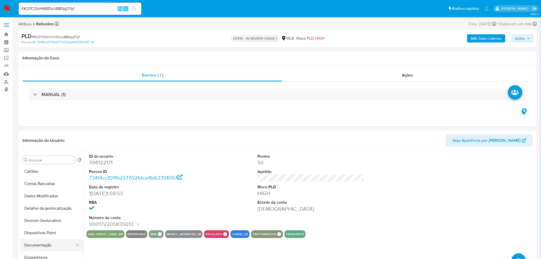
scroll to position [0, 0]
click at [40, 188] on button "Anexos" at bounding box center [50, 184] width 60 height 12
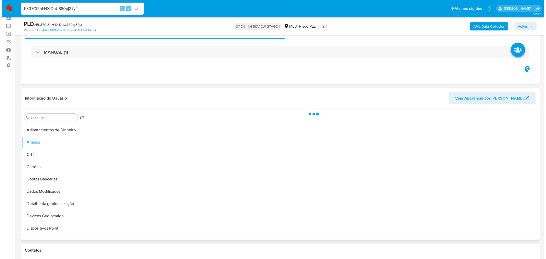
scroll to position [57, 0]
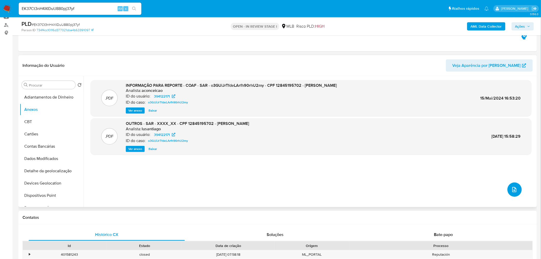
click at [517, 194] on button "upload-file" at bounding box center [515, 189] width 14 height 14
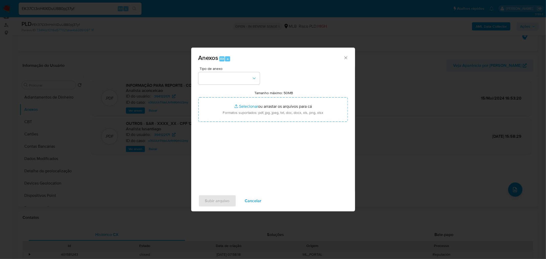
click at [228, 84] on div "Tipo de anexo Tamanho máximo: 50MB Selecionar arquivos Selecionar ou arrastar o…" at bounding box center [272, 127] width 149 height 121
click at [235, 80] on button "button" at bounding box center [228, 78] width 61 height 12
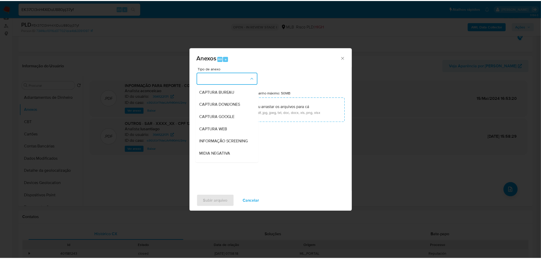
scroll to position [79, 0]
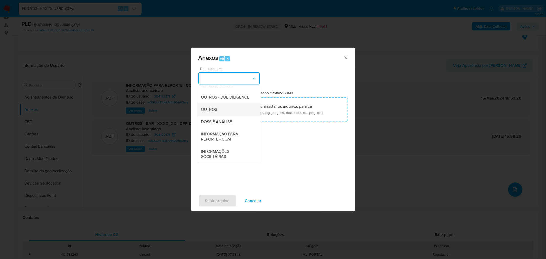
click at [215, 110] on span "OUTROS" at bounding box center [209, 109] width 16 height 5
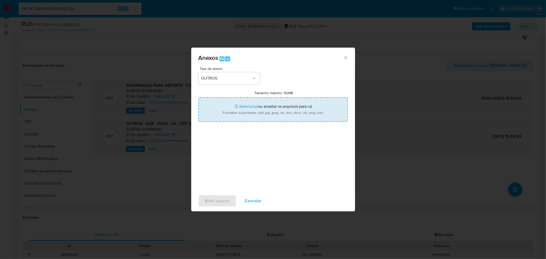
type input "C:\fakepath\Mulan 394122171_2025_08_27_08_22_04 KAROLINE CIRNE ROCHA SALES MEND…"
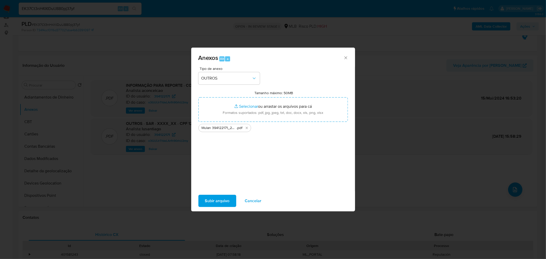
click at [204, 199] on button "Subir arquivo" at bounding box center [217, 201] width 38 height 12
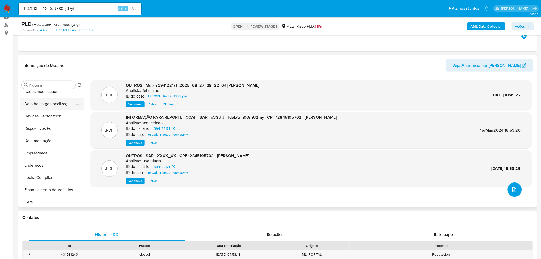
scroll to position [85, 0]
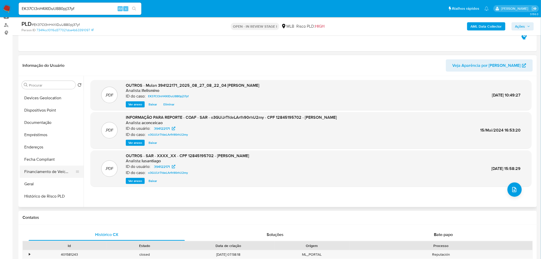
click at [36, 177] on button "Financiamento de Veículos" at bounding box center [50, 172] width 60 height 12
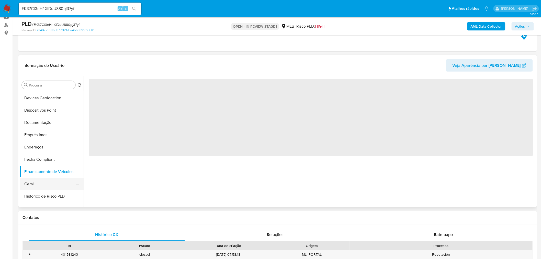
drag, startPoint x: 37, startPoint y: 183, endPoint x: 40, endPoint y: 183, distance: 3.1
click at [37, 183] on button "Geral" at bounding box center [50, 184] width 60 height 12
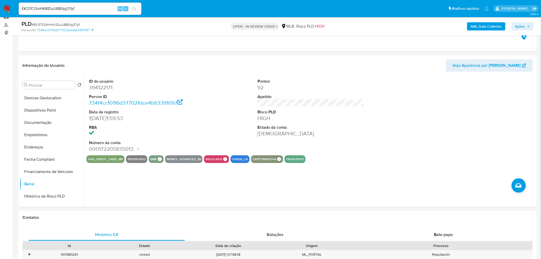
click at [495, 29] on b "AML Data Collector" at bounding box center [486, 26] width 31 height 8
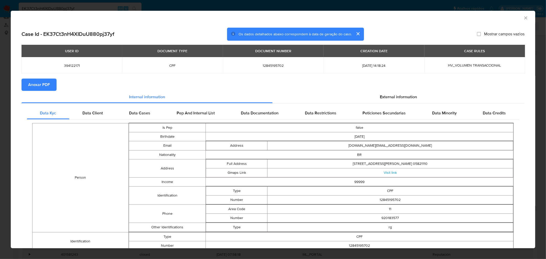
click at [46, 86] on span "Anexar PDF" at bounding box center [39, 84] width 22 height 11
click at [524, 19] on icon "Fechar a janela" at bounding box center [525, 17] width 3 height 3
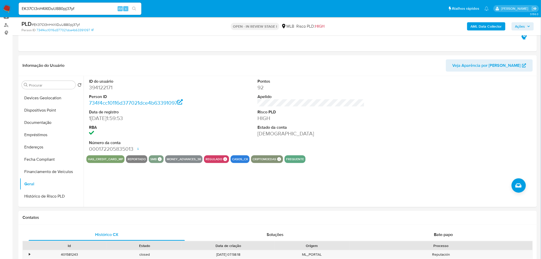
click at [61, 9] on input "EK37Ct3nH4XIDuU880pj37yf" at bounding box center [80, 8] width 123 height 7
click at [60, 10] on input "EK37Ct3nH4XIDuU880pj37yf" at bounding box center [80, 8] width 123 height 7
paste input "la4qpLz7N1iEomT09UCxxzNO"
type input "la4qpLz7N1iEomT09UCxxzNO"
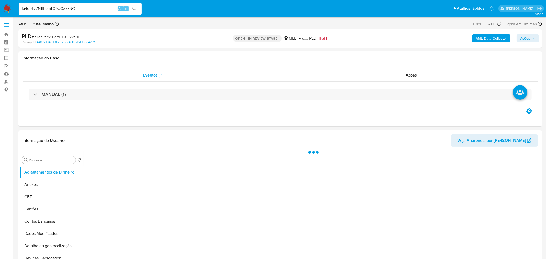
select select "10"
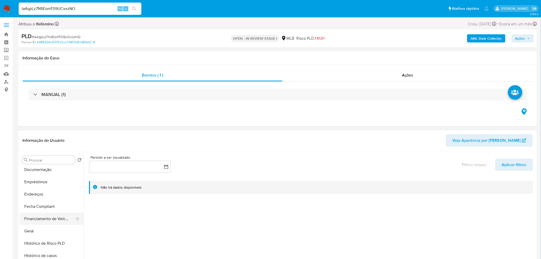
scroll to position [114, 0]
drag, startPoint x: 43, startPoint y: 219, endPoint x: 37, endPoint y: 231, distance: 13.6
click at [43, 221] on button "Financiamento de Veículos" at bounding box center [52, 218] width 64 height 12
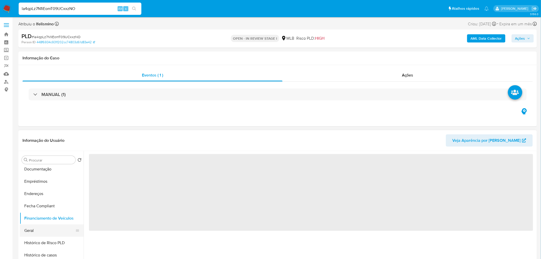
click at [37, 231] on button "Geral" at bounding box center [50, 230] width 60 height 12
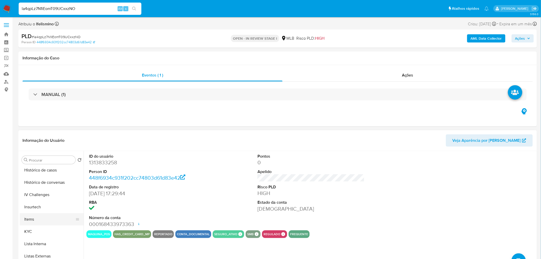
scroll to position [199, 0]
click at [45, 231] on button "KYC" at bounding box center [50, 231] width 60 height 12
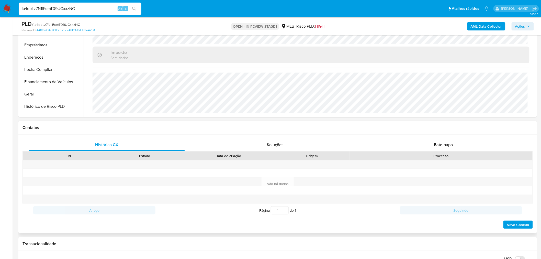
scroll to position [114, 0]
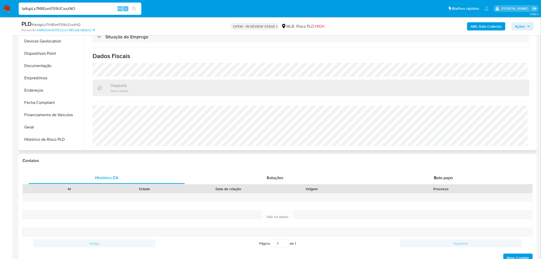
drag, startPoint x: 44, startPoint y: 67, endPoint x: 123, endPoint y: 95, distance: 83.9
click at [45, 67] on button "Documentação" at bounding box center [52, 66] width 64 height 12
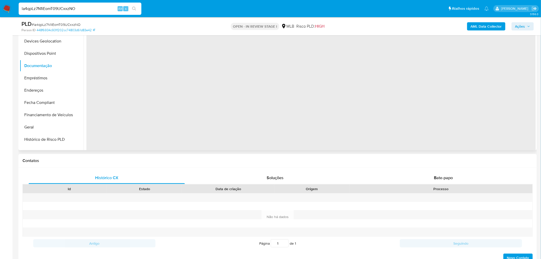
scroll to position [85, 0]
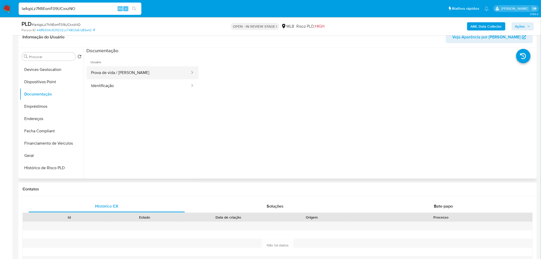
click at [140, 75] on button "Prova de vida / Selfie" at bounding box center [138, 72] width 104 height 13
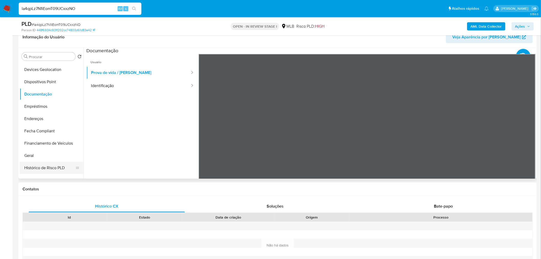
click at [42, 162] on button "Histórico de Risco PLD" at bounding box center [50, 168] width 60 height 12
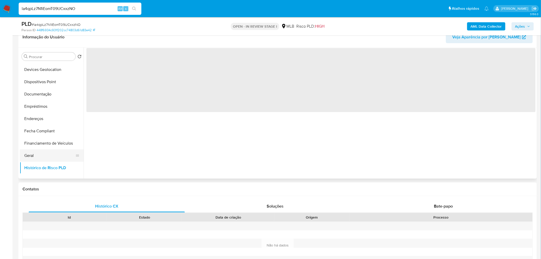
click at [44, 154] on button "Geral" at bounding box center [50, 155] width 60 height 12
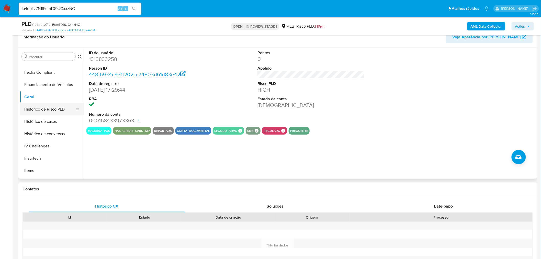
scroll to position [170, 0]
click at [39, 155] on button "KYC" at bounding box center [52, 156] width 64 height 12
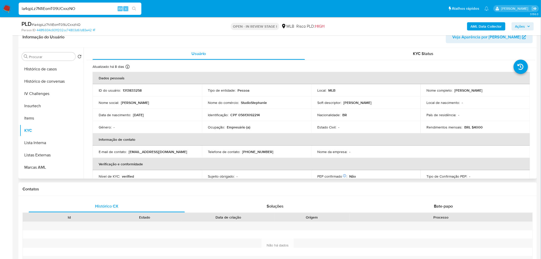
scroll to position [228, 0]
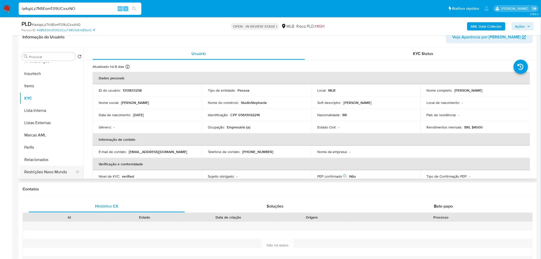
click at [35, 170] on button "Restrições Novo Mundo" at bounding box center [50, 172] width 60 height 12
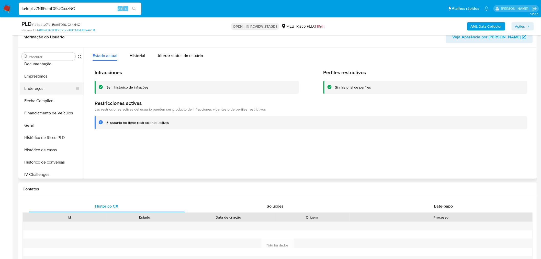
scroll to position [86, 0]
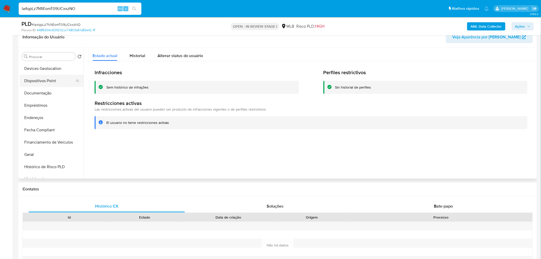
click at [58, 81] on button "Dispositivos Point" at bounding box center [50, 81] width 60 height 12
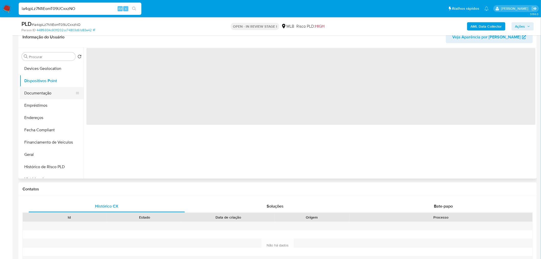
click at [37, 98] on button "Documentação" at bounding box center [50, 93] width 60 height 12
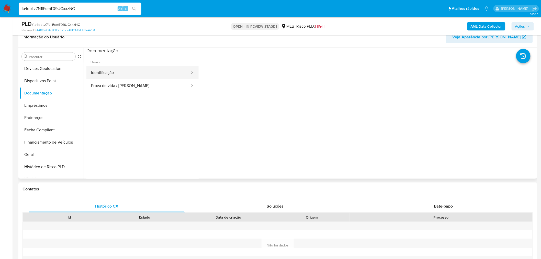
click at [160, 71] on button "Identificação" at bounding box center [138, 72] width 104 height 13
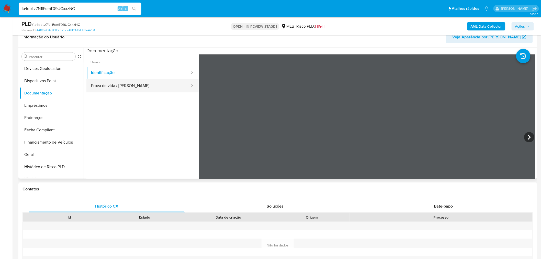
click at [174, 91] on button "Prova de vida / Selfie" at bounding box center [138, 85] width 104 height 13
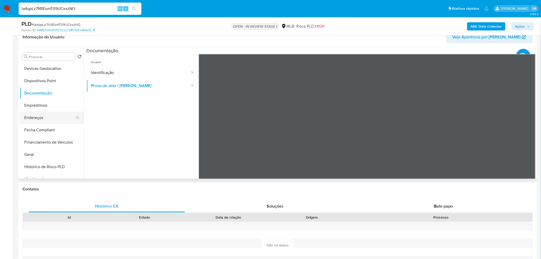
click at [37, 115] on button "Endereços" at bounding box center [50, 118] width 60 height 12
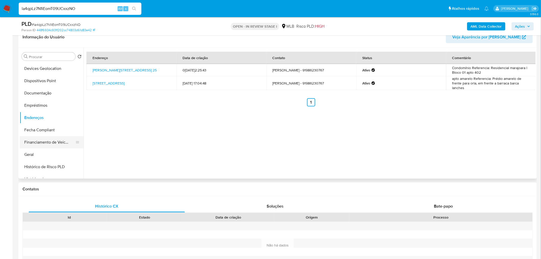
click at [52, 146] on button "Financiamento de Veículos" at bounding box center [50, 142] width 60 height 12
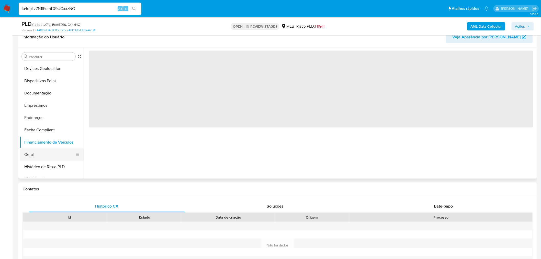
click at [42, 149] on button "Geral" at bounding box center [50, 154] width 60 height 12
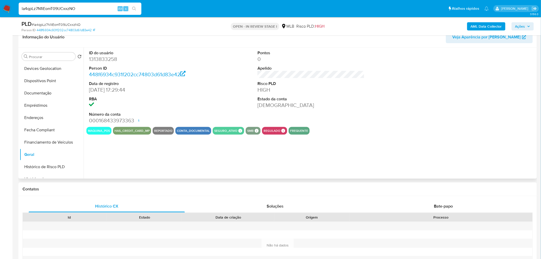
click at [106, 56] on dd "1313833258" at bounding box center [142, 59] width 107 height 7
click at [104, 58] on dd "1313833258" at bounding box center [142, 59] width 107 height 7
copy dd "1313833258"
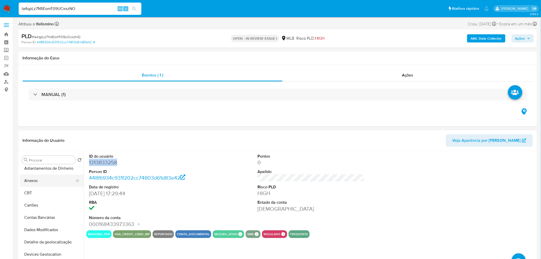
scroll to position [0, 0]
click at [44, 185] on button "Anexos" at bounding box center [50, 184] width 60 height 12
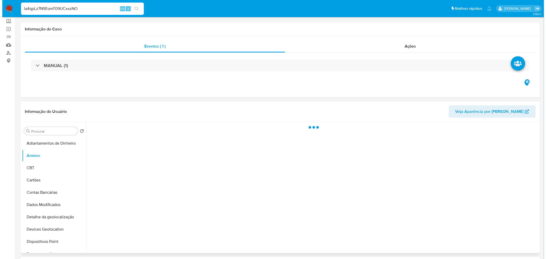
scroll to position [57, 0]
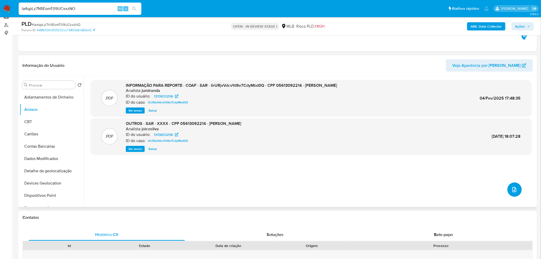
click at [512, 191] on icon "upload-file" at bounding box center [515, 190] width 6 height 6
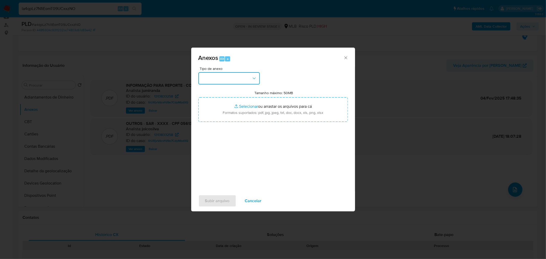
click at [227, 75] on button "button" at bounding box center [228, 78] width 61 height 12
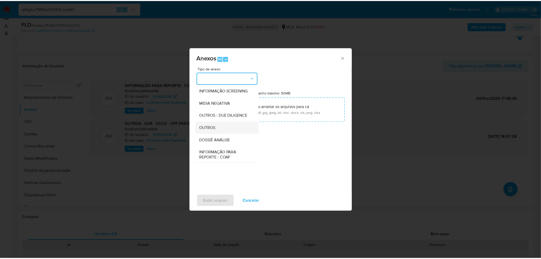
scroll to position [79, 0]
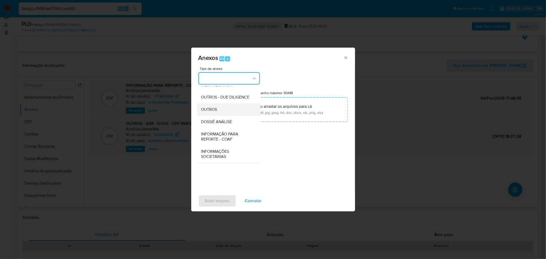
click at [211, 111] on span "OUTROS" at bounding box center [209, 109] width 16 height 5
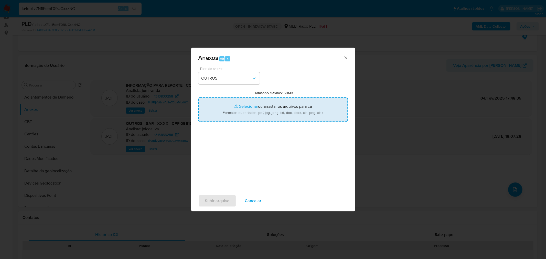
type input "C:\fakepath\Mulan 1313833258_2025_08_27_08_12_35 ESTEFANY VITORIA TAVARES PINHE…"
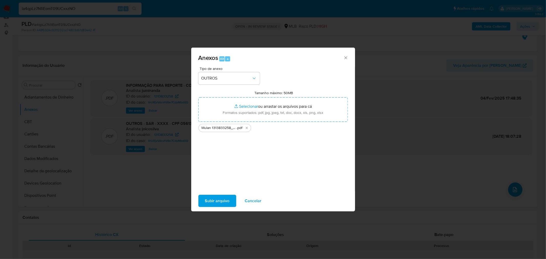
click at [205, 200] on span "Subir arquivo" at bounding box center [217, 200] width 25 height 11
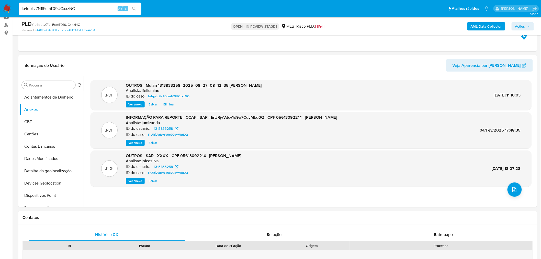
click at [495, 26] on b "AML Data Collector" at bounding box center [486, 26] width 31 height 8
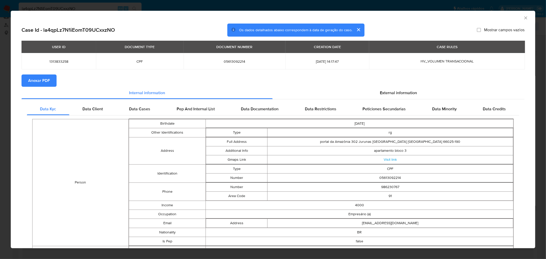
click at [55, 83] on button "Anexar PDF" at bounding box center [38, 80] width 35 height 12
click at [117, 8] on div "AML Data Collector Case Id - la4qpLz7N1iEomT09UCxxzNO Os dados detalhados abaix…" at bounding box center [273, 129] width 546 height 259
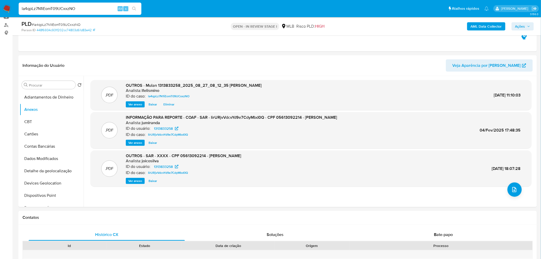
click at [65, 10] on input "la4qpLz7N1iEomT09UCxxzNO" at bounding box center [80, 8] width 123 height 7
drag, startPoint x: 65, startPoint y: 10, endPoint x: 57, endPoint y: 9, distance: 7.8
click at [57, 9] on input "la4qpLz7N1iEomT09UCxxzNO" at bounding box center [80, 8] width 123 height 7
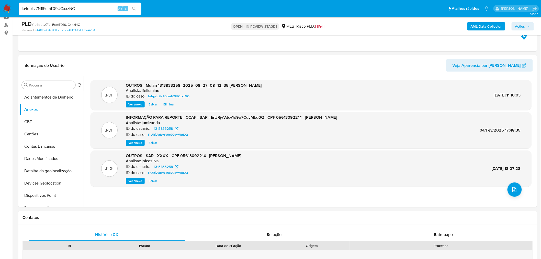
paste input "uMCJeEVkiOaOYglYr1wDNfc9"
type input "uMCJeEVkiOaOYglYr1wDNfc9"
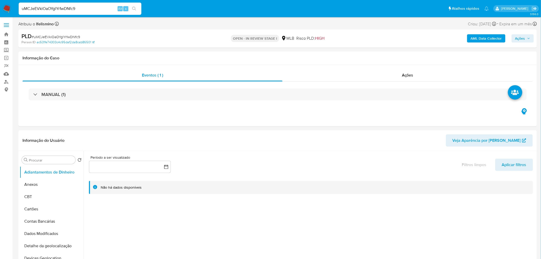
select select "10"
drag, startPoint x: 64, startPoint y: 5, endPoint x: 62, endPoint y: 6, distance: 2.6
click at [64, 5] on div "uMCJeEVkiOaOYglYr1wDNfc9 Alt s" at bounding box center [80, 9] width 123 height 12
click at [60, 8] on input "uMCJeEVkiOaOYglYr1wDNfc9" at bounding box center [80, 8] width 123 height 7
paste input "IdyBTjplfDWVTBsIpHPqn4Tg"
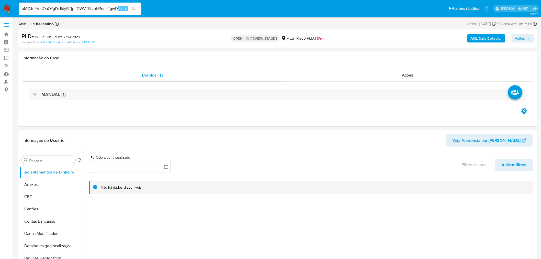
paste input "IdyBTjplfDWVTBsIpHPqn4Tg"
type input "IdyBTjplfDWVTBsIpHPqn4Tg"
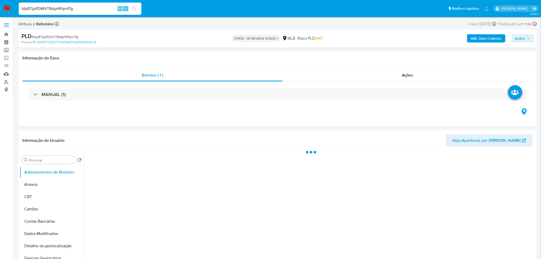
select select "10"
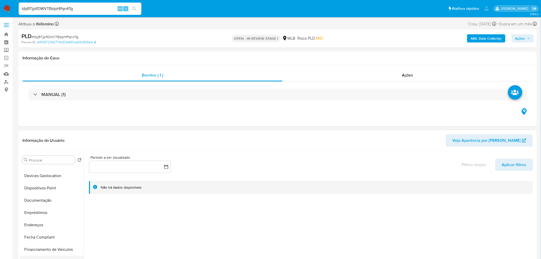
scroll to position [114, 0]
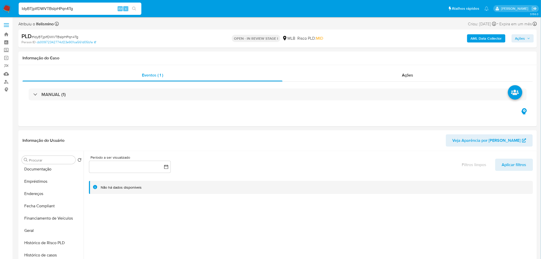
drag, startPoint x: 36, startPoint y: 228, endPoint x: 6, endPoint y: 224, distance: 30.4
click at [36, 228] on button "Geral" at bounding box center [52, 230] width 64 height 12
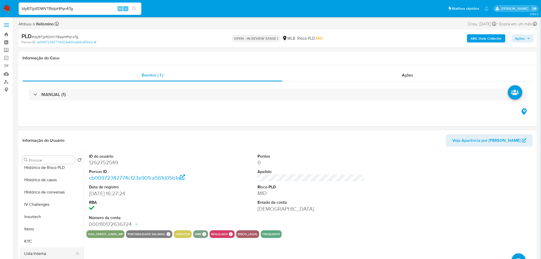
scroll to position [199, 0]
click at [40, 229] on button "KYC" at bounding box center [50, 231] width 60 height 12
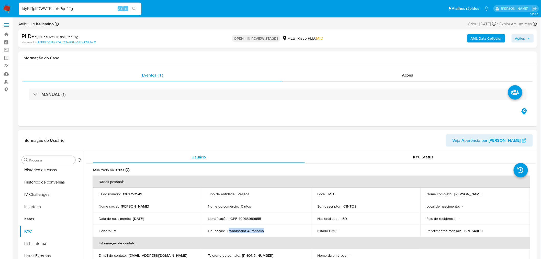
drag, startPoint x: 238, startPoint y: 232, endPoint x: 227, endPoint y: 231, distance: 11.3
click at [227, 231] on div "Ocupação : Trabalhador Autônomo" at bounding box center [256, 230] width 97 height 5
click at [55, 168] on button "Documentação" at bounding box center [50, 169] width 60 height 12
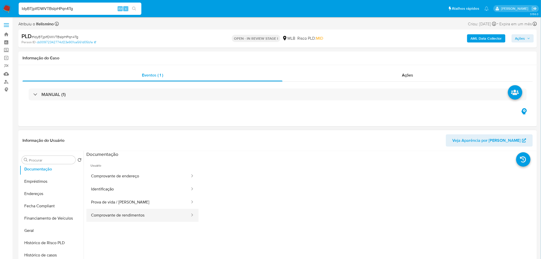
click at [122, 214] on button "Comprovante de rendimentos" at bounding box center [138, 215] width 104 height 13
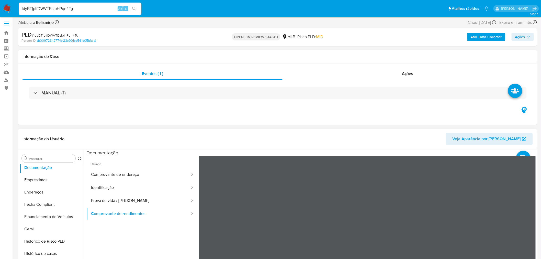
scroll to position [57, 0]
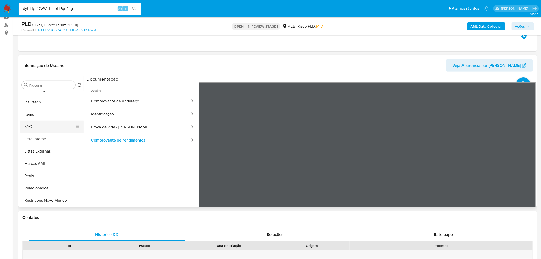
click at [35, 127] on button "KYC" at bounding box center [50, 127] width 60 height 12
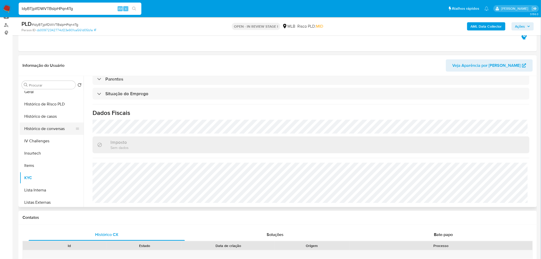
scroll to position [172, 0]
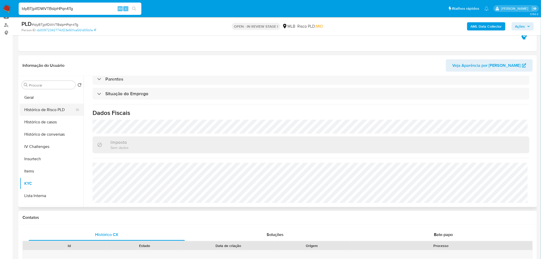
drag, startPoint x: 43, startPoint y: 96, endPoint x: 46, endPoint y: 111, distance: 14.7
click at [43, 98] on button "Geral" at bounding box center [52, 97] width 64 height 12
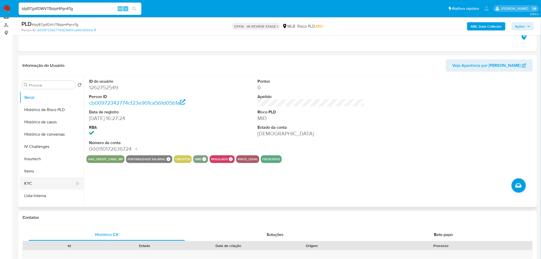
click at [41, 180] on button "KYC" at bounding box center [50, 183] width 60 height 12
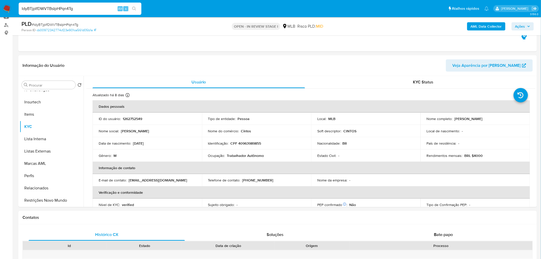
drag, startPoint x: 38, startPoint y: 197, endPoint x: 4, endPoint y: 199, distance: 33.6
click at [38, 198] on button "Restrições Novo Mundo" at bounding box center [52, 200] width 64 height 12
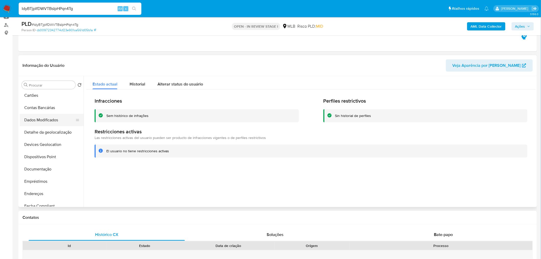
scroll to position [29, 0]
drag, startPoint x: 42, startPoint y: 169, endPoint x: 16, endPoint y: 169, distance: 25.8
click at [42, 169] on button "Dispositivos Point" at bounding box center [52, 166] width 64 height 12
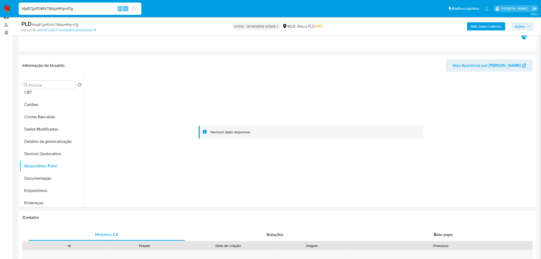
drag, startPoint x: 58, startPoint y: 178, endPoint x: 1, endPoint y: 178, distance: 57.1
click at [58, 178] on button "Documentação" at bounding box center [52, 178] width 64 height 12
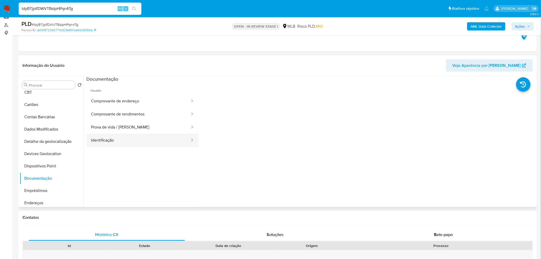
click at [147, 135] on button "Identificação" at bounding box center [138, 140] width 104 height 13
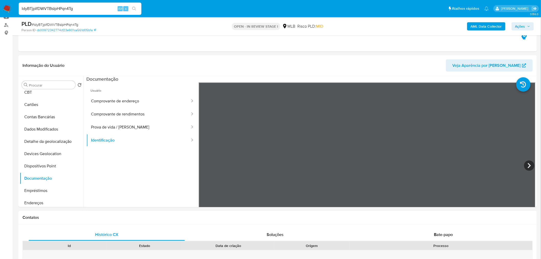
drag, startPoint x: 128, startPoint y: 127, endPoint x: 16, endPoint y: 128, distance: 112.8
click at [125, 127] on button "Prova de vida / Selfie" at bounding box center [138, 127] width 104 height 13
click at [36, 168] on button "Dispositivos Point" at bounding box center [50, 166] width 60 height 12
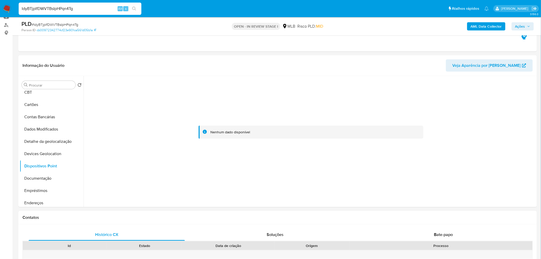
drag, startPoint x: 52, startPoint y: 204, endPoint x: 17, endPoint y: 200, distance: 35.5
click at [52, 204] on button "Endereços" at bounding box center [52, 203] width 64 height 12
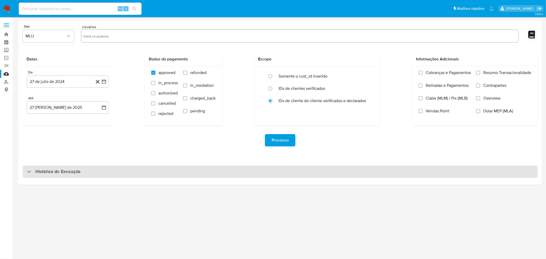
click at [257, 173] on div "Histórico de Execução" at bounding box center [280, 172] width 515 height 12
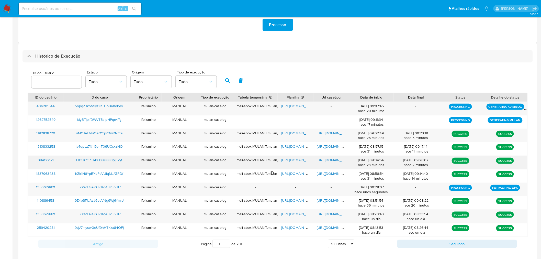
scroll to position [122, 0]
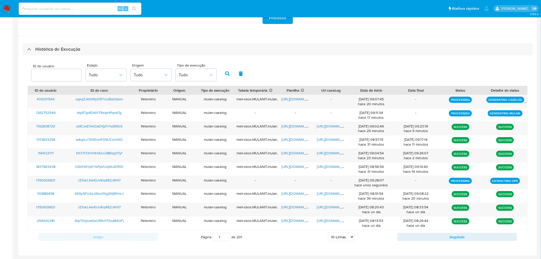
click at [332, 235] on select "5 Linhas 10 Linhas 20 Linhas 25 Linhas 50 Linhas 100 Linhas" at bounding box center [341, 237] width 26 height 9
select select "25"
click at [329, 233] on select "5 Linhas 10 Linhas 20 Linhas 25 Linhas 50 Linhas 100 Linhas" at bounding box center [341, 237] width 26 height 9
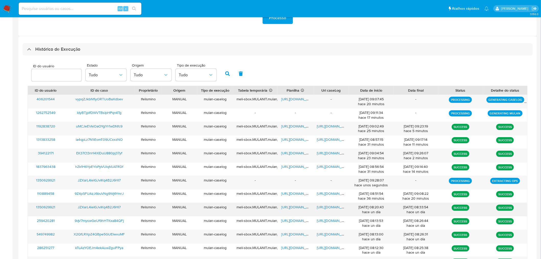
click at [324, 205] on span "[URL][DOMAIN_NAME]" at bounding box center [334, 206] width 35 height 5
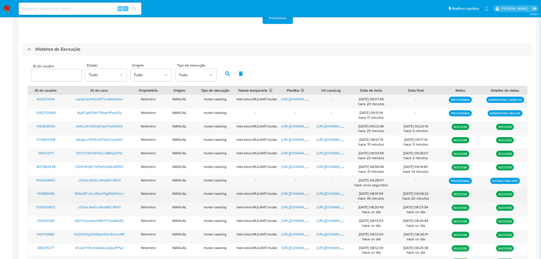
click at [335, 195] on span "[URL][DOMAIN_NAME]" at bounding box center [334, 193] width 35 height 5
click at [297, 193] on span "[URL][DOMAIN_NAME]" at bounding box center [298, 193] width 35 height 5
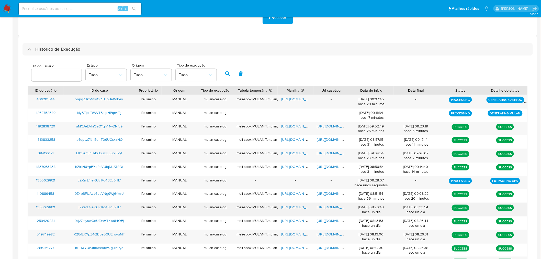
click at [323, 206] on span "[URL][DOMAIN_NAME]" at bounding box center [334, 206] width 35 height 5
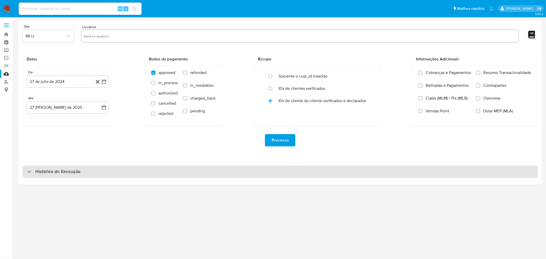
click at [215, 167] on div "Histórico de Execução" at bounding box center [280, 172] width 515 height 12
select select "10"
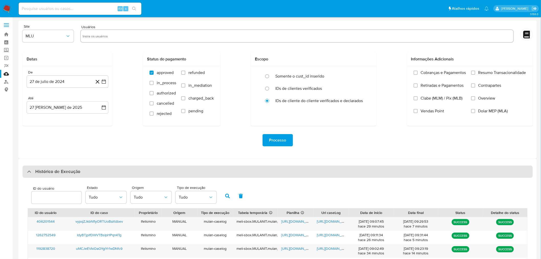
scroll to position [122, 0]
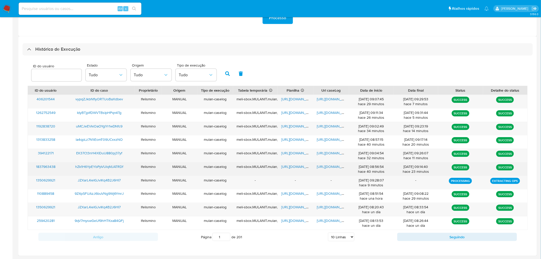
click at [332, 167] on span "[URL][DOMAIN_NAME]" at bounding box center [334, 166] width 35 height 5
click at [300, 167] on span "[URL][DOMAIN_NAME]" at bounding box center [298, 166] width 35 height 5
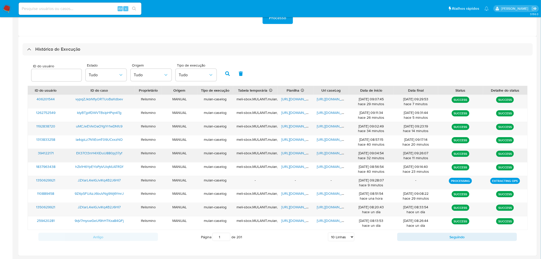
click at [326, 150] on div "https://docs.google.com/document/d/1IJE_JWVkmEk_ukMusK6OwIG6OF1mzS5qKA3U0I_OUcY…" at bounding box center [332, 155] width 36 height 13
click at [329, 152] on span "https://docs.google.com/document/d/1IJE_JWVkmEk_ukMusK6OwIG6OF1mzS5qKA3U0I_OUcY…" at bounding box center [334, 152] width 35 height 5
click at [293, 157] on div "https://docs.google.com/spreadsheets/d/1Z8Sb2zfc0dxJLn7vfI2xyhW2ZiHOb4Q6LJNY-RW…" at bounding box center [296, 155] width 36 height 13
click at [293, 156] on div "https://docs.google.com/spreadsheets/d/1Z8Sb2zfc0dxJLn7vfI2xyhW2ZiHOb4Q6LJNY-RW…" at bounding box center [296, 155] width 36 height 13
click at [291, 155] on span "https://docs.google.com/spreadsheets/d/1Z8Sb2zfc0dxJLn7vfI2xyhW2ZiHOb4Q6LJNY-RW…" at bounding box center [298, 152] width 35 height 5
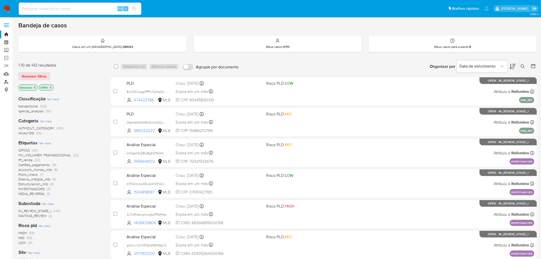
click at [3, 85] on link "Localizador de pessoas" at bounding box center [30, 82] width 61 height 8
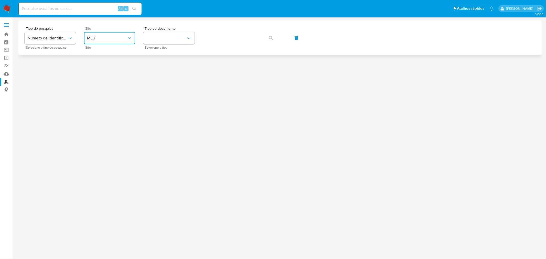
click at [113, 38] on span "MLU" at bounding box center [107, 38] width 40 height 5
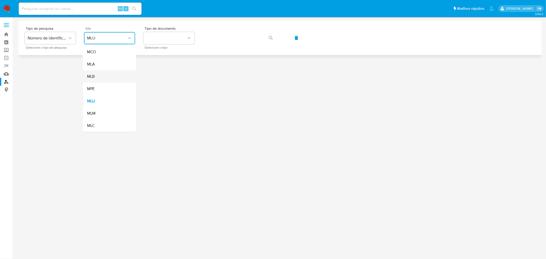
click at [104, 73] on div "MLB" at bounding box center [108, 76] width 42 height 12
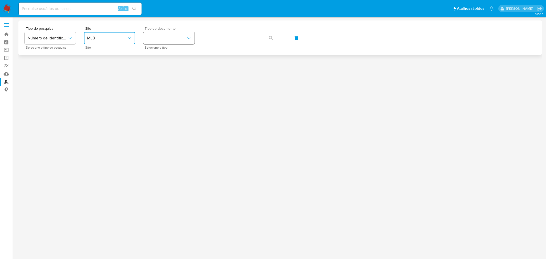
click at [160, 37] on button "identificationType" at bounding box center [168, 38] width 51 height 12
click at [160, 50] on div "CNPJ CNPJ" at bounding box center [167, 54] width 42 height 17
click at [269, 40] on span "button" at bounding box center [271, 37] width 4 height 11
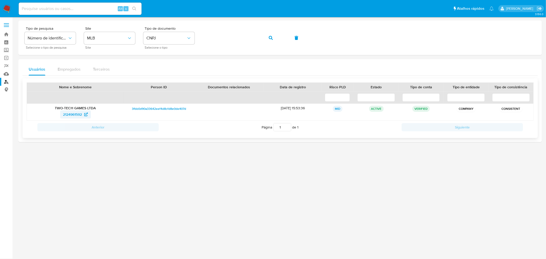
click at [74, 115] on span "2124961592" at bounding box center [72, 114] width 19 height 8
click at [276, 40] on button "button" at bounding box center [270, 38] width 17 height 12
click at [77, 114] on span "2265407119" at bounding box center [72, 114] width 19 height 8
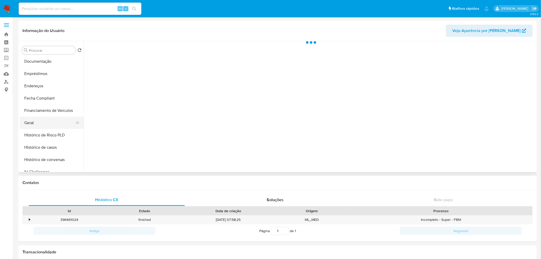
scroll to position [114, 0]
click at [54, 116] on button "Geral" at bounding box center [50, 121] width 60 height 12
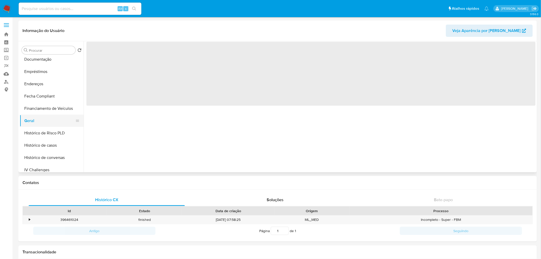
select select "10"
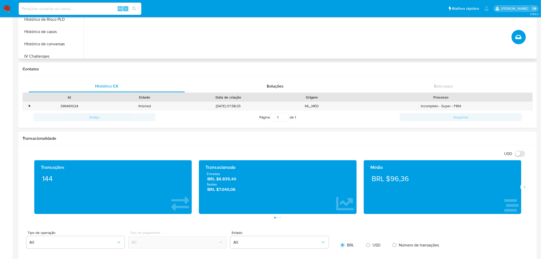
click at [518, 36] on icon "Criar caso manual" at bounding box center [519, 37] width 6 height 6
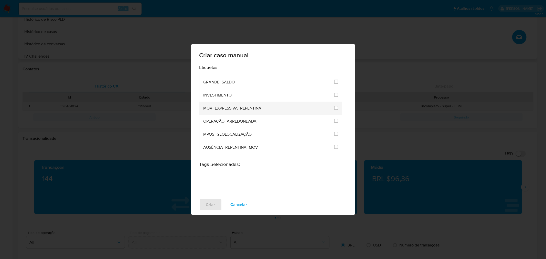
scroll to position [1518, 0]
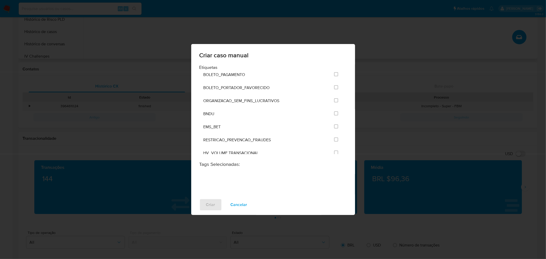
click at [334, 163] on input "3309" at bounding box center [336, 165] width 4 height 4
checkbox input "true"
click at [206, 203] on span "Criar" at bounding box center [210, 204] width 9 height 11
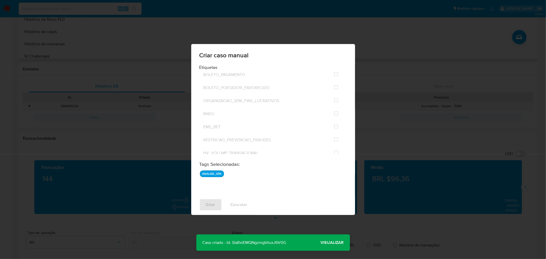
click at [337, 243] on span "Visualizar" at bounding box center [332, 243] width 23 height 0
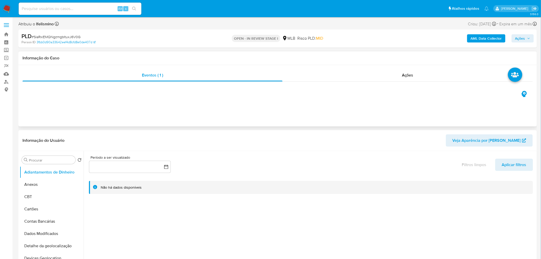
select select "10"
click at [72, 37] on span "# SlaRxiEMQNgzmgbltuxJ6V0G" at bounding box center [56, 36] width 49 height 5
copy span "SlaRxiEMQNgzmgbltuxJ6V0G"
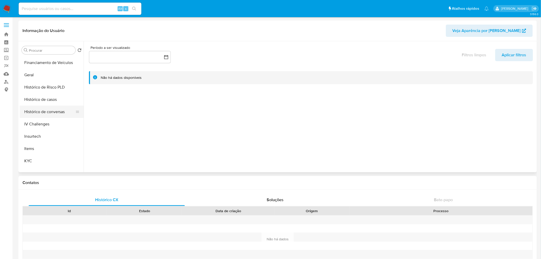
scroll to position [170, 0]
select select "10"
click at [49, 65] on button "Geral" at bounding box center [50, 64] width 60 height 12
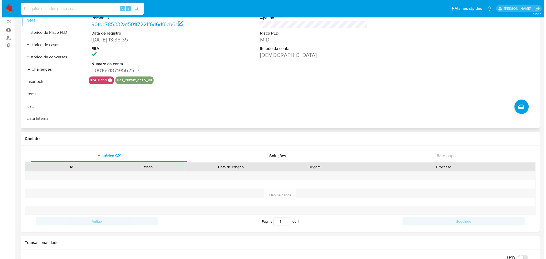
scroll to position [0, 0]
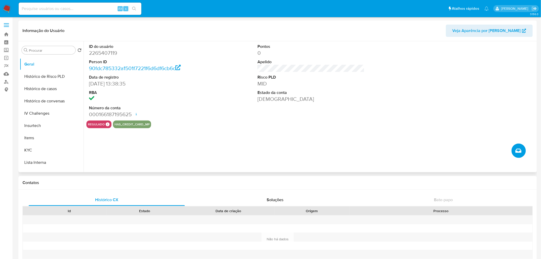
click at [525, 153] on button "Criar caso manual" at bounding box center [519, 151] width 14 height 14
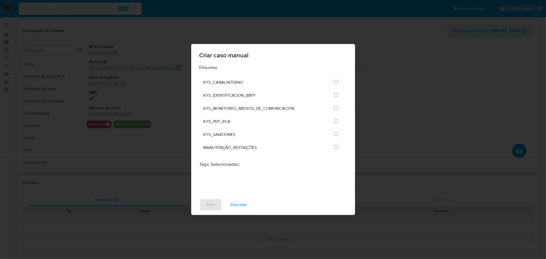
scroll to position [1518, 0]
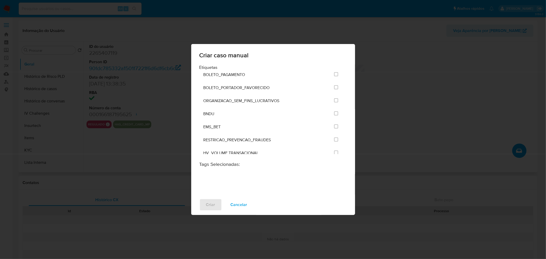
click at [320, 159] on div "ANALISE_SPA" at bounding box center [267, 165] width 128 height 13
click at [335, 163] on input "3309" at bounding box center [336, 165] width 4 height 4
checkbox input "true"
click at [205, 204] on button "Criar" at bounding box center [210, 205] width 23 height 12
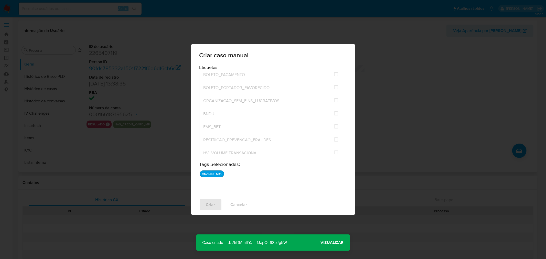
click at [338, 243] on span "Visualizar" at bounding box center [332, 243] width 23 height 0
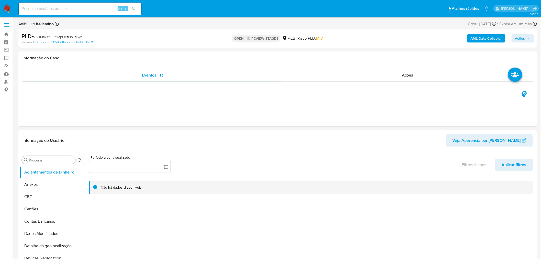
select select "10"
click at [68, 37] on span "# 75DMmBYJLFfJapQFfI8pJg5W" at bounding box center [57, 36] width 50 height 5
copy span "75DMmBYJLFfJapQFfI8pJg5W"
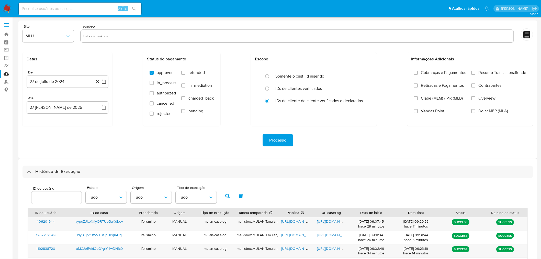
select select "10"
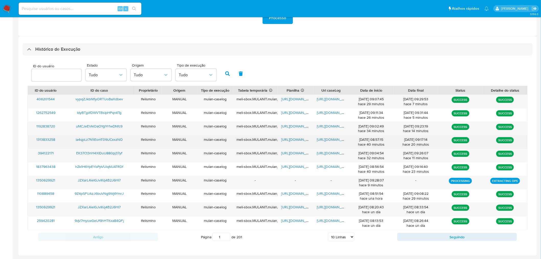
click at [328, 141] on span "https://docs.google.com/document/d/18B7VDD3AL-2RlkaidwAHtL1sV3cjlbd2OY7t6Yw7YMk…" at bounding box center [334, 139] width 35 height 5
click at [288, 141] on span "https://docs.google.com/spreadsheets/d/1PtlvD1VUuzNADx9HKL3qyfpeJxwXWUQMRWh7r6I…" at bounding box center [298, 139] width 35 height 5
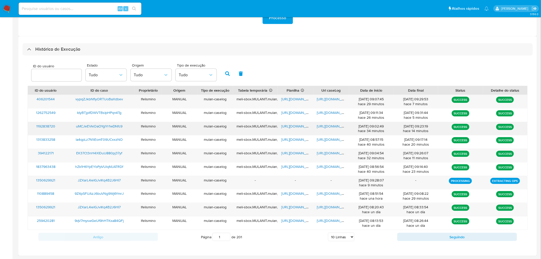
click at [332, 126] on span "https://docs.google.com/document/d/1qsUQoAHfd35I4z78Z4fbsKFxWdTRgFxXIzebloz8gB8…" at bounding box center [334, 126] width 35 height 5
click at [296, 126] on span "https://docs.google.com/spreadsheets/d/1QqBuGGaruy_FVnVmUGaNwq4b554QpJD0T_c4DmE…" at bounding box center [298, 126] width 35 height 5
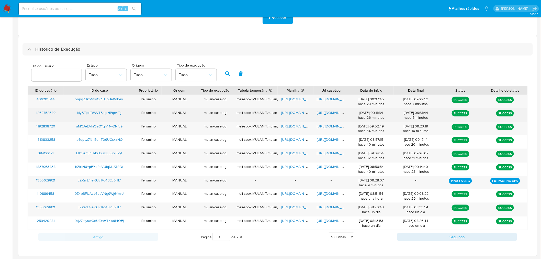
click at [337, 111] on span "https://docs.google.com/document/d/1uoUAEq8aU8iauGcrh_OEMCKUdhtWG9eMEzp2uAyoiw4…" at bounding box center [334, 112] width 35 height 5
click at [284, 112] on span "https://docs.google.com/spreadsheets/d/1iSXgXF5ftlHFfp4h3rBKstPUFIO-lvSdyZDBUiY…" at bounding box center [298, 112] width 35 height 5
click at [294, 111] on span "https://docs.google.com/spreadsheets/d/1iSXgXF5ftlHFfp4h3rBKstPUFIO-lvSdyZDBUiY…" at bounding box center [298, 112] width 35 height 5
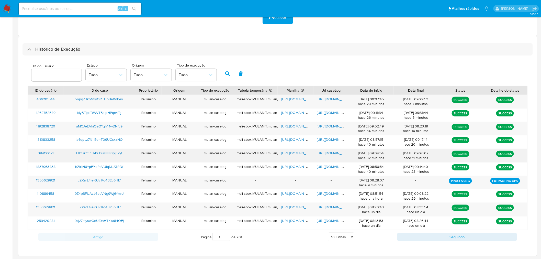
click at [328, 156] on span "https://docs.google.com/document/d/1IJE_JWVkmEk_ukMusK6OwIG6OF1mzS5qKA3U0I_OUcY…" at bounding box center [334, 152] width 35 height 5
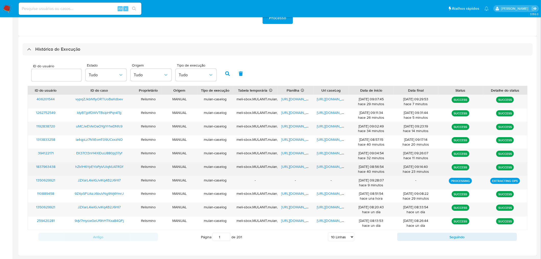
click at [338, 168] on span "https://docs.google.com/document/d/1HnTRb3XhZqlgUf07MRSd_nIrgZJEYIw2m6bFuM7Ynus…" at bounding box center [334, 166] width 35 height 5
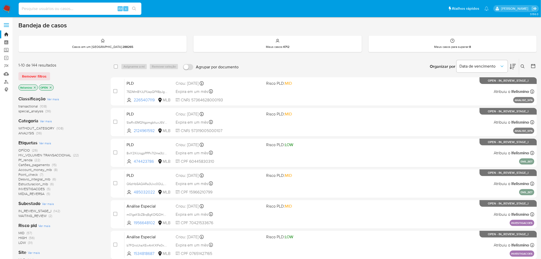
click at [70, 7] on input at bounding box center [80, 8] width 123 height 7
paste input "EK37Ct3nH4XIDuU880pj37yf"
type input "EK37Ct3nH4XIDuU880pj37yf"
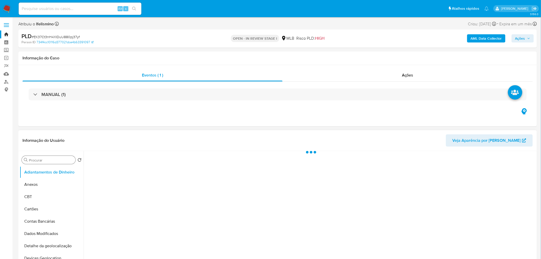
click at [56, 160] on input "Procurar" at bounding box center [51, 160] width 45 height 5
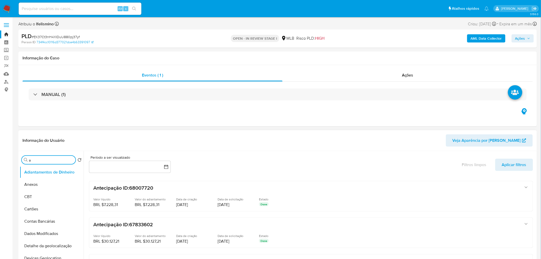
type input "am"
select select "10"
type input "aml"
click at [46, 188] on button "Marcas AML" at bounding box center [50, 184] width 60 height 12
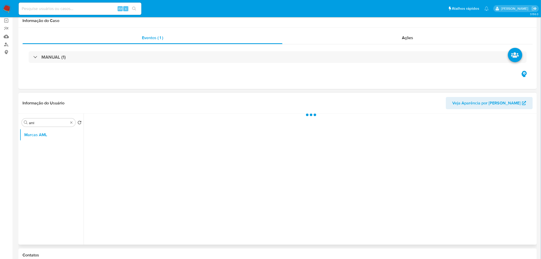
scroll to position [85, 0]
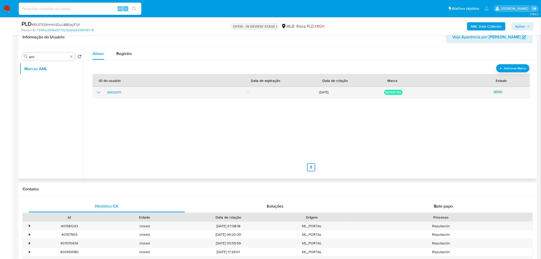
click at [97, 91] on icon "show_hidden_detail_by_id_394122171" at bounding box center [99, 92] width 6 height 6
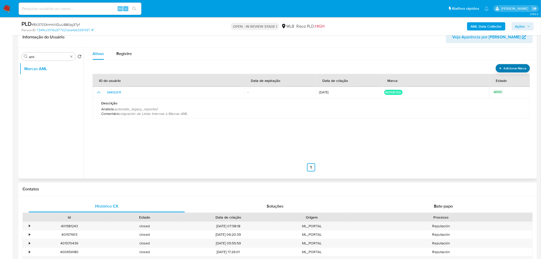
click at [510, 68] on span "Adicionar Marca" at bounding box center [515, 68] width 23 height 6
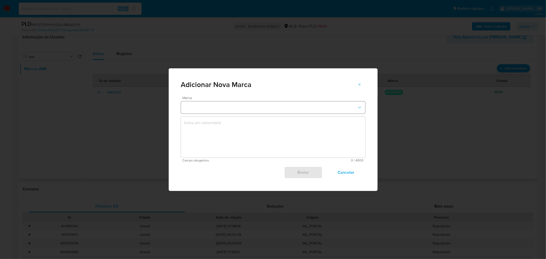
click at [241, 106] on button "marks-modal" at bounding box center [273, 107] width 184 height 12
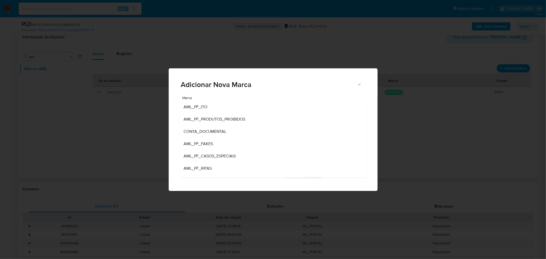
drag, startPoint x: 232, startPoint y: 118, endPoint x: 231, endPoint y: 125, distance: 7.0
click at [233, 118] on span "AML_PF_PRODUTOS_PROIBIDOS" at bounding box center [215, 118] width 62 height 5
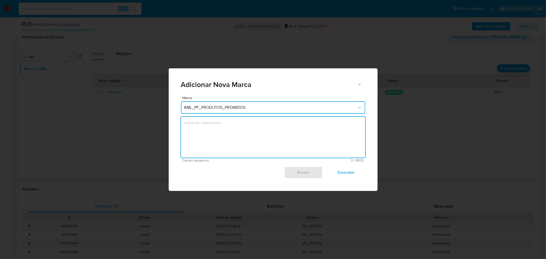
click at [224, 137] on textarea "marks-modal" at bounding box center [273, 137] width 184 height 41
type textarea "Venda de itens da marca Apple. Suspeita de itens não homologados."
click at [300, 170] on span "Enviar" at bounding box center [303, 172] width 25 height 11
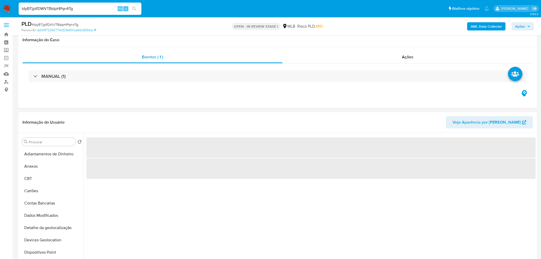
select select "10"
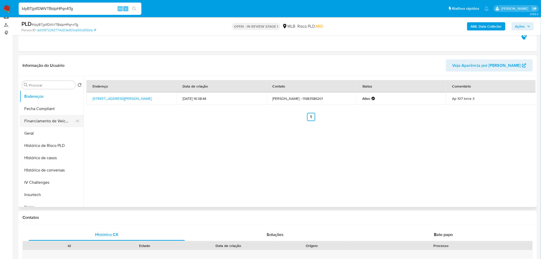
scroll to position [115, 0]
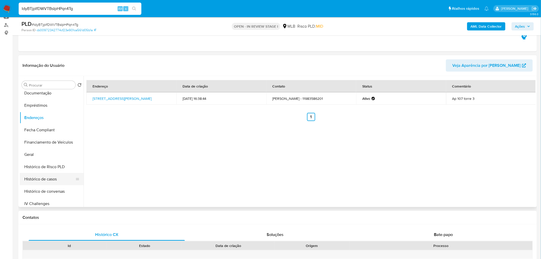
drag, startPoint x: 39, startPoint y: 149, endPoint x: 22, endPoint y: 172, distance: 29.0
click at [39, 149] on button "Geral" at bounding box center [52, 154] width 64 height 12
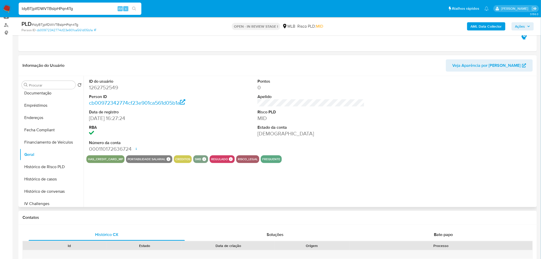
click at [109, 86] on dd "1262752549" at bounding box center [142, 87] width 107 height 7
copy dd "1262752549"
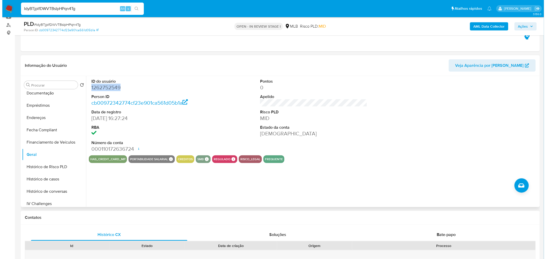
scroll to position [0, 0]
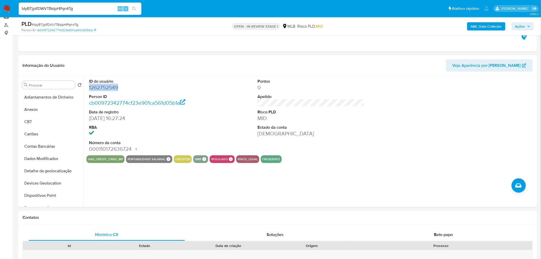
drag, startPoint x: 52, startPoint y: 110, endPoint x: 6, endPoint y: 88, distance: 50.6
click at [52, 109] on button "Anexos" at bounding box center [52, 109] width 64 height 12
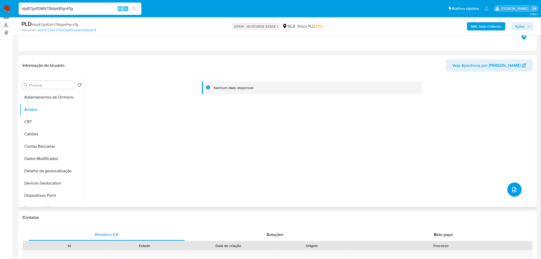
click at [512, 196] on button "upload-file" at bounding box center [515, 189] width 14 height 14
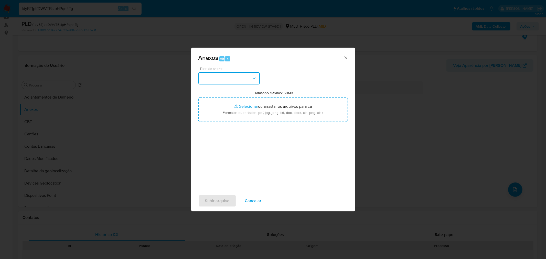
click at [243, 80] on button "button" at bounding box center [228, 78] width 61 height 12
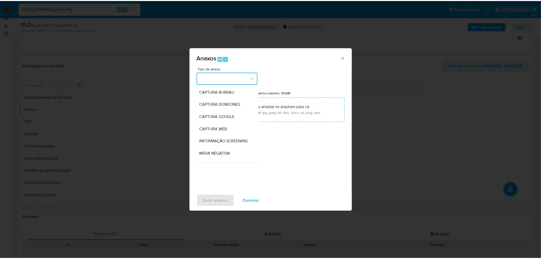
scroll to position [79, 0]
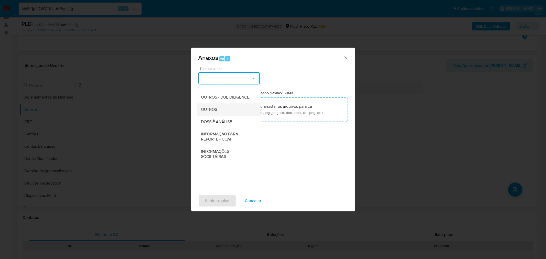
click at [228, 113] on div "OUTROS" at bounding box center [227, 109] width 52 height 12
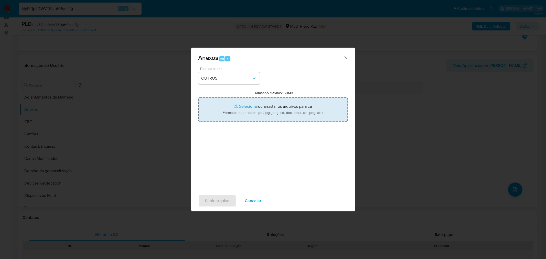
type input "C:\fakepath\Mulan 1262752549_2025_08_27_08_28_10 EDUARDO FERREIRA VIANA.pdf"
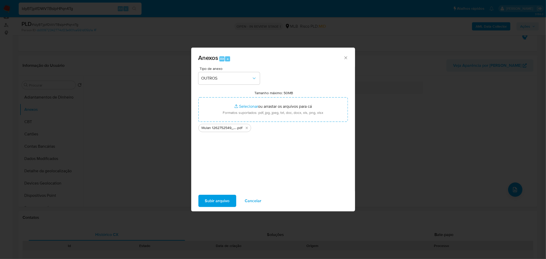
click at [218, 200] on span "Subir arquivo" at bounding box center [217, 200] width 25 height 11
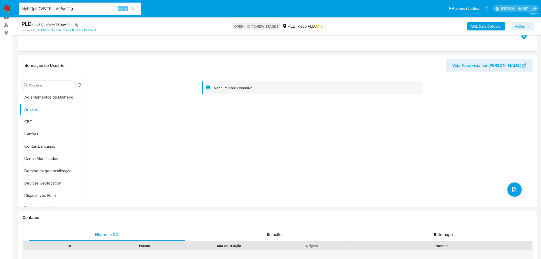
click at [484, 28] on b "AML Data Collector" at bounding box center [486, 26] width 31 height 8
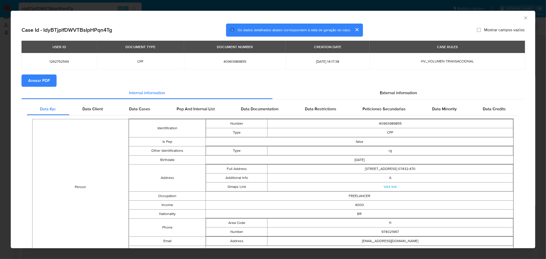
click at [34, 82] on span "Anexar PDF" at bounding box center [39, 80] width 22 height 11
click at [194, 6] on div "AML Data Collector Case Id - IdyBTjplfDWVTBsIpHPqn4Tg Os dados detalhados abaix…" at bounding box center [273, 129] width 546 height 259
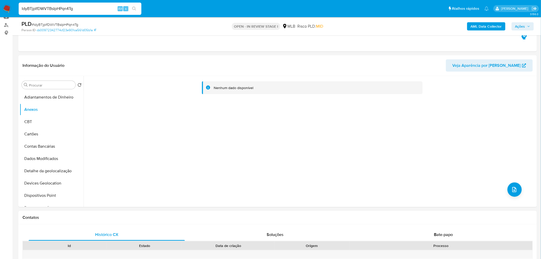
click at [69, 8] on input "IdyBTjplfDWVTBsIpHPqn4Tg" at bounding box center [80, 8] width 123 height 7
drag, startPoint x: 69, startPoint y: 8, endPoint x: 50, endPoint y: 10, distance: 19.8
click at [50, 10] on input "IdyBTjplfDWVTBsIpHPqn4Tg" at bounding box center [80, 8] width 123 height 7
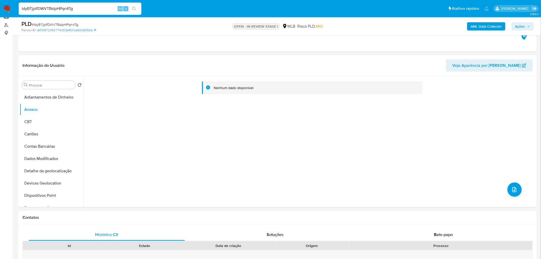
paste input "vypqZJkbNflyORTUoBaXdbev"
type input "vypqZJkbNflyORTUoBaXdbev"
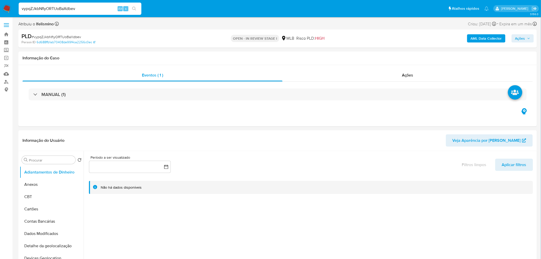
select select "10"
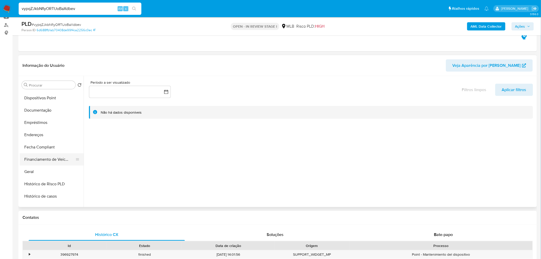
scroll to position [114, 0]
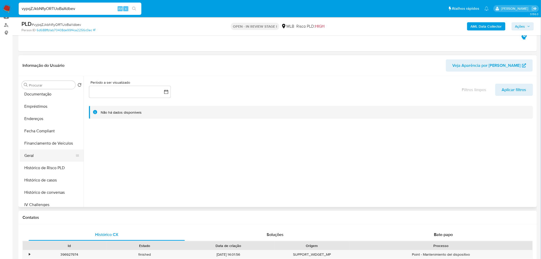
drag, startPoint x: 43, startPoint y: 142, endPoint x: 32, endPoint y: 156, distance: 17.3
click at [43, 142] on button "Financiamento de Veículos" at bounding box center [52, 143] width 64 height 12
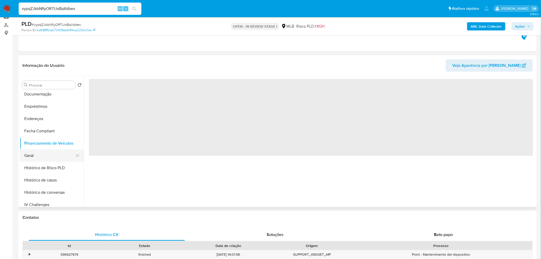
click at [32, 156] on button "Geral" at bounding box center [50, 155] width 60 height 12
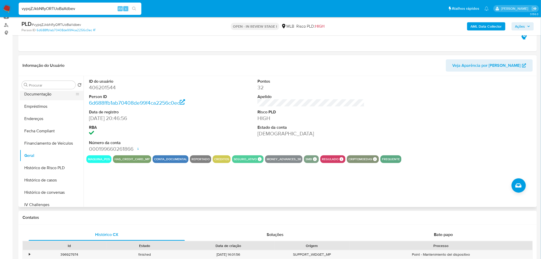
click at [53, 99] on button "Documentação" at bounding box center [50, 94] width 60 height 12
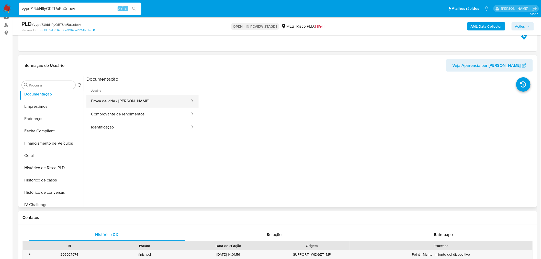
click at [94, 103] on button "Prova de vida / Selfie" at bounding box center [138, 101] width 104 height 13
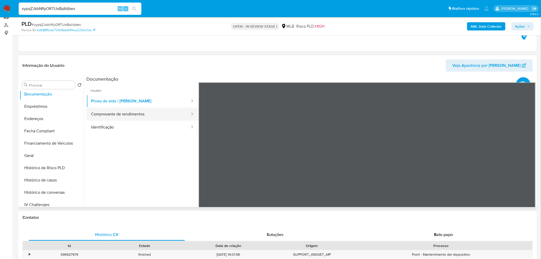
click at [94, 109] on button "Comprovante de rendimentos" at bounding box center [138, 114] width 104 height 13
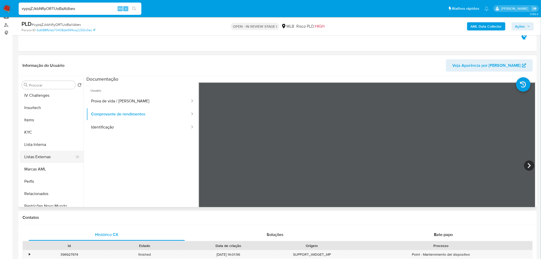
scroll to position [227, 0]
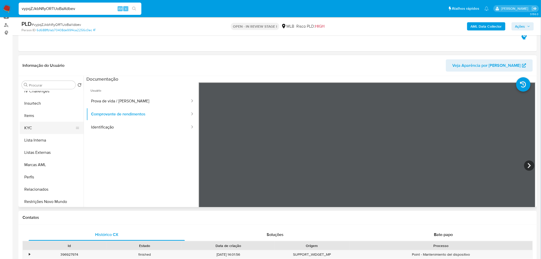
drag, startPoint x: 50, startPoint y: 128, endPoint x: 58, endPoint y: 125, distance: 8.9
click at [50, 128] on button "KYC" at bounding box center [50, 128] width 60 height 12
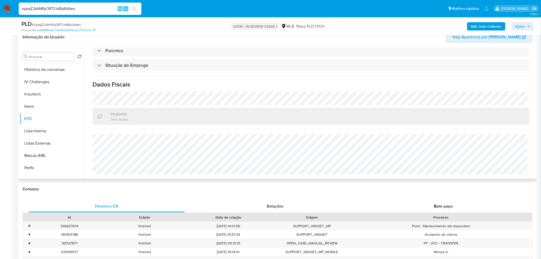
scroll to position [170, 0]
click at [47, 67] on button "Geral" at bounding box center [50, 70] width 60 height 12
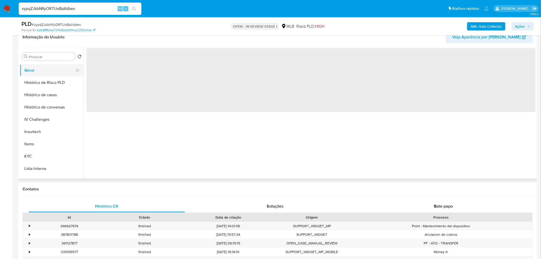
scroll to position [0, 0]
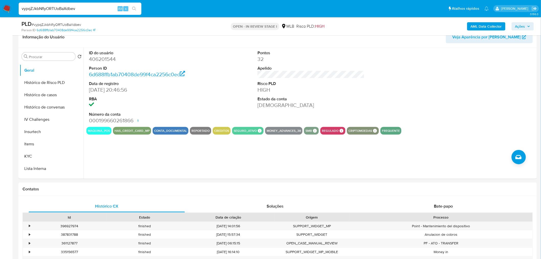
drag, startPoint x: 43, startPoint y: 152, endPoint x: 1, endPoint y: 156, distance: 43.1
click at [43, 152] on button "KYC" at bounding box center [52, 156] width 64 height 12
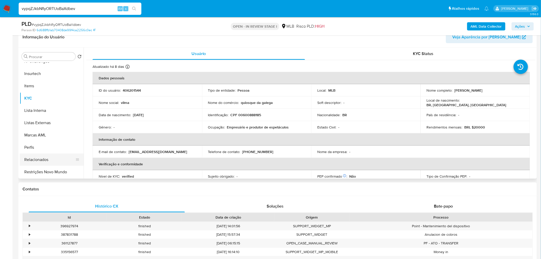
click at [50, 157] on button "Relacionados" at bounding box center [50, 160] width 60 height 12
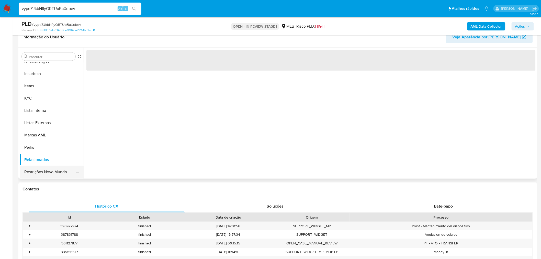
click at [36, 167] on button "Restrições Novo Mundo" at bounding box center [50, 172] width 60 height 12
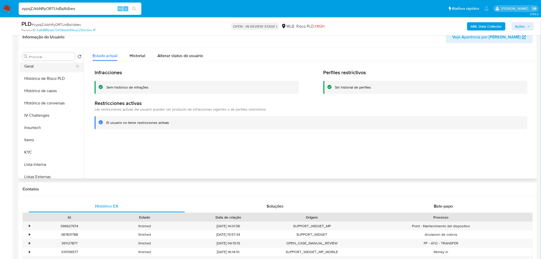
scroll to position [115, 0]
click at [57, 67] on button "Documentação" at bounding box center [52, 65] width 64 height 12
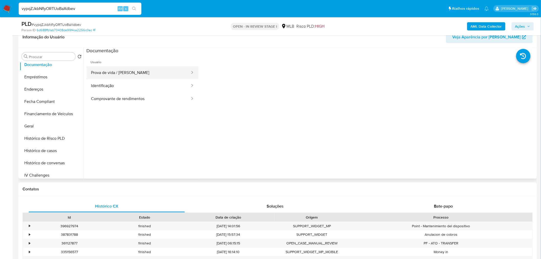
click at [86, 72] on div at bounding box center [310, 113] width 452 height 131
click at [99, 74] on button "Prova de vida / Selfie" at bounding box center [138, 72] width 104 height 13
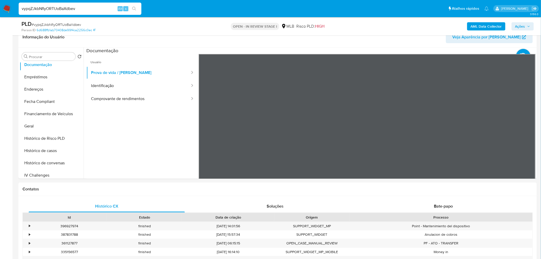
drag, startPoint x: 133, startPoint y: 82, endPoint x: 17, endPoint y: 92, distance: 116.3
click at [130, 85] on button "Identificação" at bounding box center [138, 85] width 104 height 13
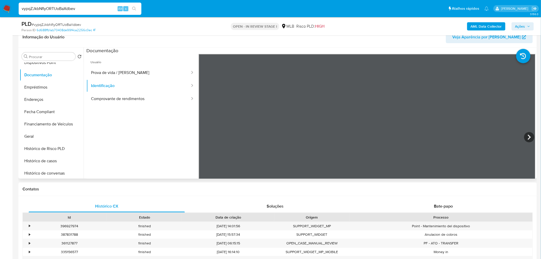
scroll to position [86, 0]
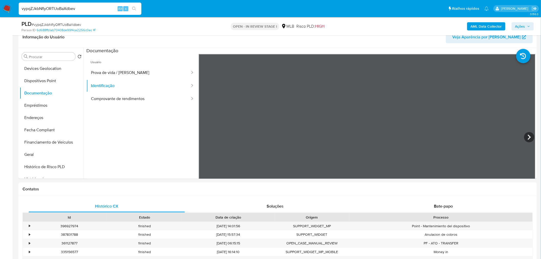
click at [29, 82] on button "Dispositivos Point" at bounding box center [52, 81] width 64 height 12
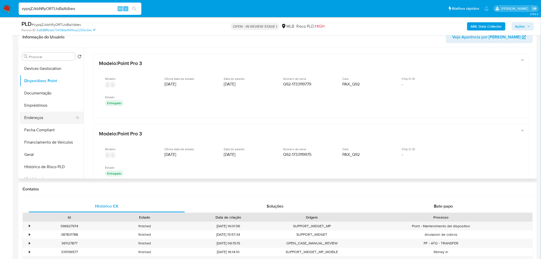
click at [43, 113] on button "Endereços" at bounding box center [50, 118] width 60 height 12
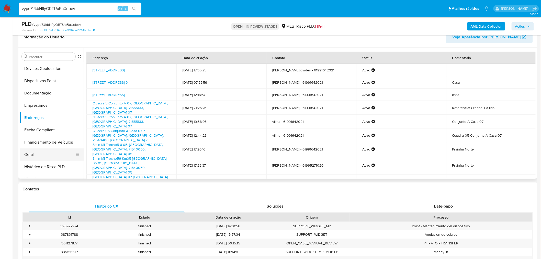
click at [26, 150] on button "Geral" at bounding box center [50, 154] width 60 height 12
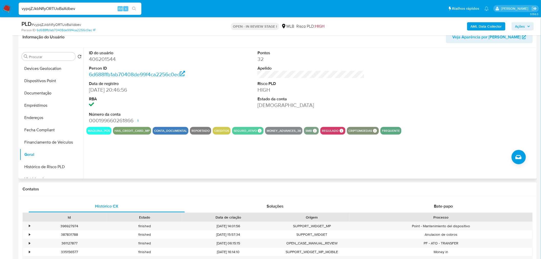
click at [105, 57] on dd "406201544" at bounding box center [142, 59] width 107 height 7
click at [99, 59] on dd "406201544" at bounding box center [142, 59] width 107 height 7
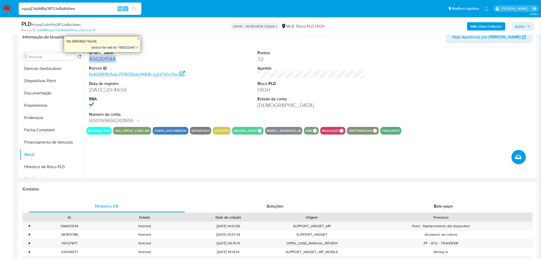
copy dd "406201544"
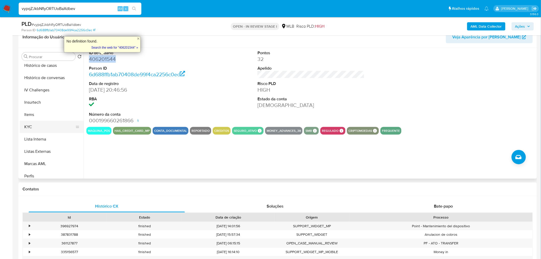
click at [45, 126] on button "KYC" at bounding box center [50, 127] width 60 height 12
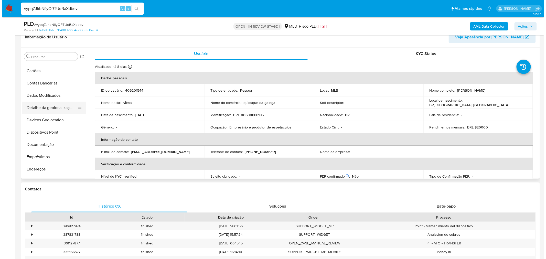
scroll to position [0, 0]
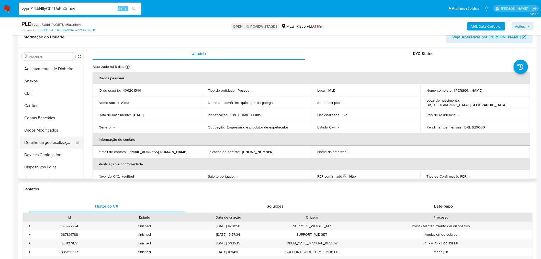
click at [65, 78] on button "Anexos" at bounding box center [52, 81] width 64 height 12
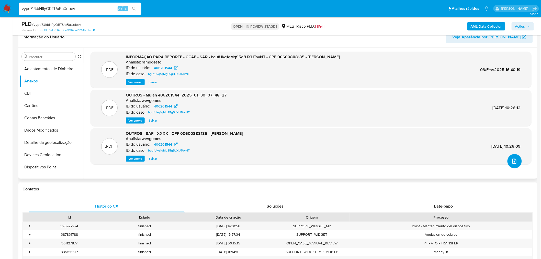
click at [518, 161] on button "upload-file" at bounding box center [515, 161] width 14 height 14
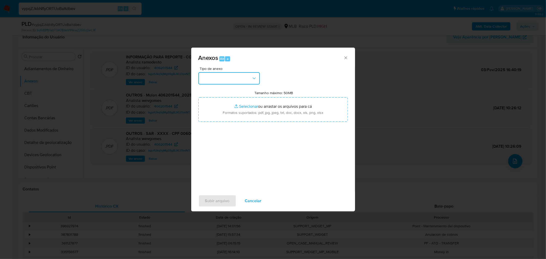
click at [231, 80] on button "button" at bounding box center [228, 78] width 61 height 12
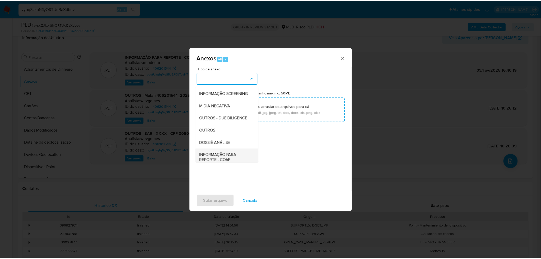
scroll to position [79, 0]
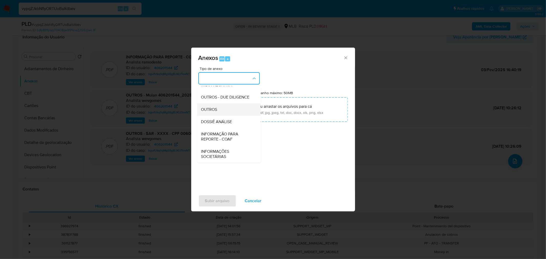
click at [217, 109] on span "OUTROS" at bounding box center [209, 109] width 16 height 5
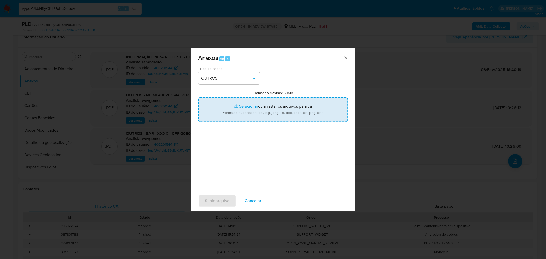
type input "C:\fakepath\Mulan 406201544_2025_08_27_08_24_44 VILMA JULIAO OVIDES.pdf"
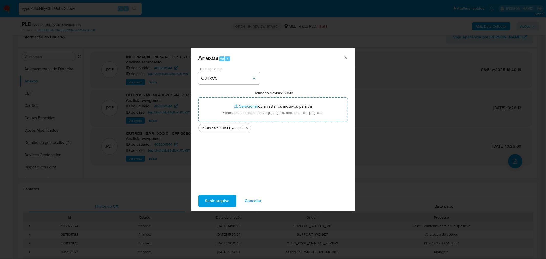
click at [227, 204] on span "Subir arquivo" at bounding box center [217, 200] width 25 height 11
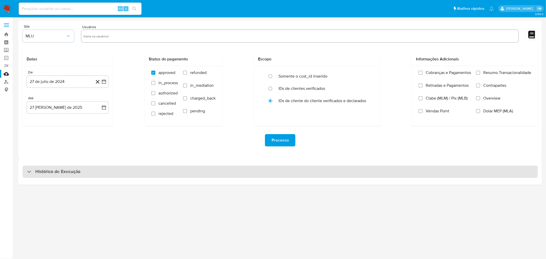
click at [236, 168] on div "Histórico de Execução" at bounding box center [280, 172] width 515 height 12
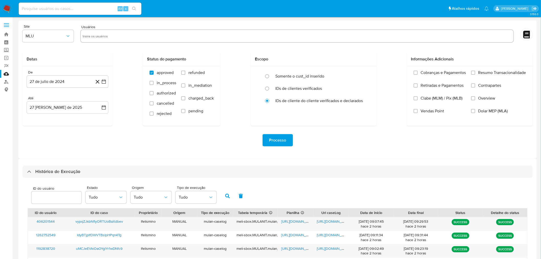
scroll to position [122, 0]
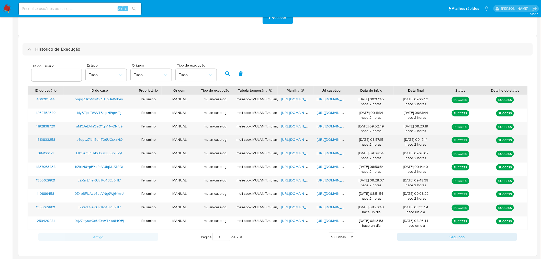
click at [325, 143] on div "[URL][DOMAIN_NAME]" at bounding box center [332, 141] width 36 height 13
click at [326, 140] on span "[URL][DOMAIN_NAME]" at bounding box center [334, 139] width 35 height 5
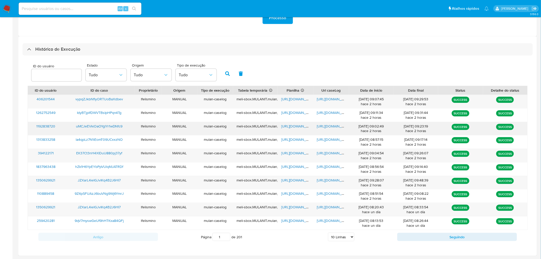
click at [320, 128] on span "[URL][DOMAIN_NAME]" at bounding box center [334, 126] width 35 height 5
drag, startPoint x: 345, startPoint y: 241, endPoint x: 346, endPoint y: 234, distance: 7.0
click at [345, 241] on select "5 Linhas 10 Linhas 20 Linhas 25 Linhas 50 Linhas 100 Linhas" at bounding box center [341, 237] width 26 height 9
select select "100"
click at [329, 233] on select "5 Linhas 10 Linhas 20 Linhas 25 Linhas 50 Linhas 100 Linhas" at bounding box center [341, 237] width 26 height 9
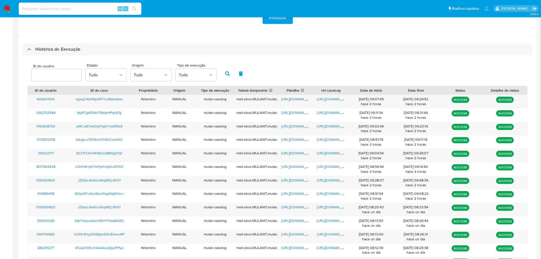
scroll to position [430, 0]
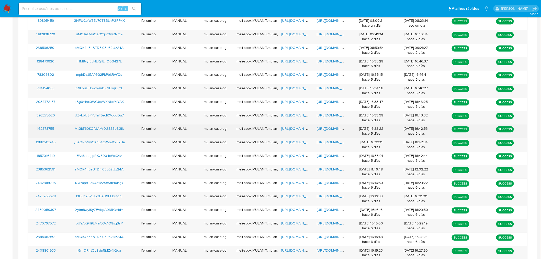
click at [331, 130] on span "[URL][DOMAIN_NAME]" at bounding box center [334, 128] width 35 height 5
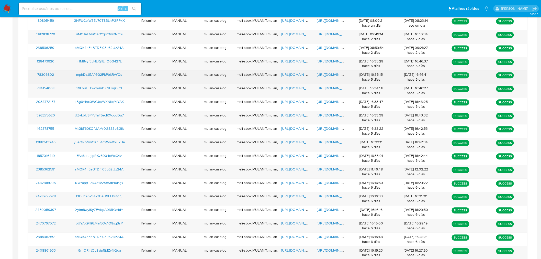
scroll to position [92, 0]
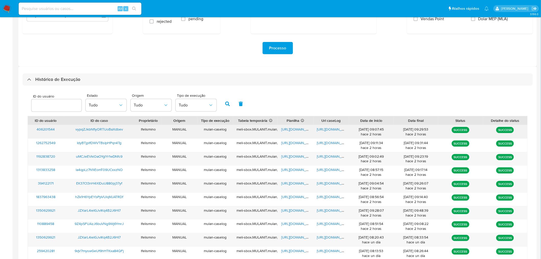
click at [321, 129] on span "[URL][DOMAIN_NAME]" at bounding box center [334, 129] width 35 height 5
click at [299, 131] on span "[URL][DOMAIN_NAME]" at bounding box center [298, 129] width 35 height 5
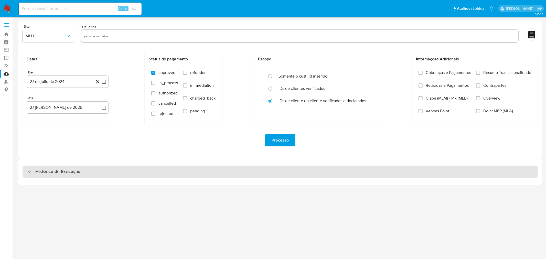
click at [124, 172] on div "Histórico de Execução" at bounding box center [280, 172] width 515 height 12
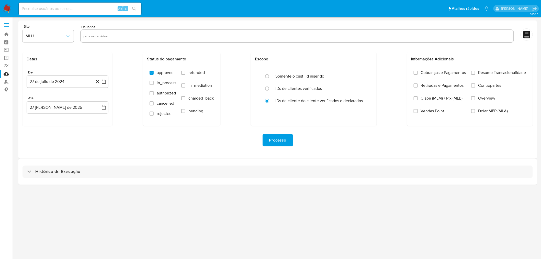
select select "10"
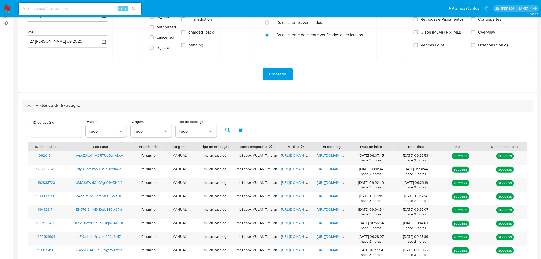
scroll to position [74, 0]
